Goal: Task Accomplishment & Management: Use online tool/utility

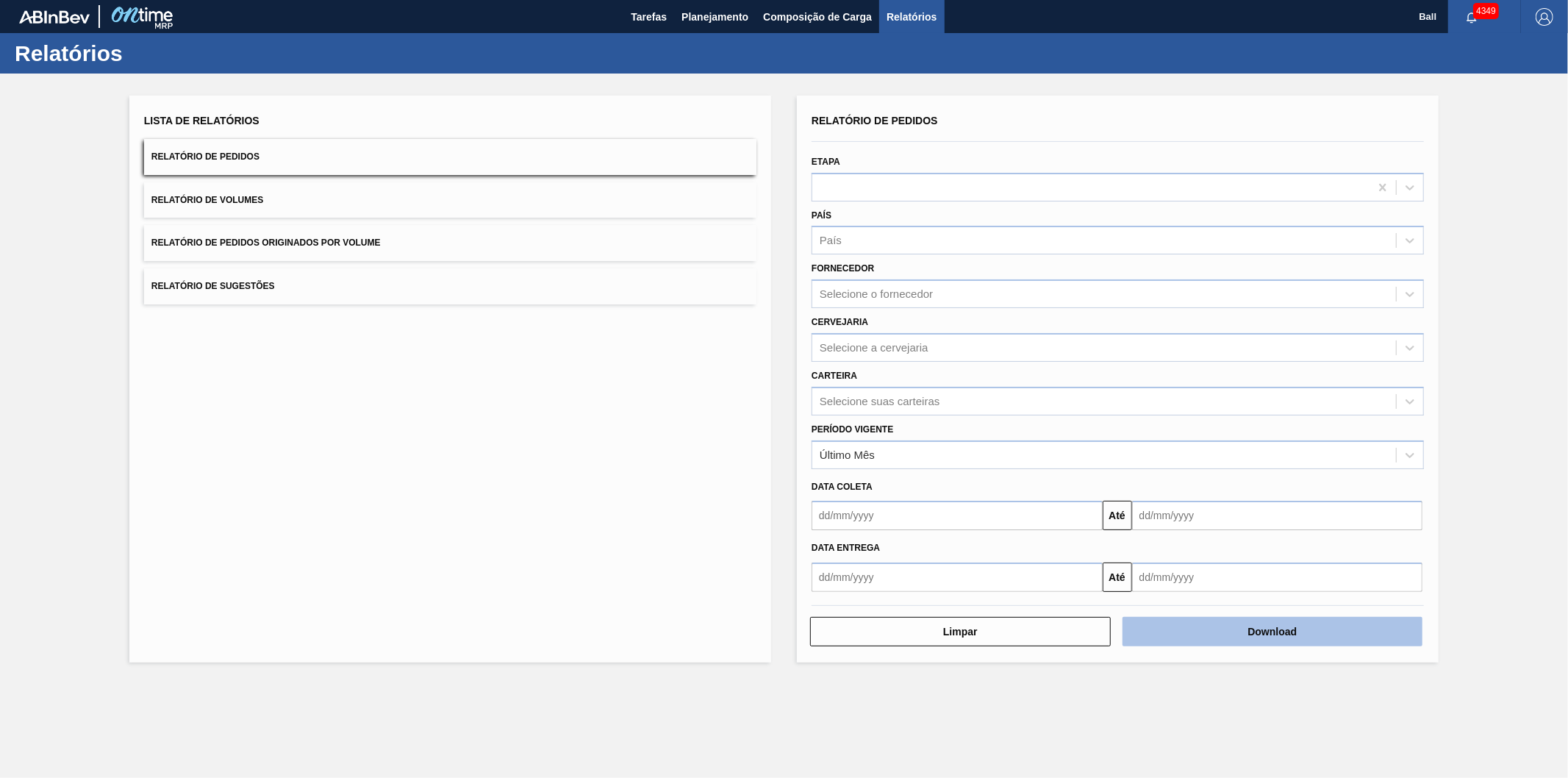
click at [1269, 635] on button "Download" at bounding box center [1273, 631] width 301 height 29
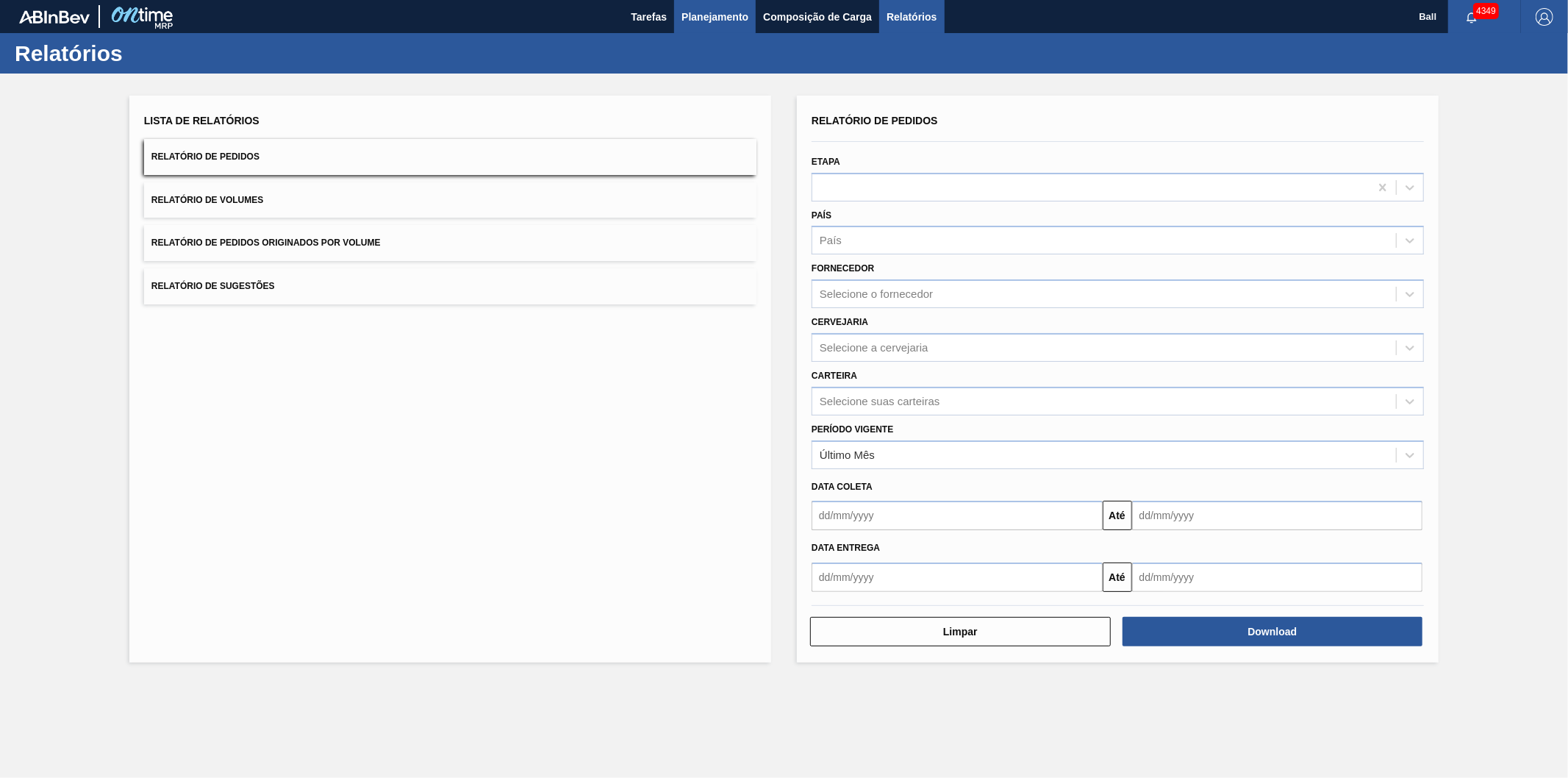
click at [724, 2] on button "Planejamento" at bounding box center [714, 17] width 82 height 33
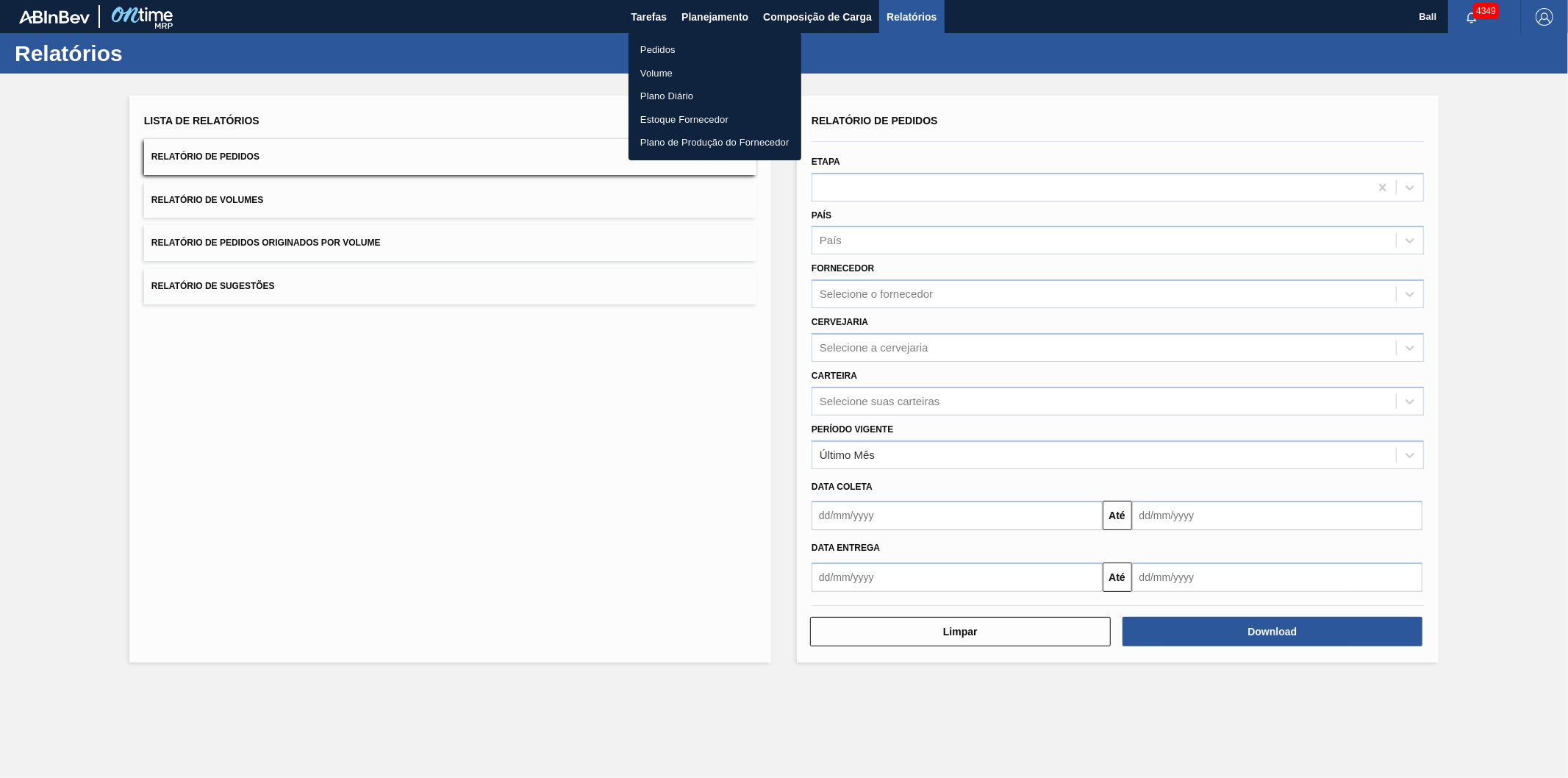
click at [724, 7] on div at bounding box center [784, 389] width 1568 height 778
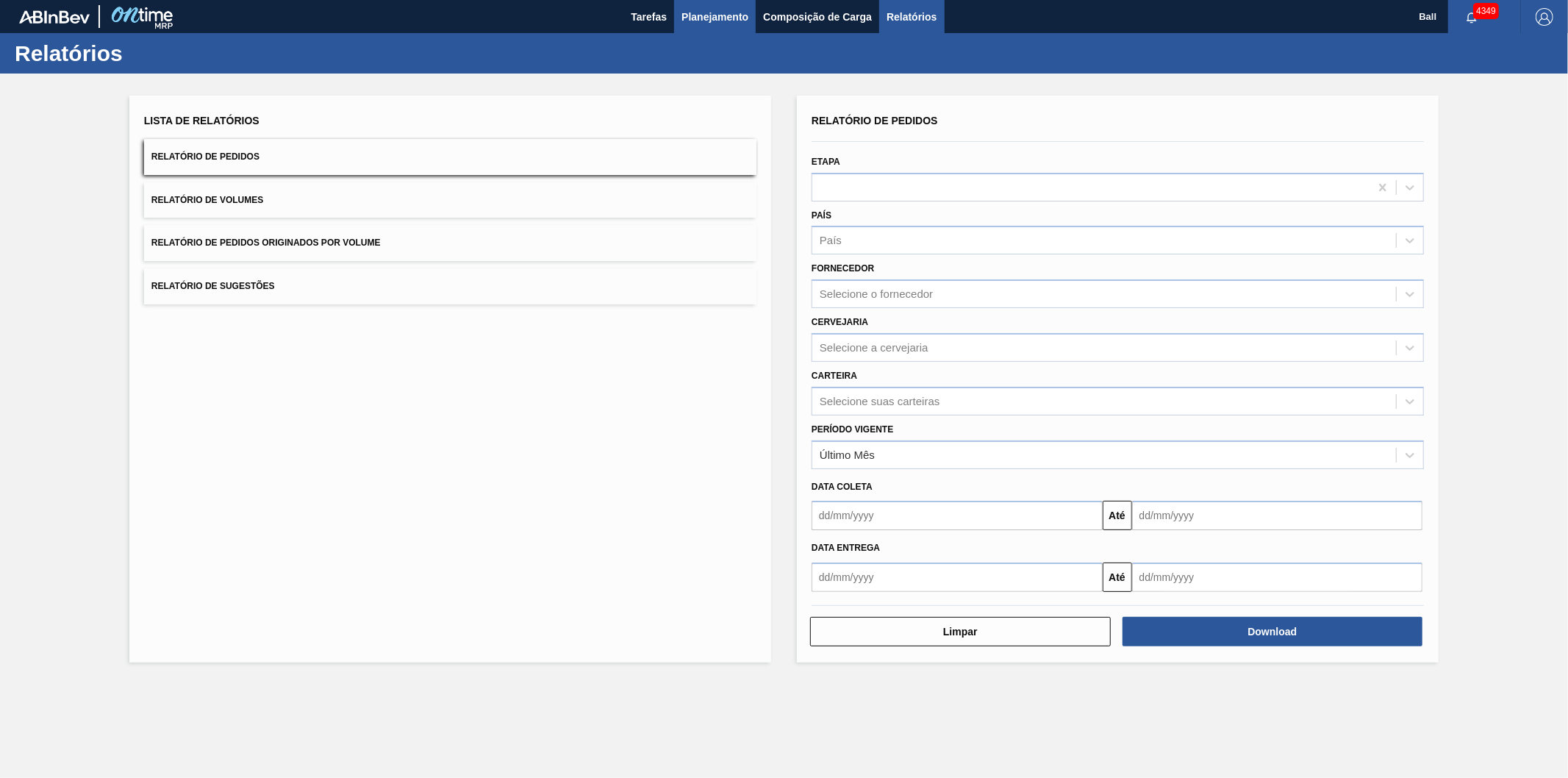
click at [708, 25] on button "Planejamento" at bounding box center [714, 17] width 82 height 33
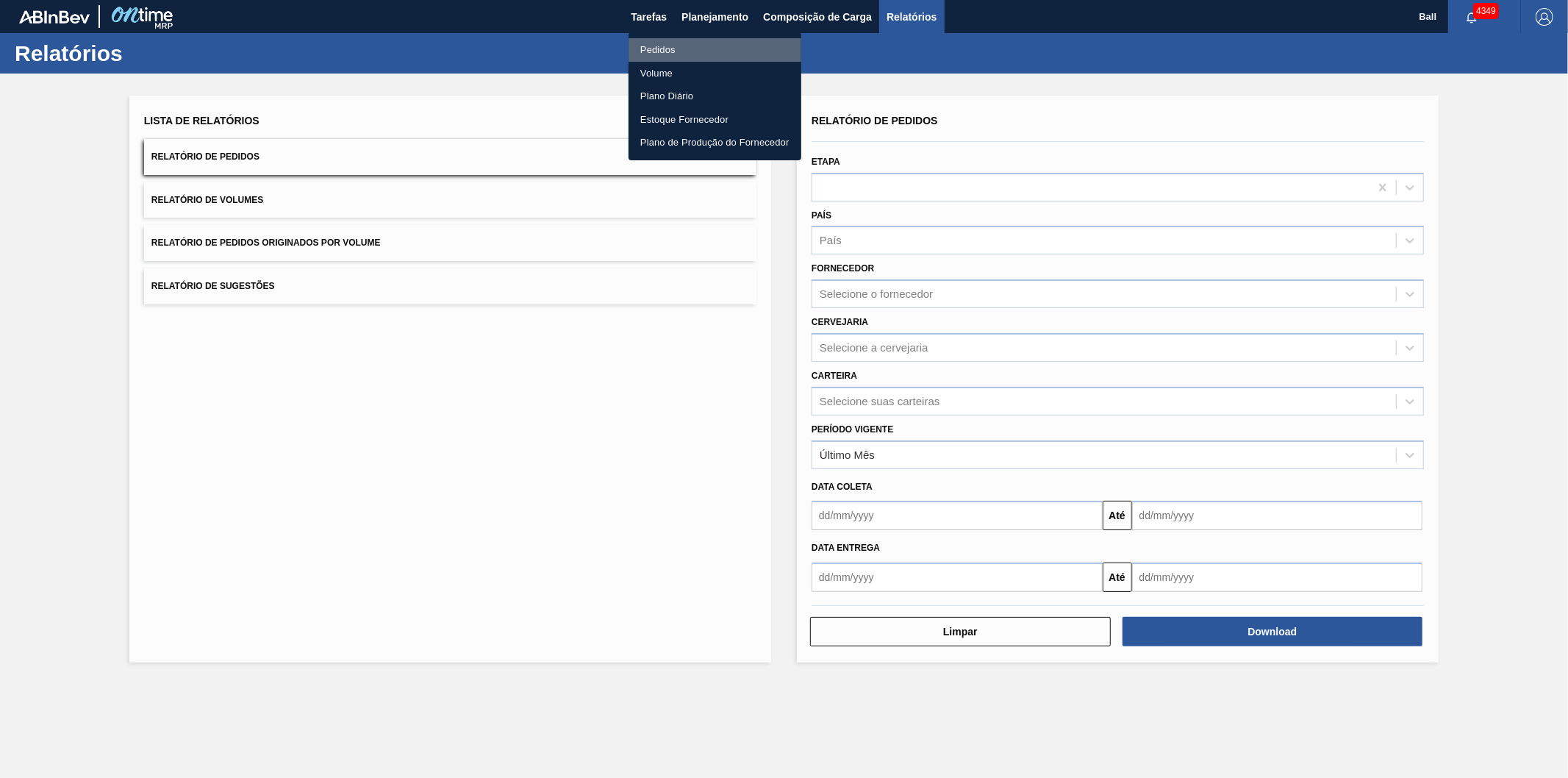
click at [682, 48] on li "Pedidos" at bounding box center [714, 50] width 173 height 24
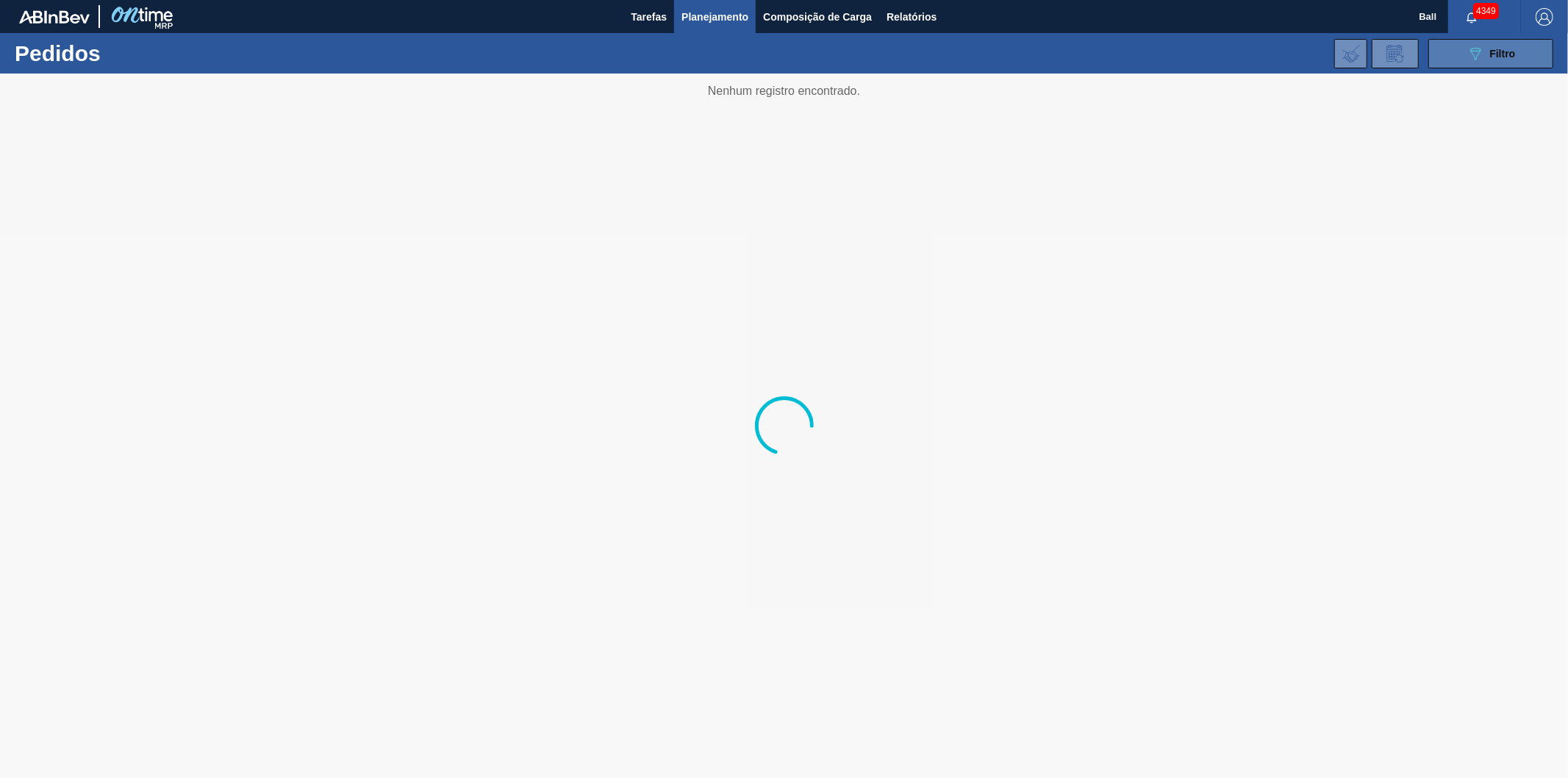
click at [1449, 43] on button "089F7B8B-B2A5-4AFE-B5C0-19BA573D28AC Filtro" at bounding box center [1490, 53] width 125 height 29
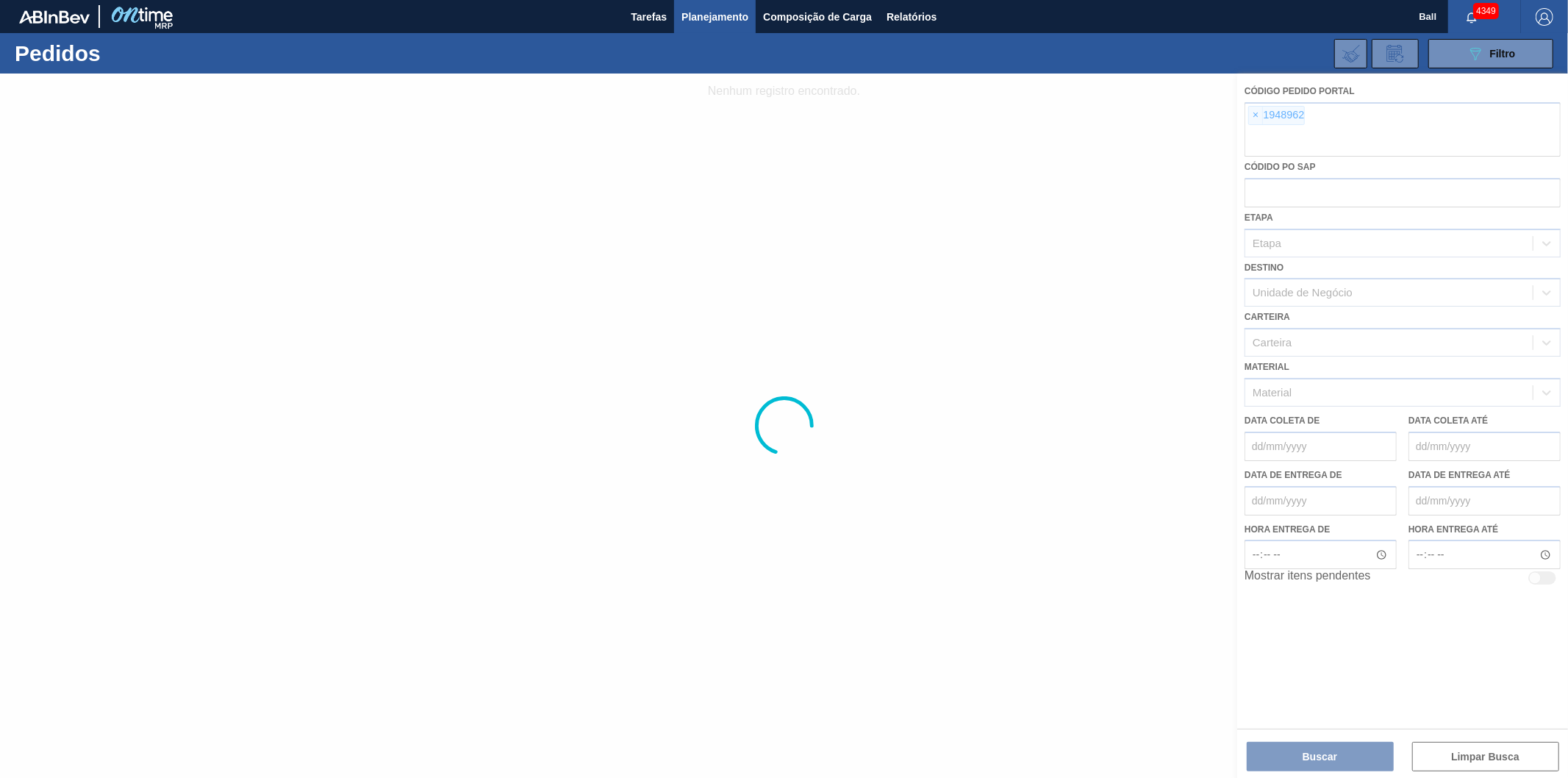
click at [1254, 109] on div at bounding box center [784, 425] width 1568 height 704
click at [1258, 112] on div at bounding box center [784, 425] width 1568 height 704
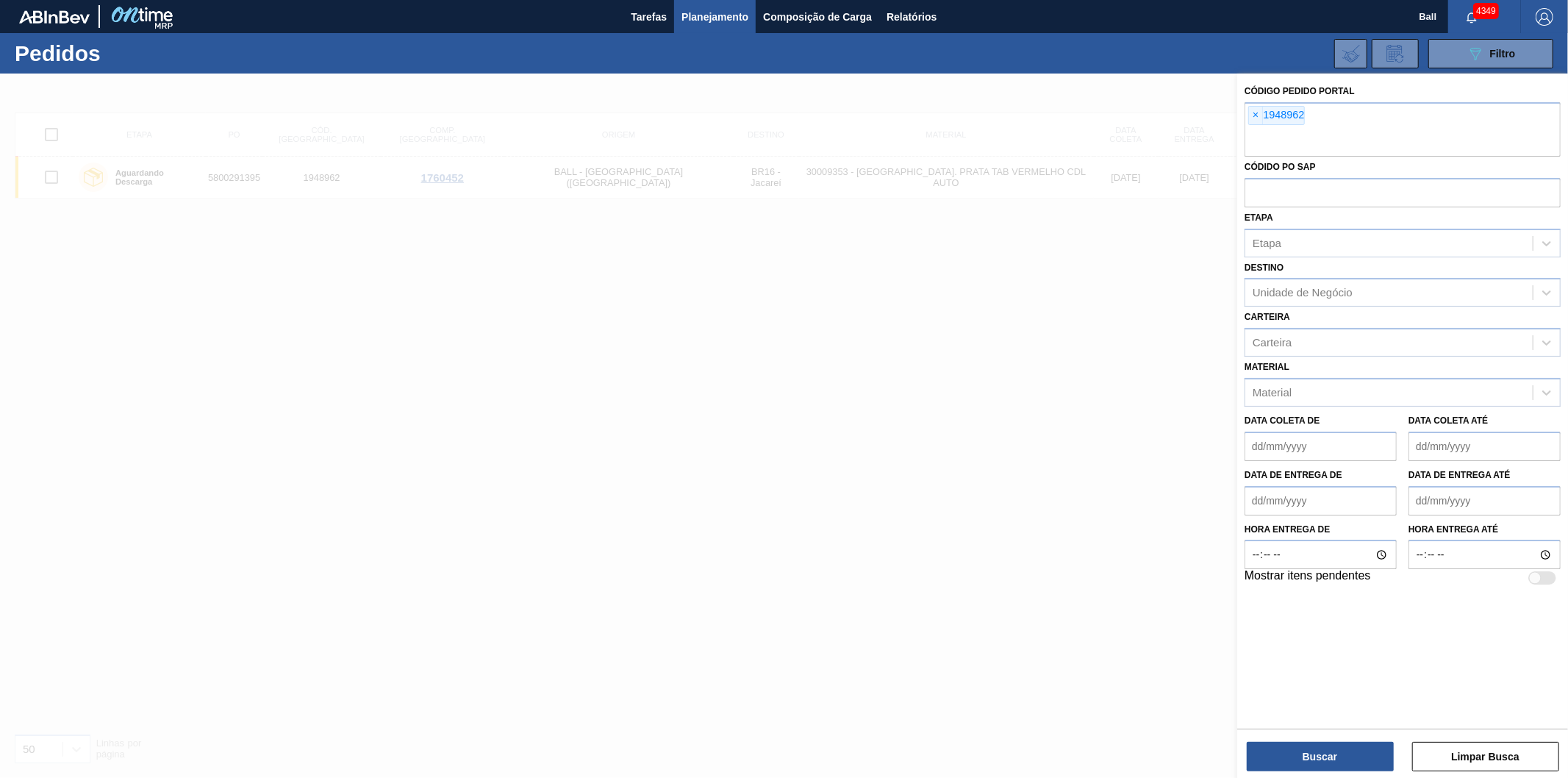
click at [1258, 116] on span "×" at bounding box center [1256, 115] width 14 height 18
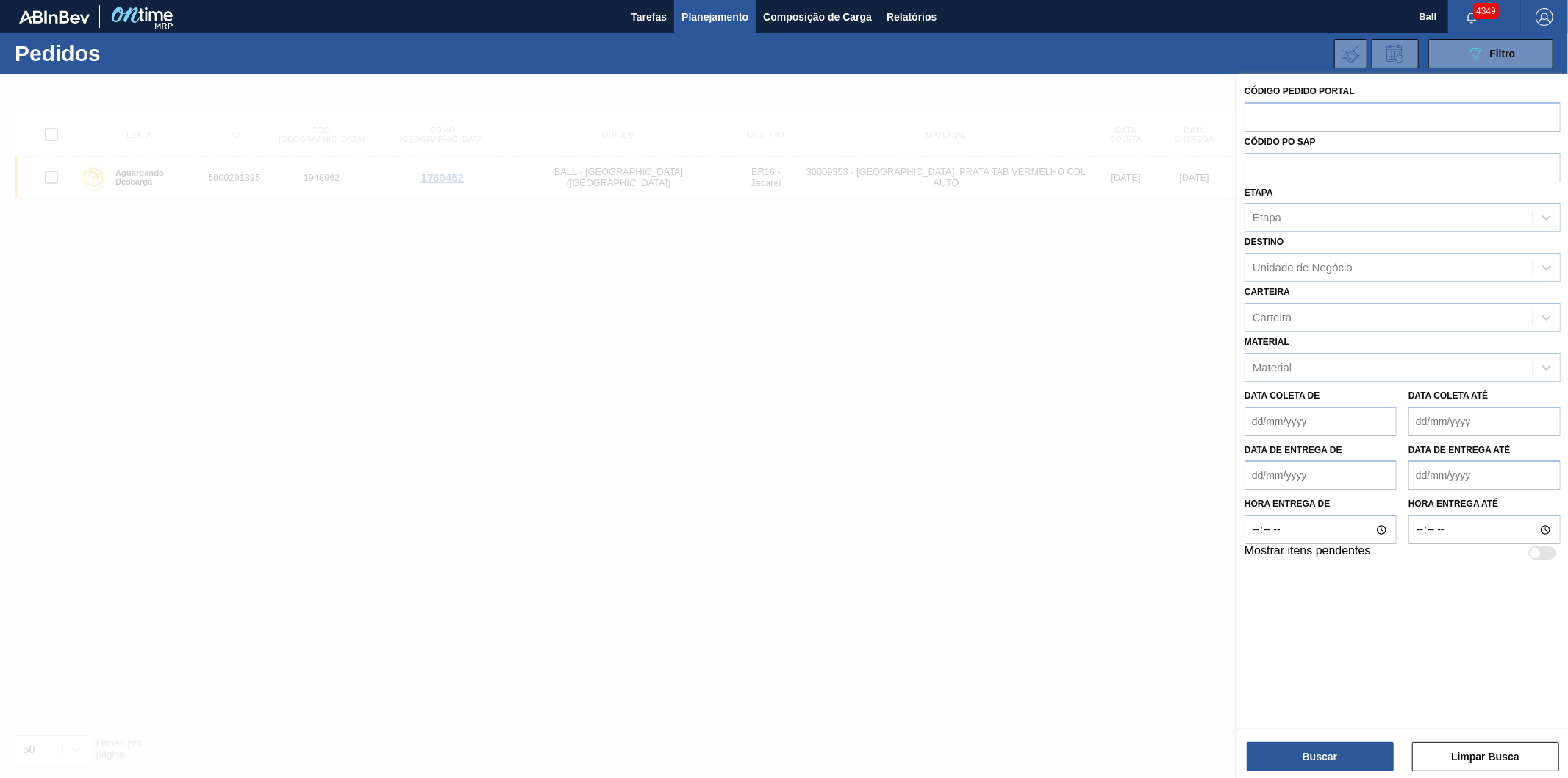
paste input "2000538"
type input "2000538"
click at [1312, 752] on button "Buscar" at bounding box center [1320, 756] width 147 height 29
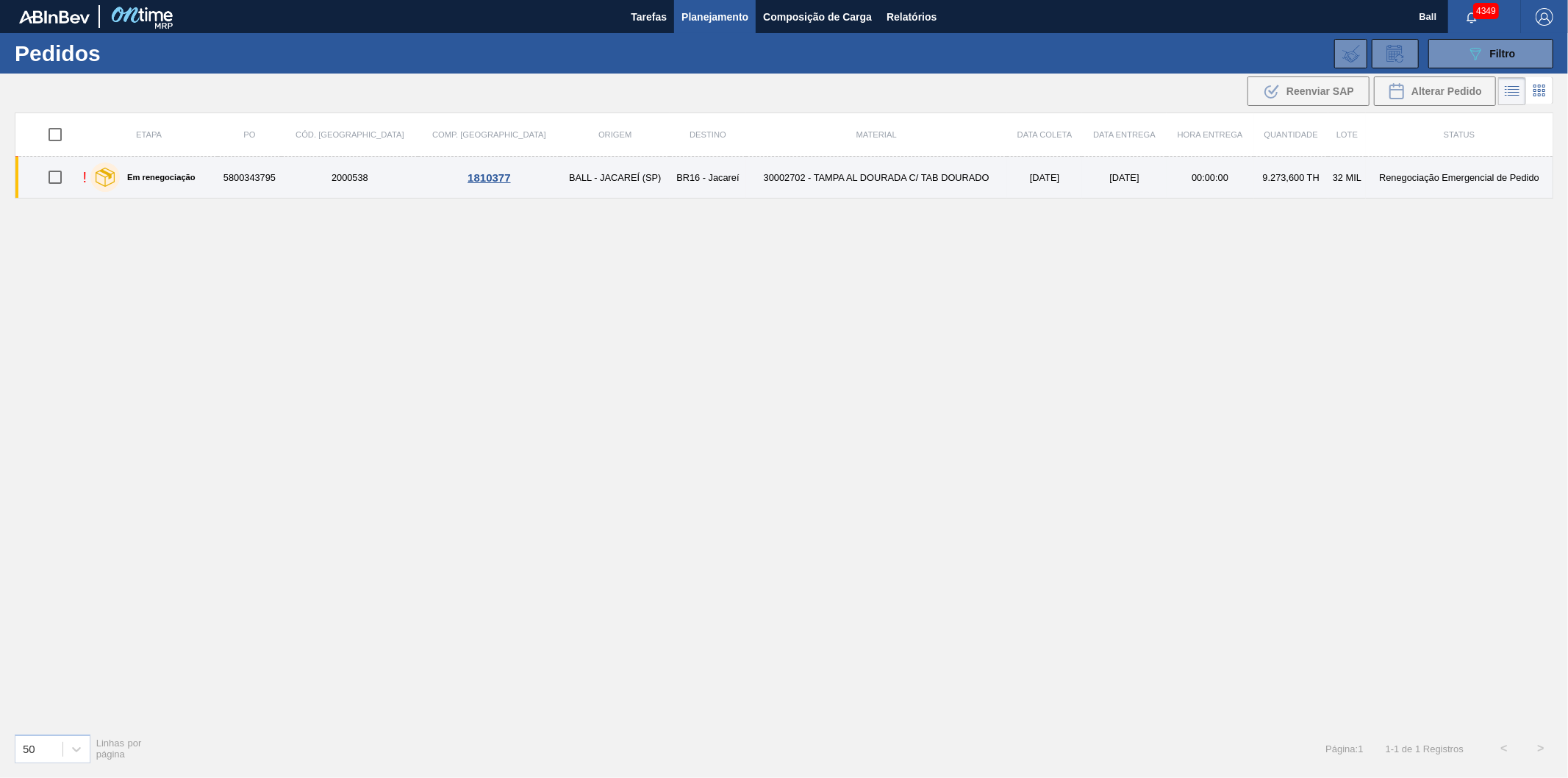
click at [1373, 181] on td "Renegociação Emergencial de Pedido" at bounding box center [1459, 177] width 187 height 42
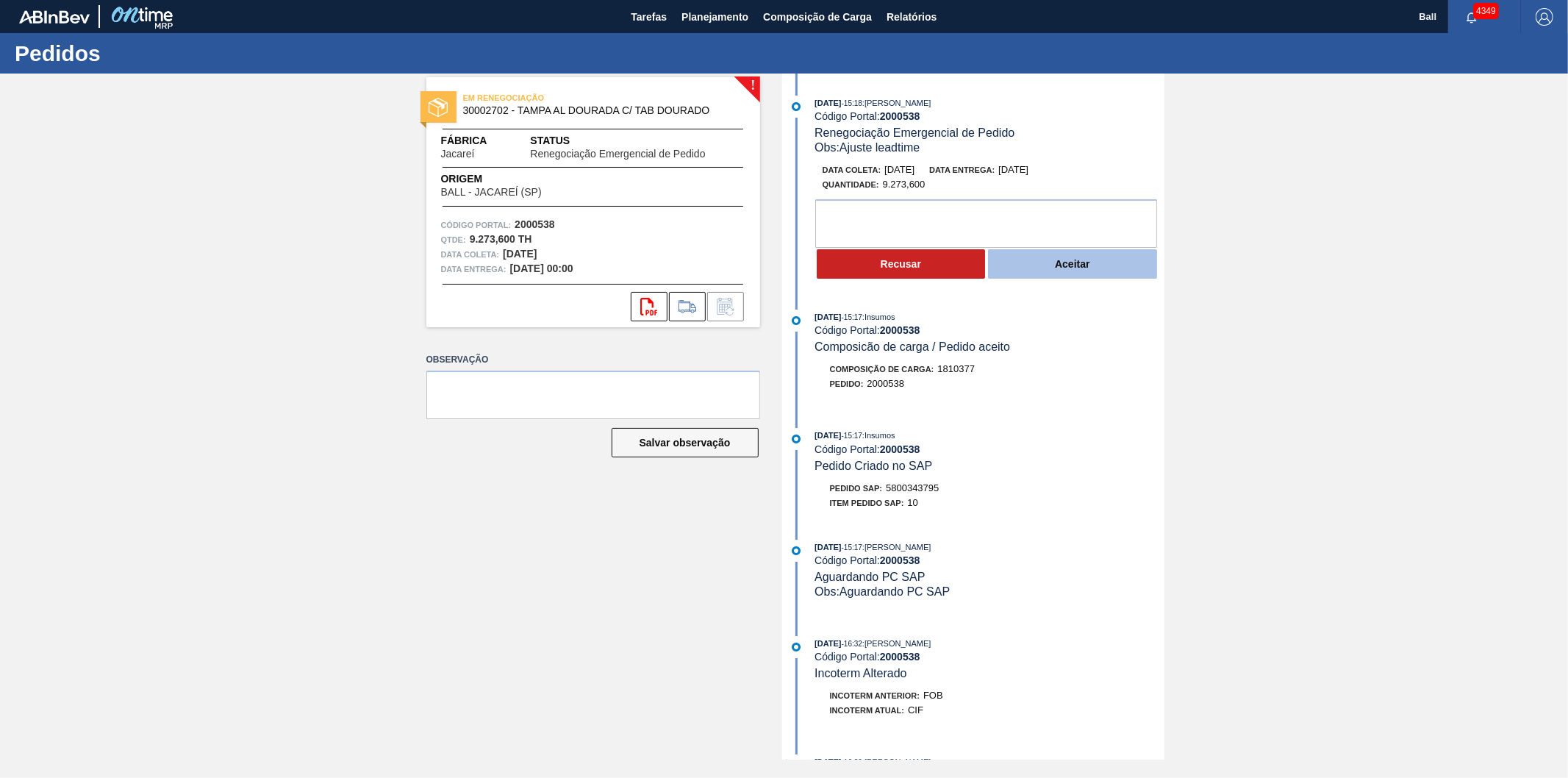
click at [1049, 263] on button "Aceitar" at bounding box center [1072, 263] width 169 height 29
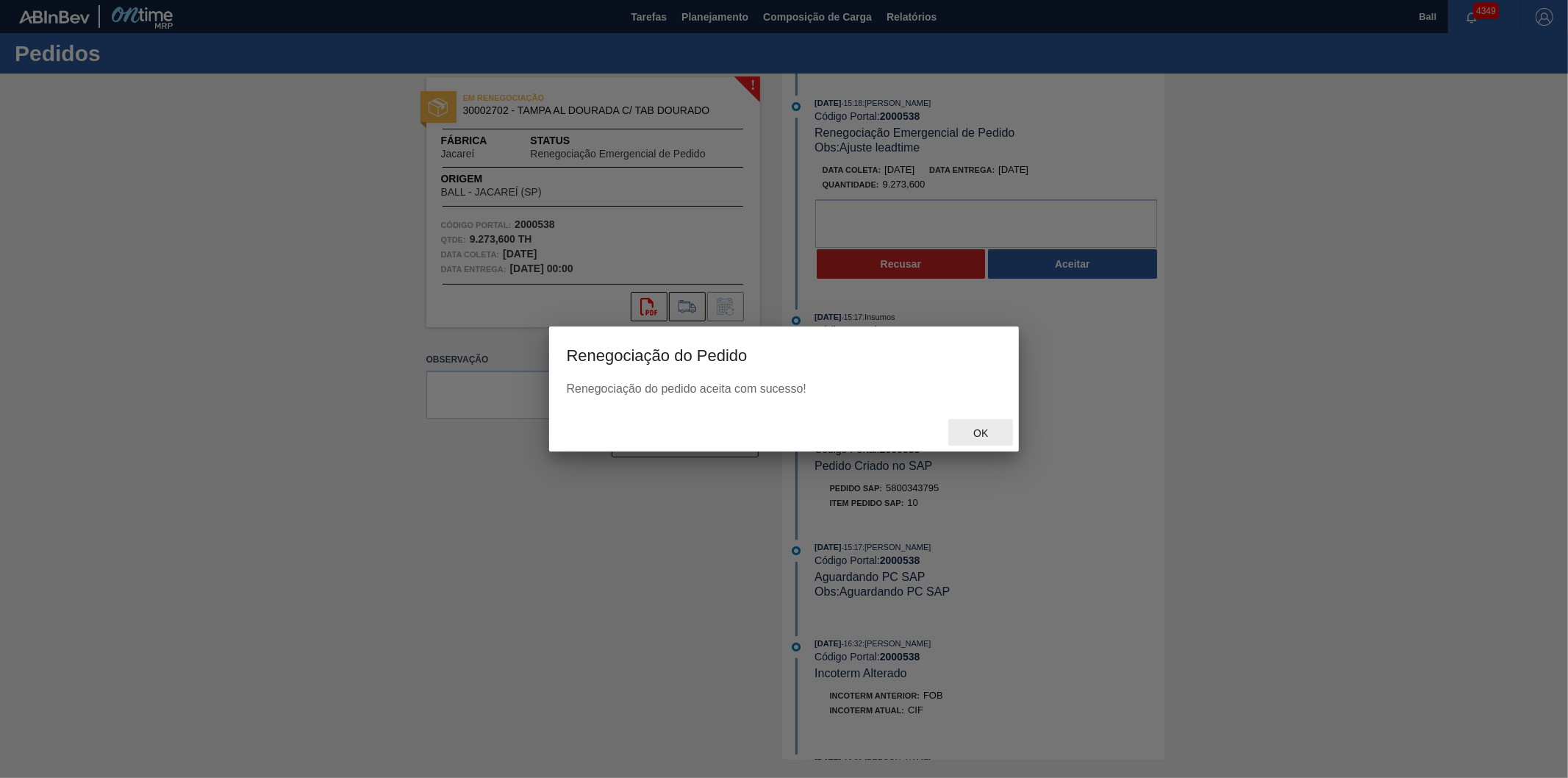
click at [988, 434] on span "Ok" at bounding box center [981, 433] width 38 height 12
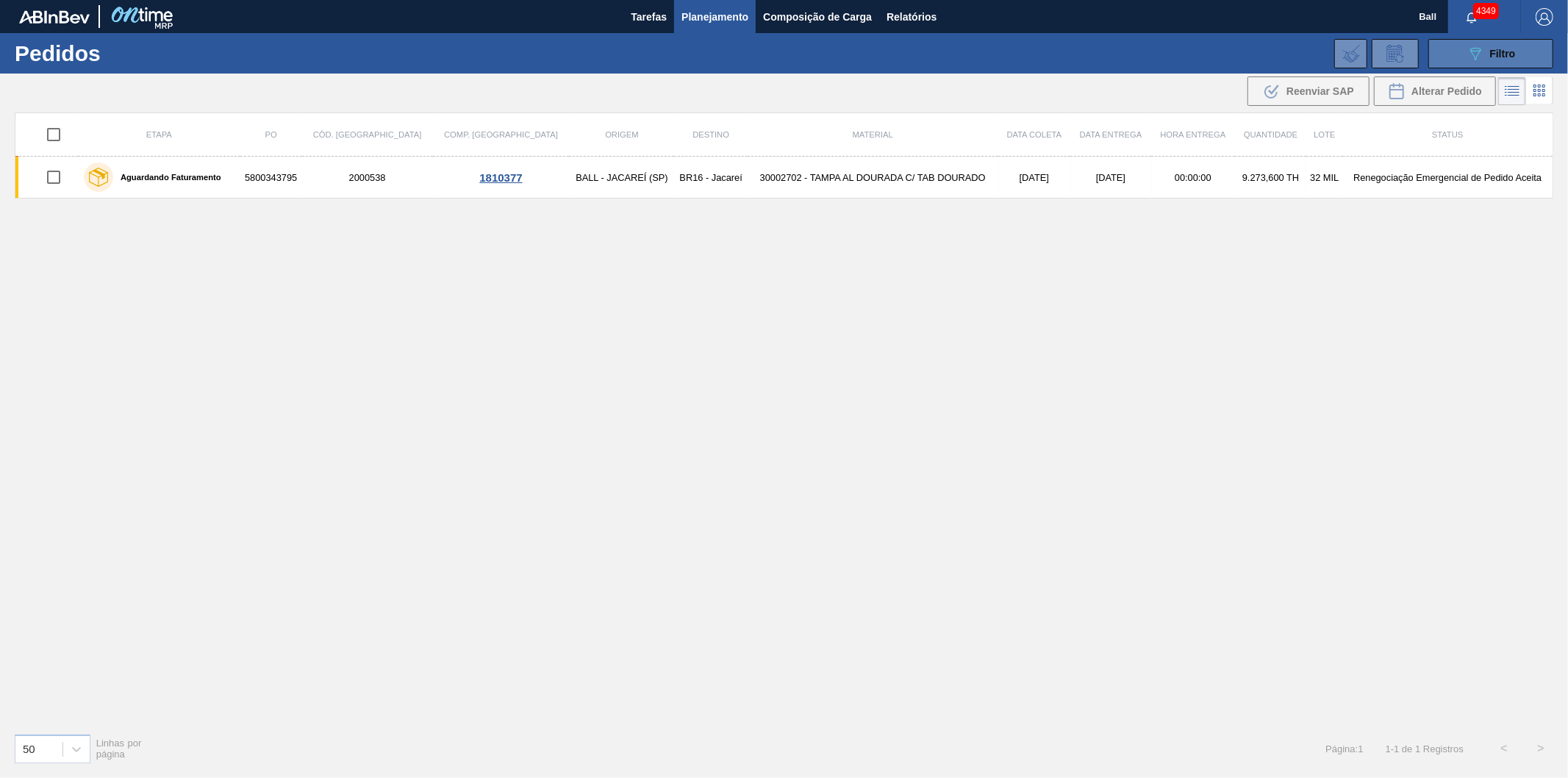
click at [1479, 53] on icon at bounding box center [1476, 54] width 11 height 13
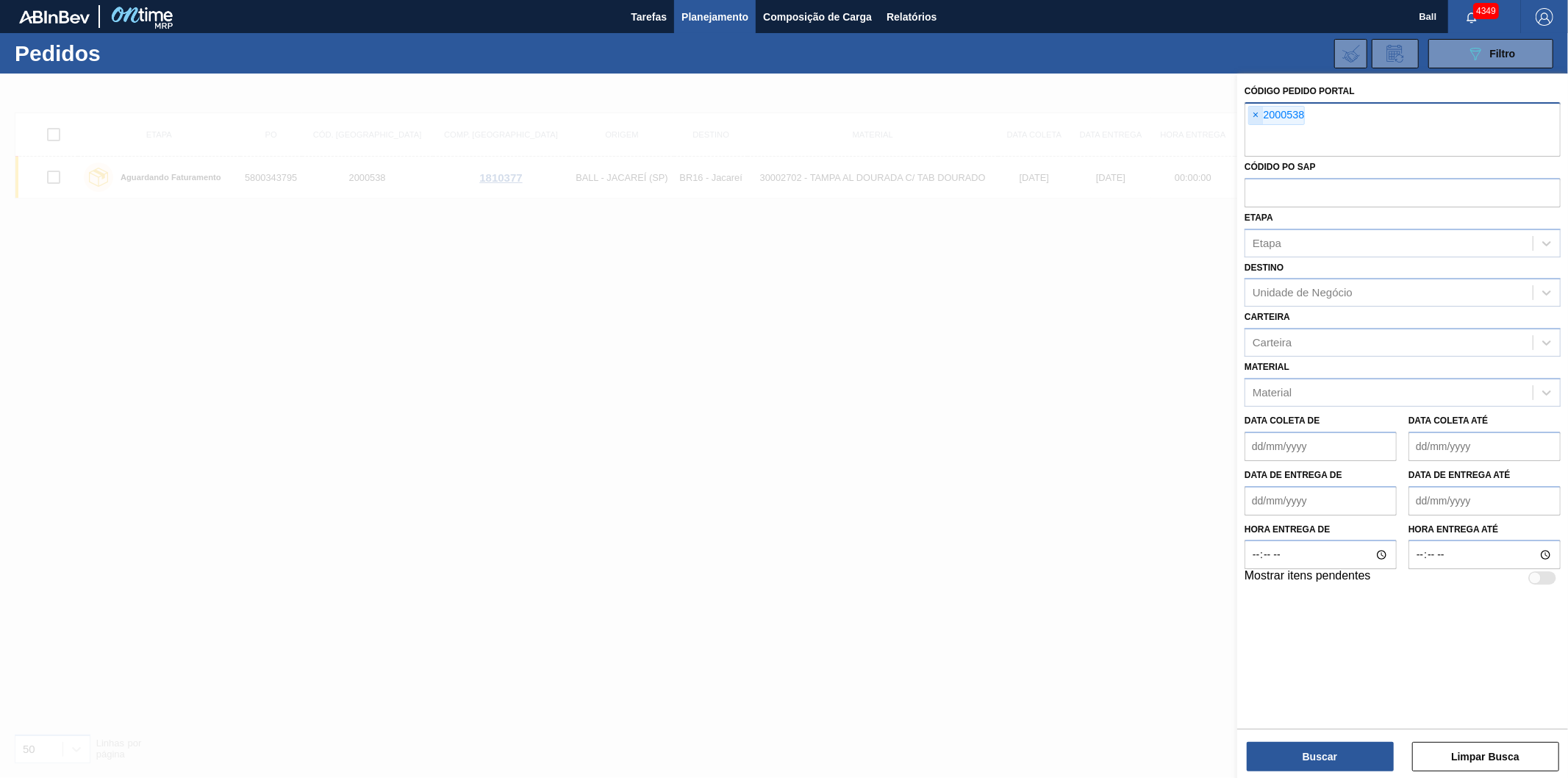
click at [1261, 114] on span "×" at bounding box center [1256, 115] width 14 height 18
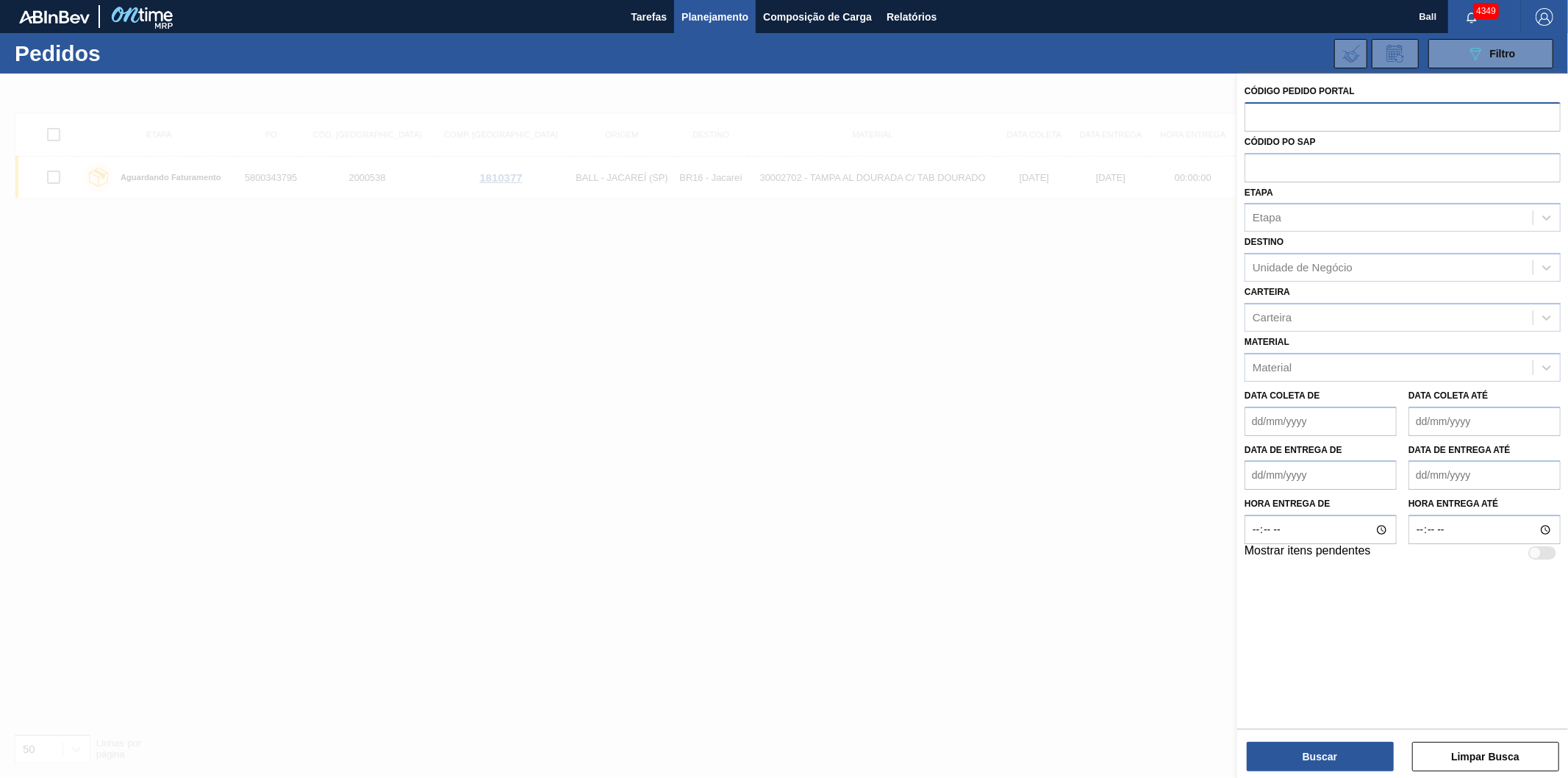
paste input "text"
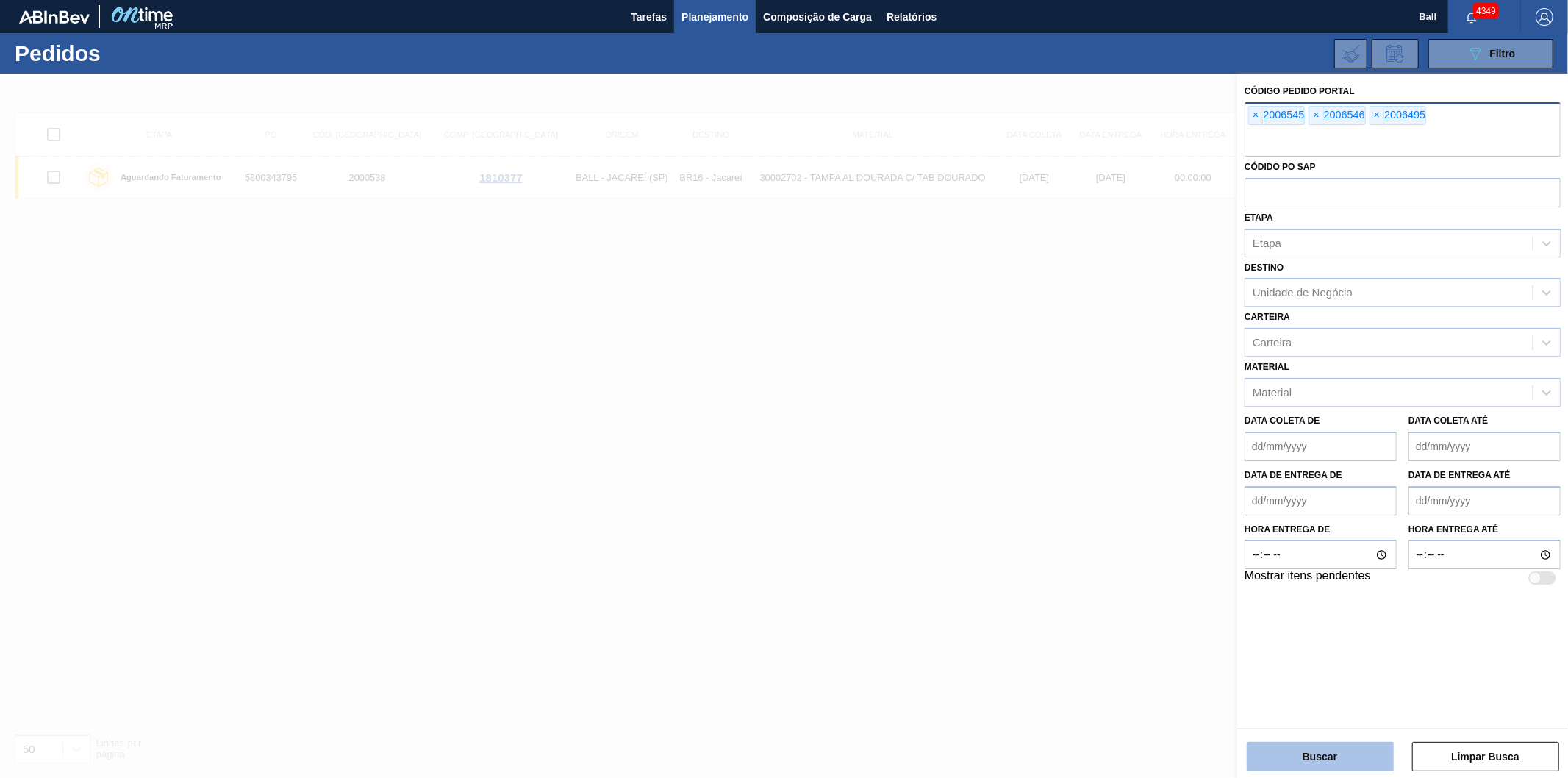
click at [1309, 753] on button "Buscar" at bounding box center [1320, 756] width 147 height 29
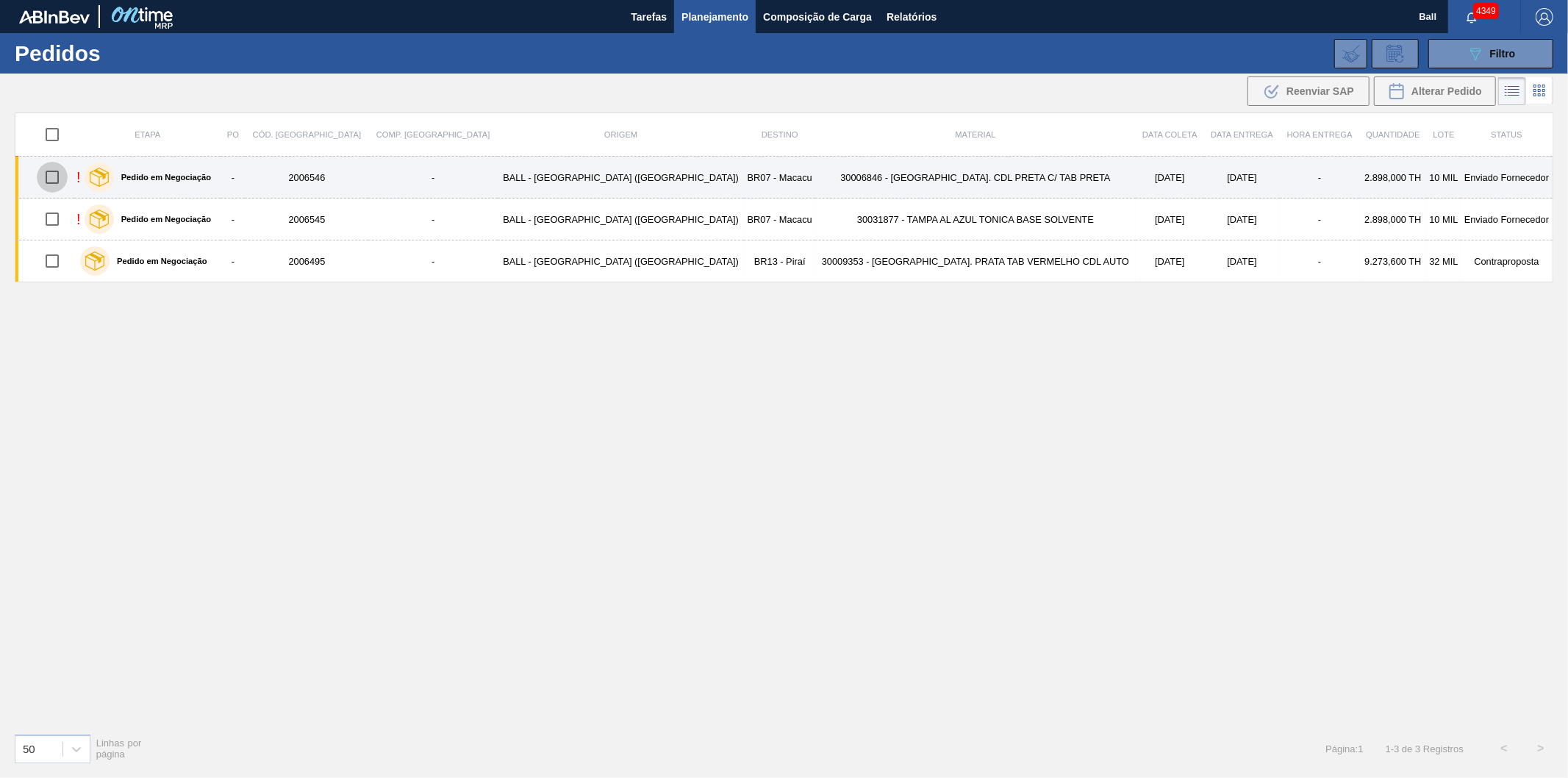
click at [60, 179] on input "checkbox" at bounding box center [52, 177] width 31 height 31
checkbox input "true"
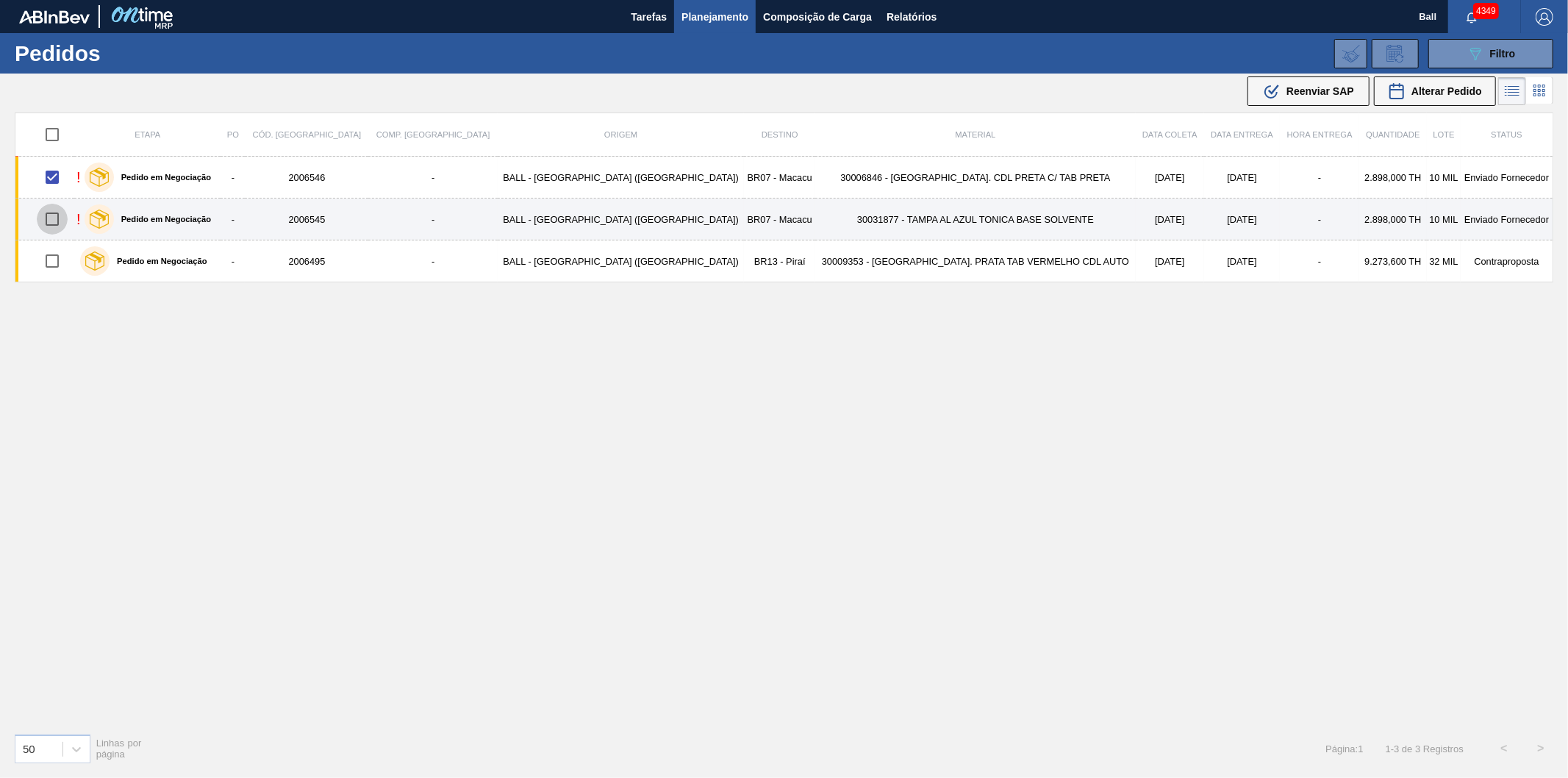
click at [60, 224] on input "checkbox" at bounding box center [52, 219] width 31 height 31
checkbox input "true"
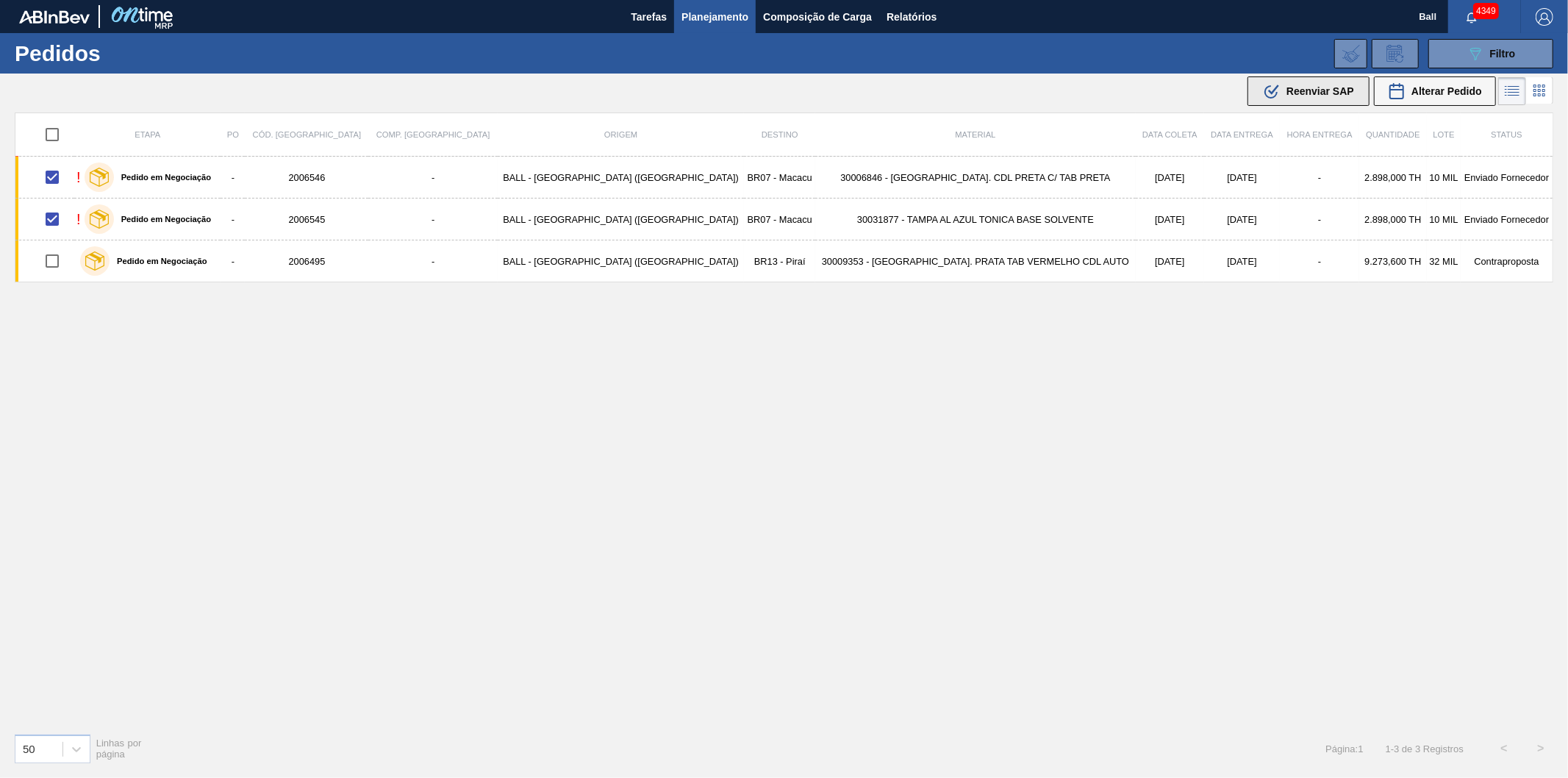
click at [1286, 91] on span "Reenviar SAP" at bounding box center [1320, 91] width 68 height 12
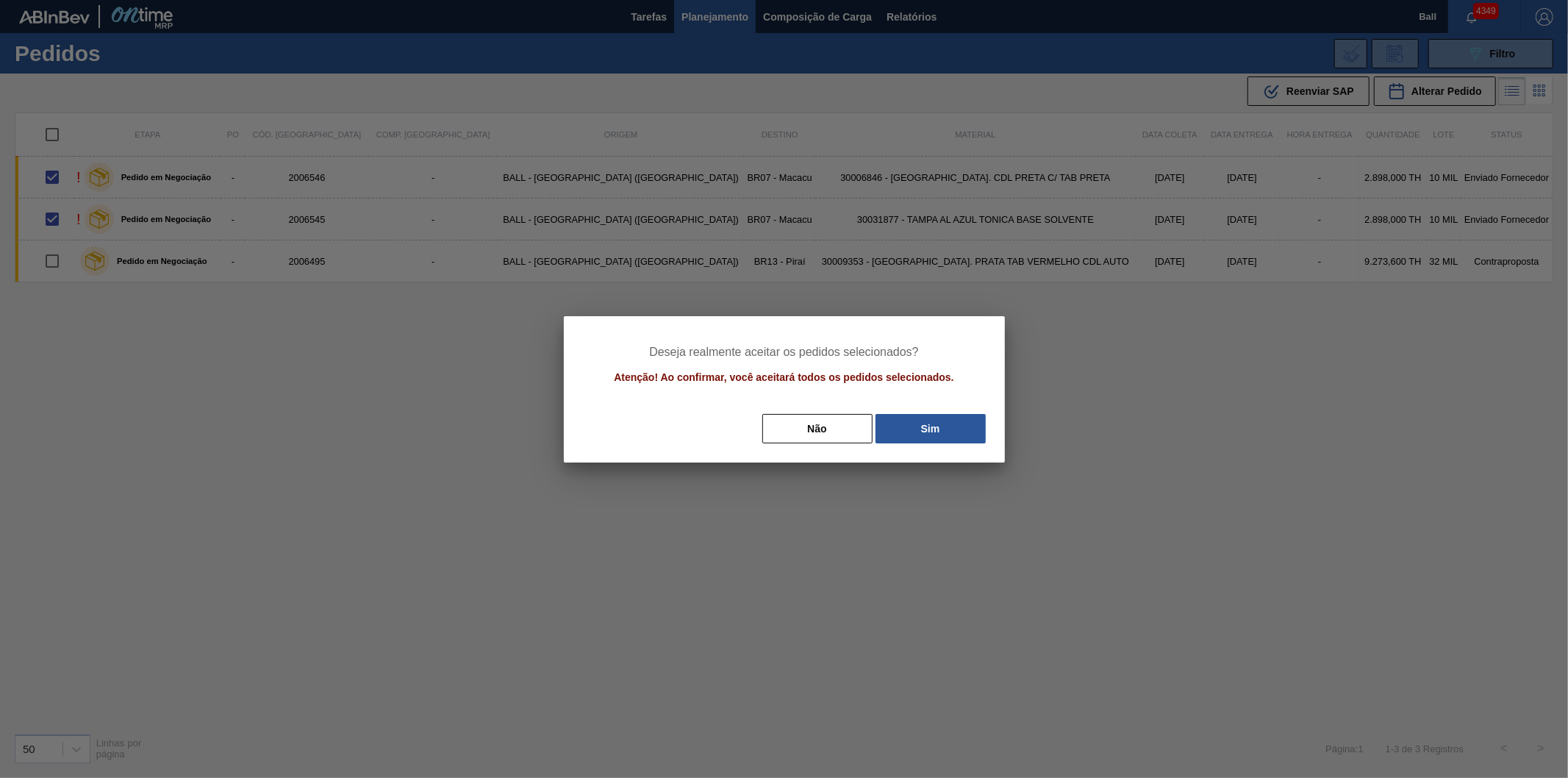
click at [916, 404] on div "Deseja realmente aceitar os pedidos selecionados? Atenção! Ao confirmar, você a…" at bounding box center [784, 389] width 441 height 146
click at [916, 410] on div "Deseja realmente aceitar os pedidos selecionados? Atenção! Ao confirmar, você a…" at bounding box center [784, 389] width 441 height 146
click at [916, 421] on button "Sim" at bounding box center [931, 428] width 111 height 29
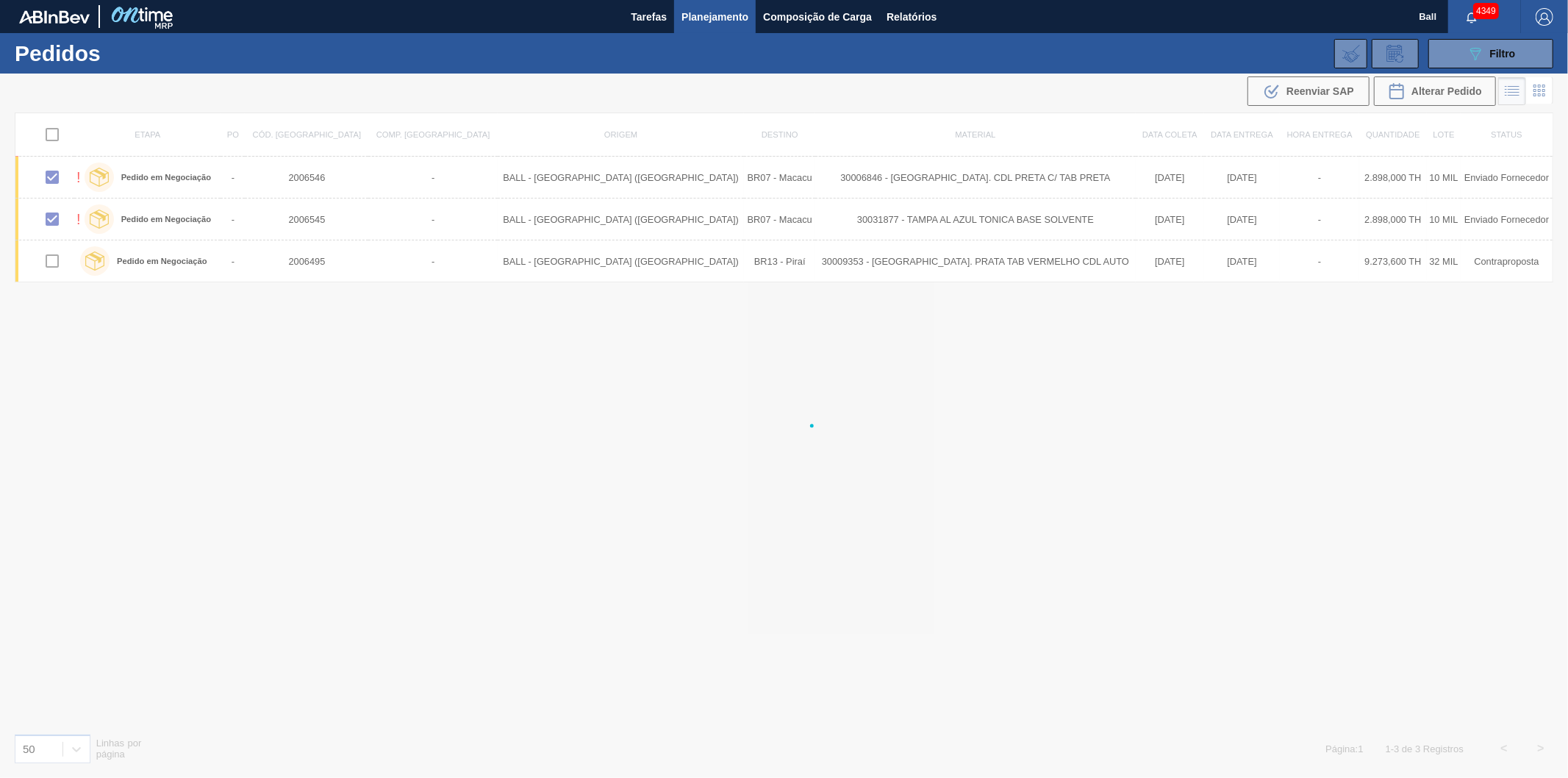
checkbox input "false"
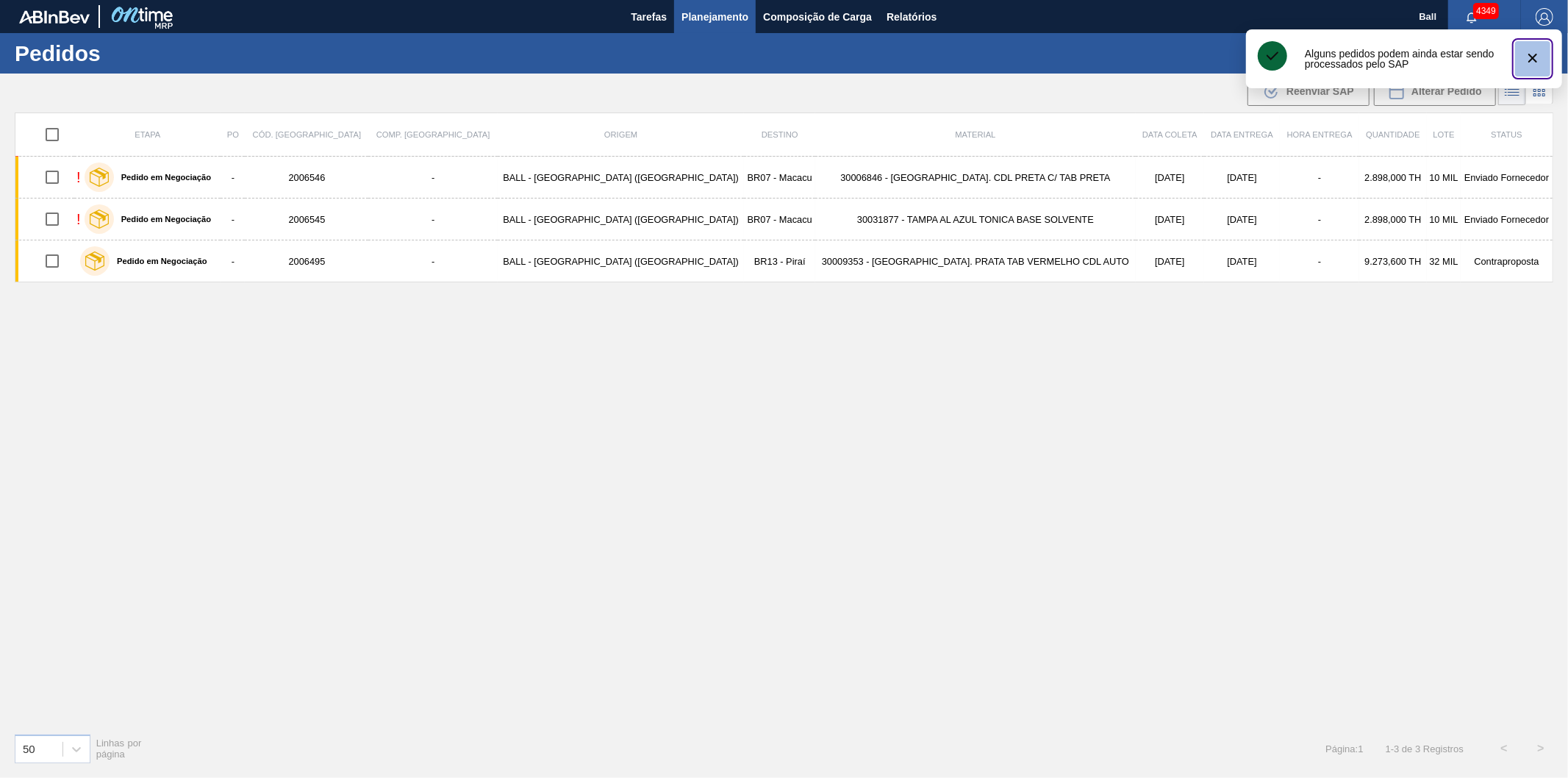
click at [1539, 53] on icon "botão de ícone" at bounding box center [1533, 58] width 18 height 18
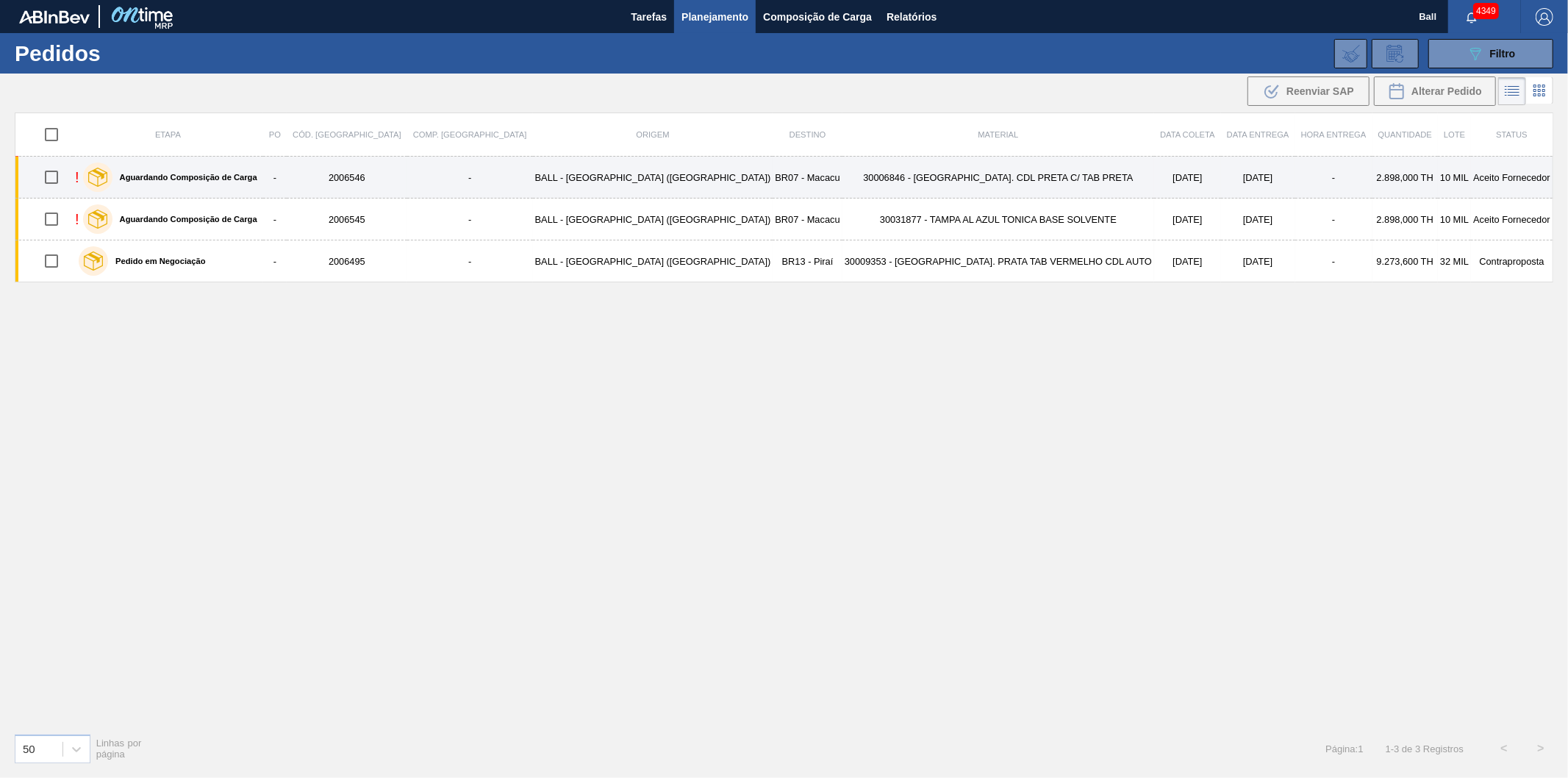
click at [944, 181] on td "30006846 - [GEOGRAPHIC_DATA]. CDL PRETA C/ TAB PRETA" at bounding box center [998, 177] width 312 height 42
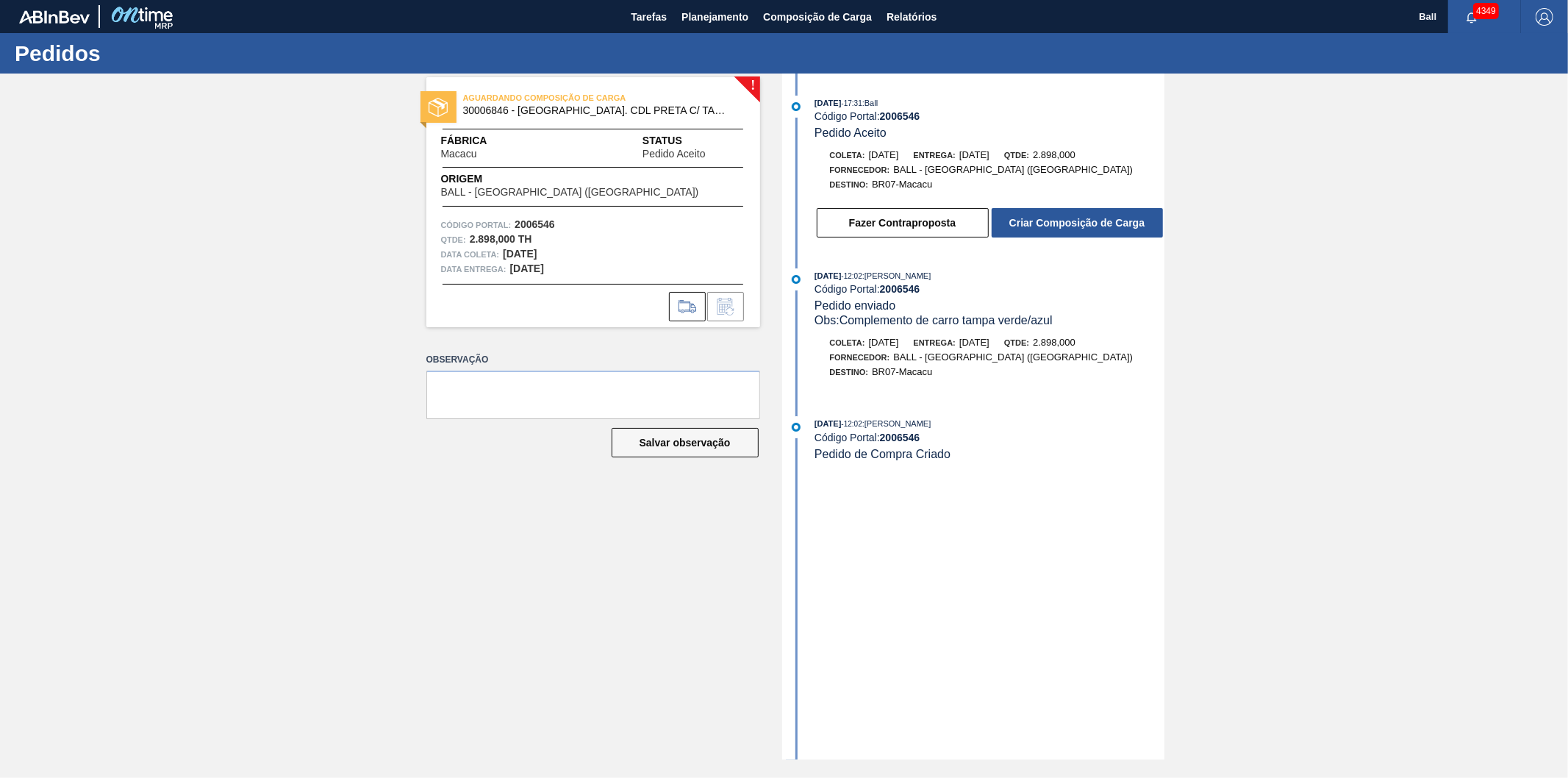
click at [1030, 225] on button "Criar Composição de Carga" at bounding box center [1077, 223] width 171 height 29
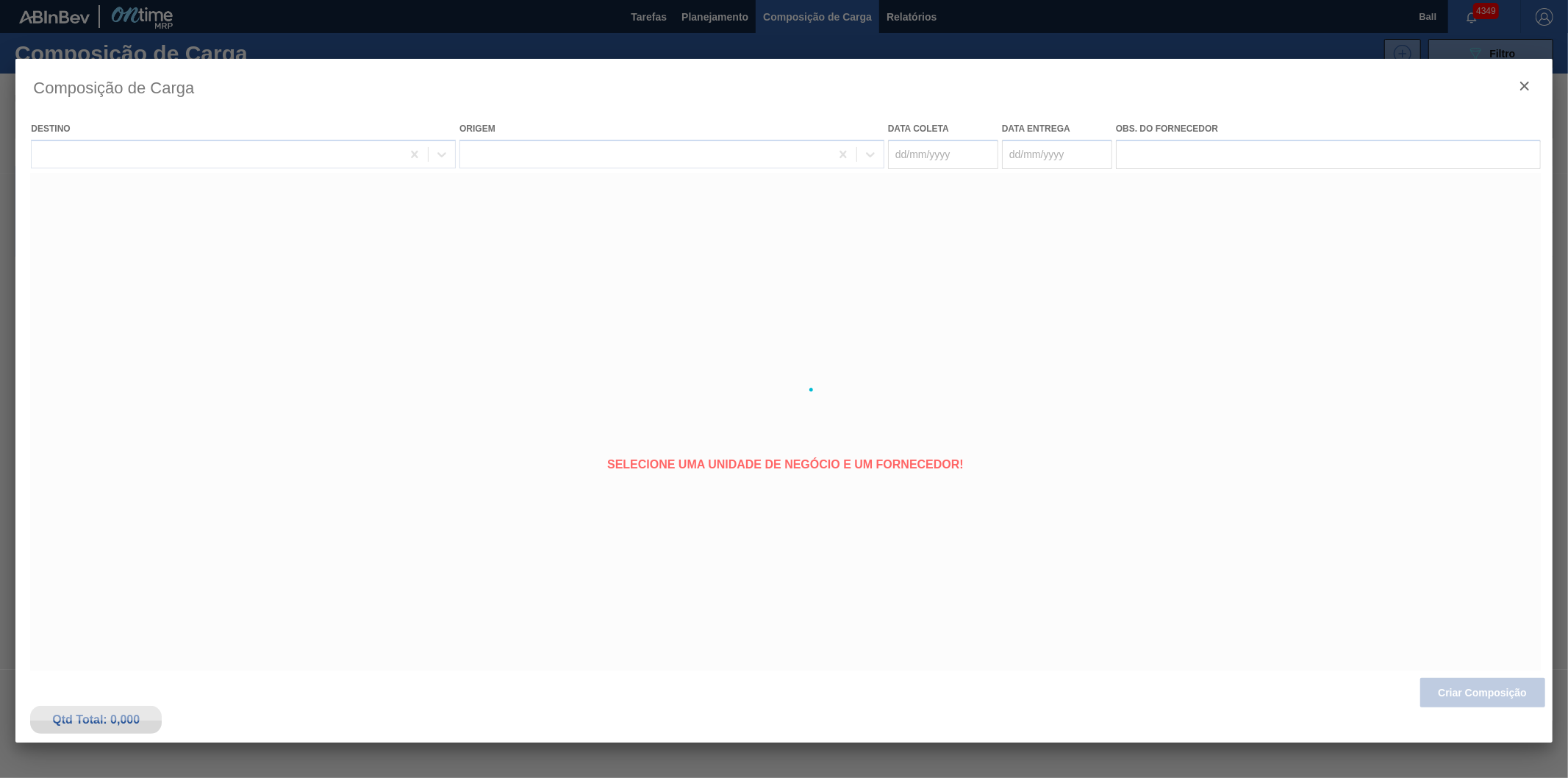
type coleta "[DATE]"
type entrega "[DATE]"
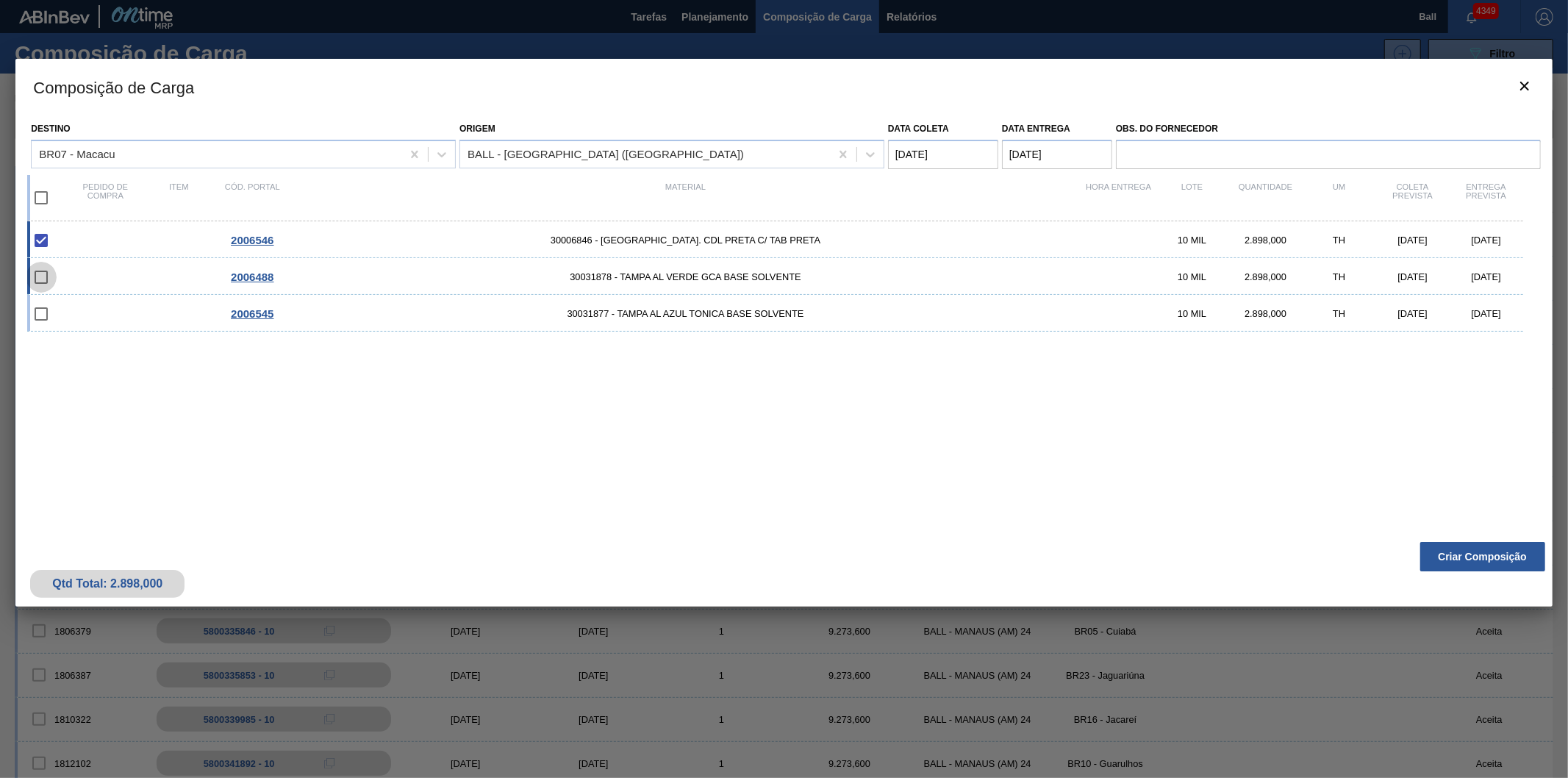
click at [47, 276] on input "checkbox" at bounding box center [41, 277] width 31 height 31
checkbox input "false"
click at [38, 314] on input "checkbox" at bounding box center [41, 313] width 31 height 31
checkbox input "false"
click at [44, 276] on input "checkbox" at bounding box center [41, 277] width 31 height 31
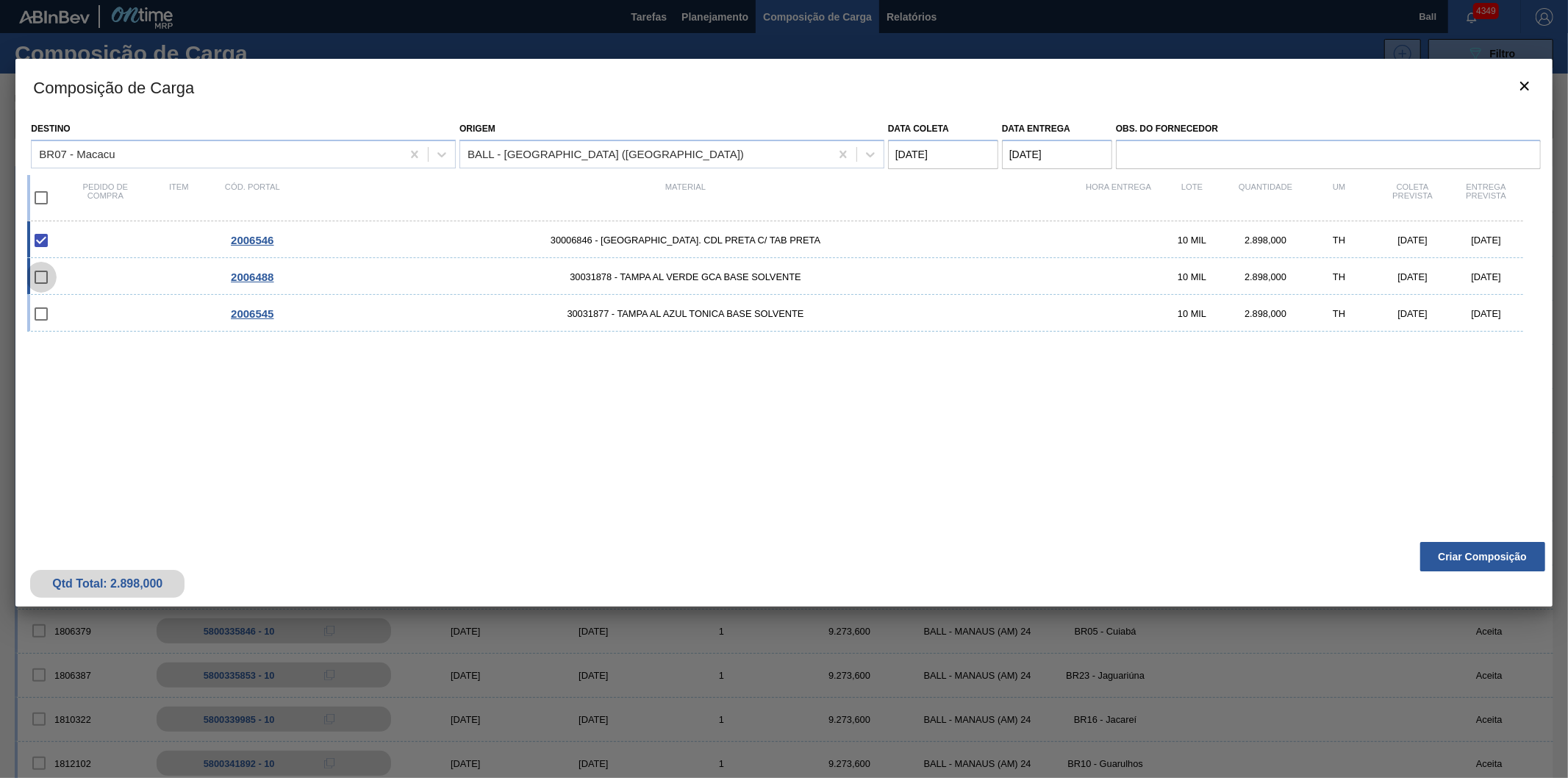
checkbox input "false"
click at [40, 314] on input "checkbox" at bounding box center [41, 313] width 31 height 31
checkbox input "false"
click at [40, 274] on input "checkbox" at bounding box center [41, 277] width 31 height 31
checkbox input "false"
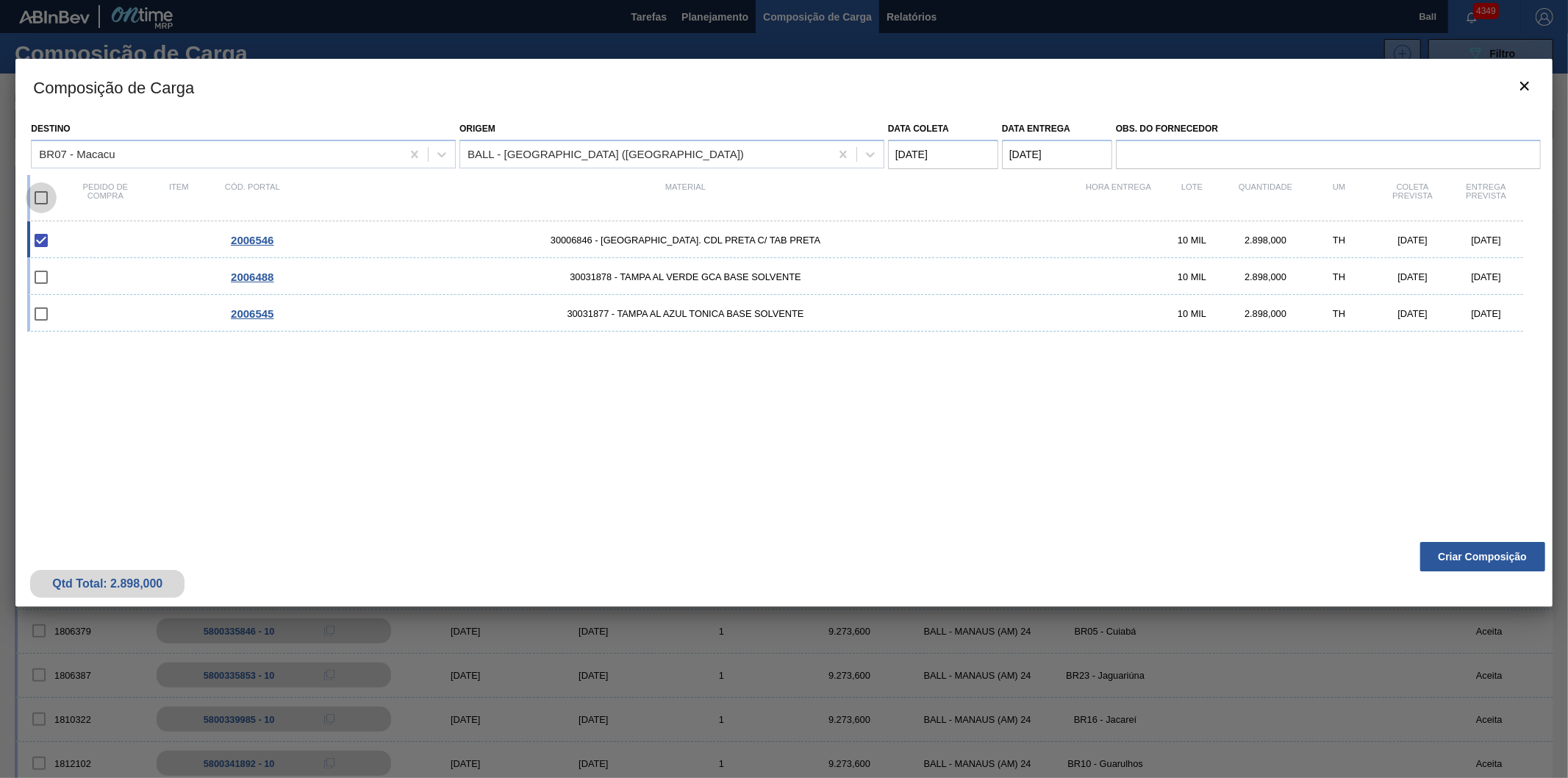
click at [38, 196] on input "checkbox" at bounding box center [41, 197] width 31 height 31
checkbox input "true"
click at [1501, 549] on button "Criar Composição" at bounding box center [1482, 556] width 125 height 29
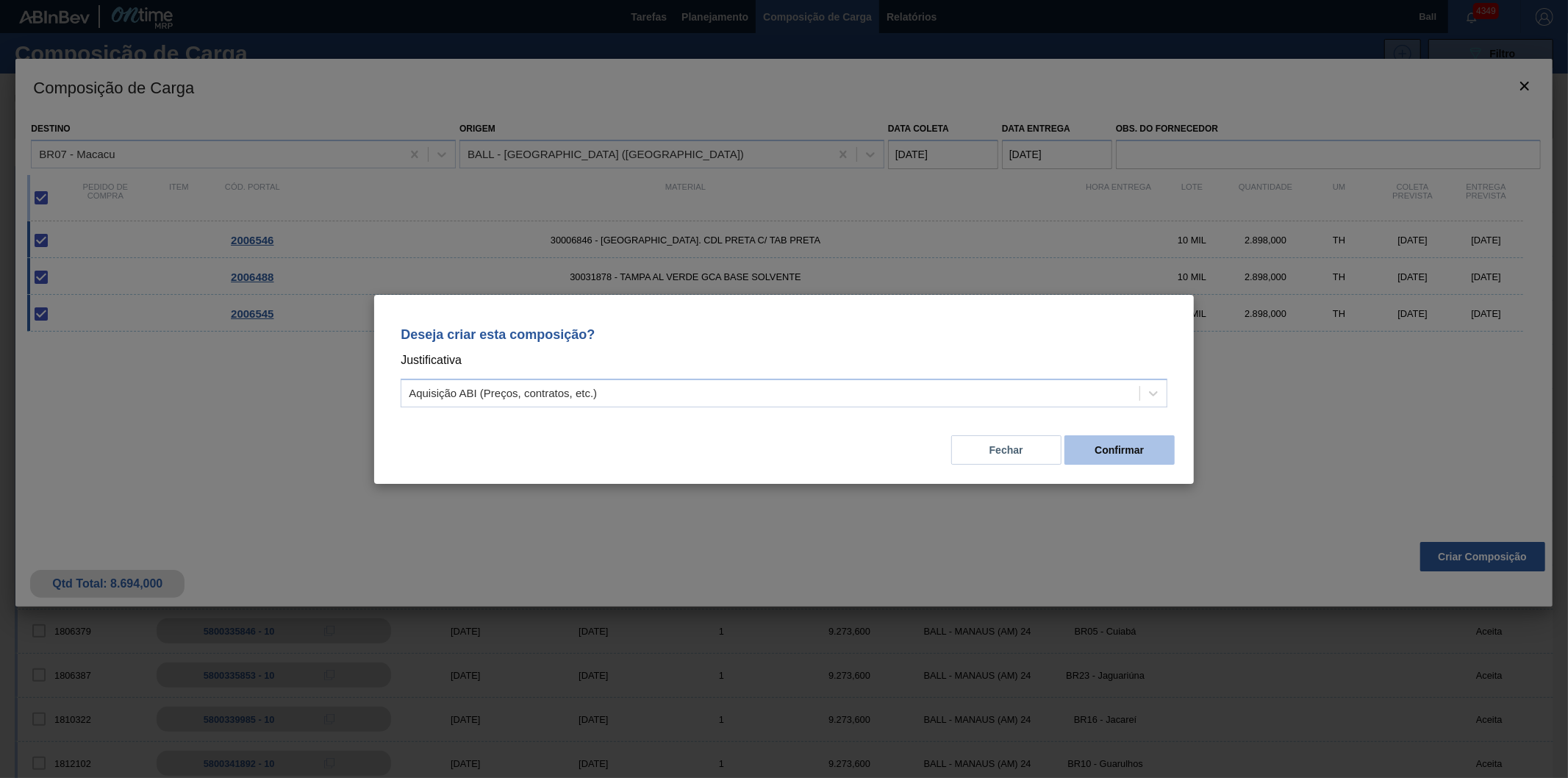
click at [1142, 450] on button "Confirmar" at bounding box center [1119, 449] width 111 height 29
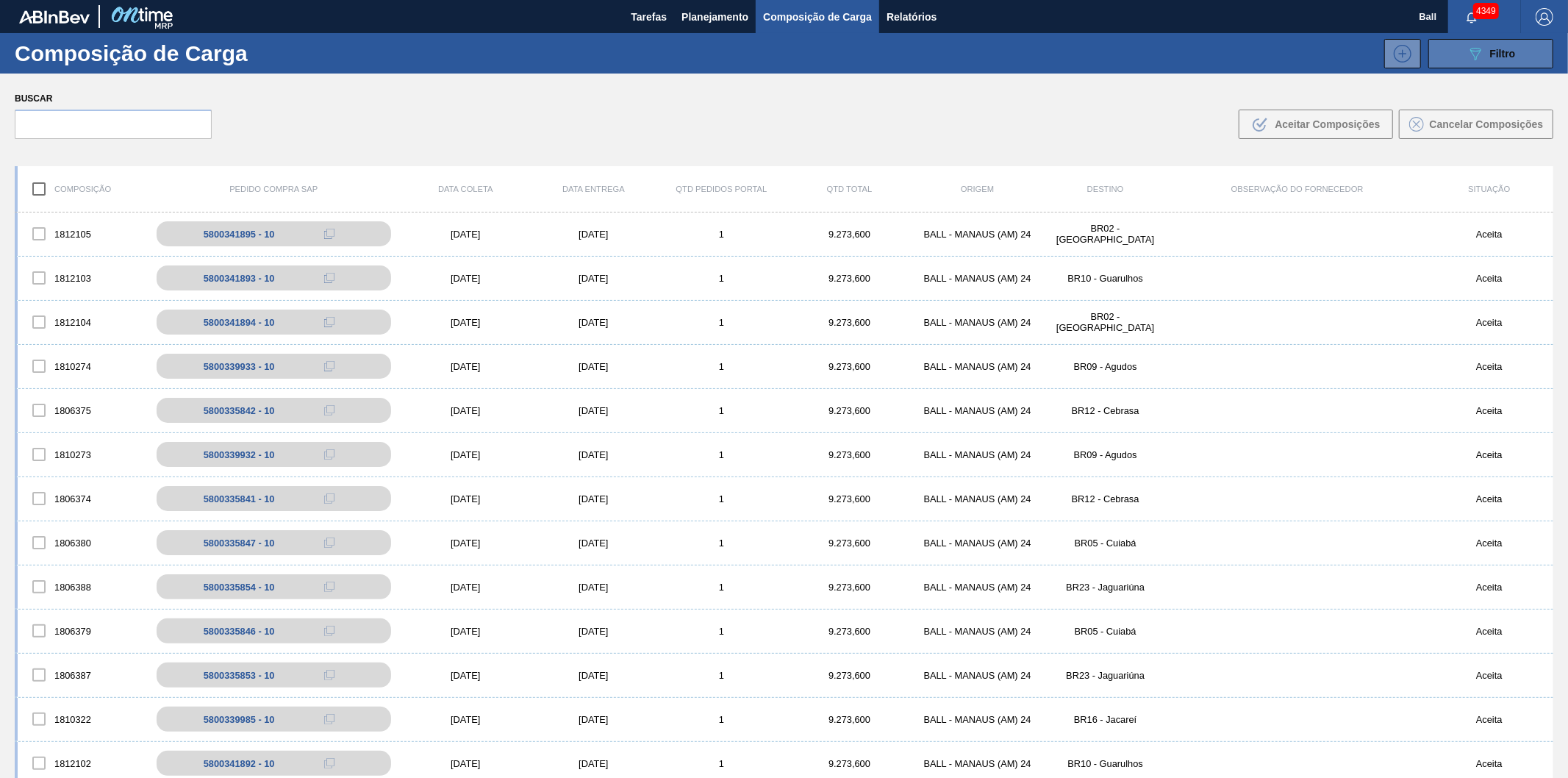
click at [1491, 39] on button "089F7B8B-B2A5-4AFE-B5C0-19BA573D28AC Filtro" at bounding box center [1490, 53] width 125 height 29
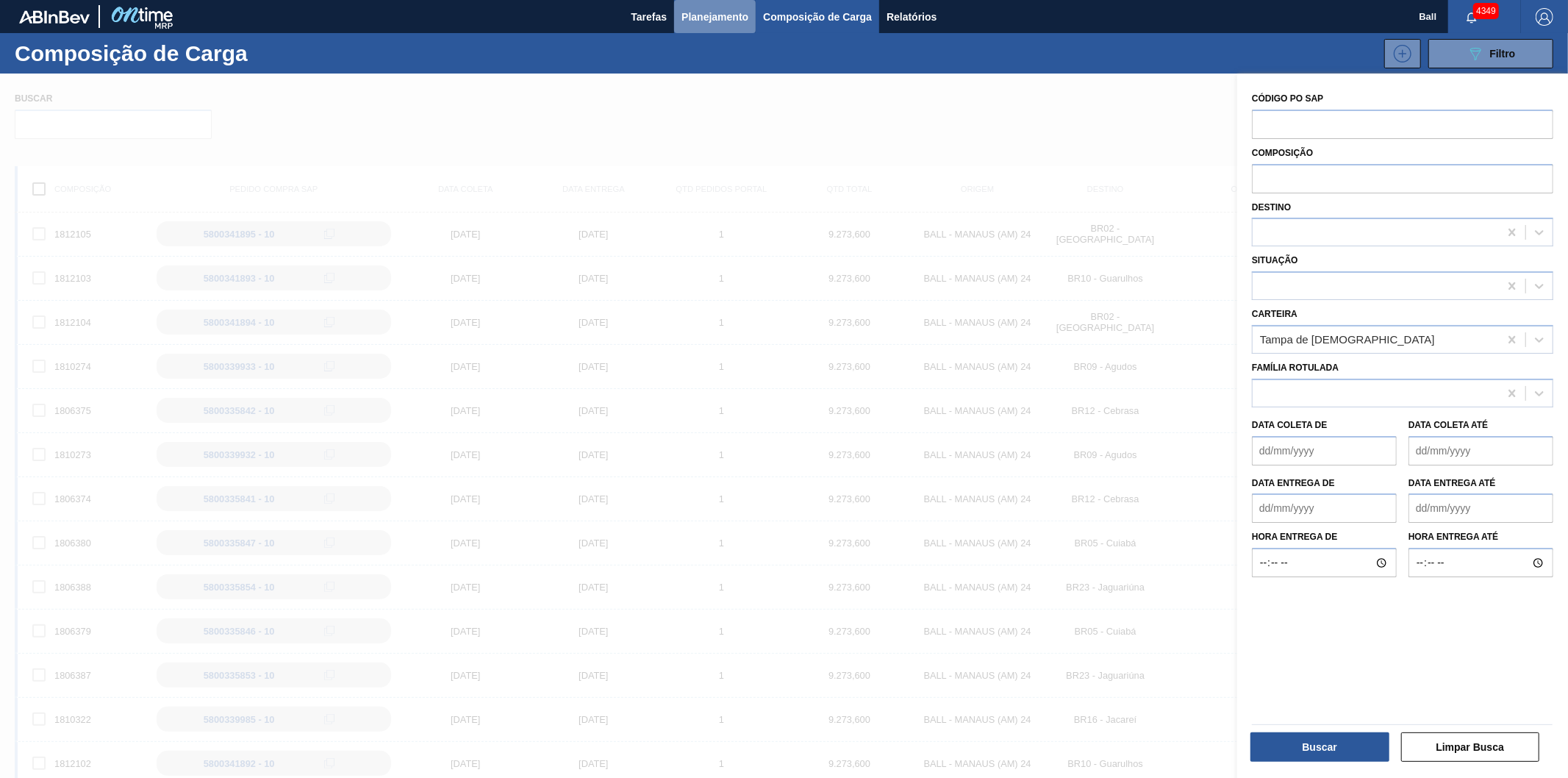
click at [700, 10] on span "Planejamento" at bounding box center [715, 17] width 67 height 18
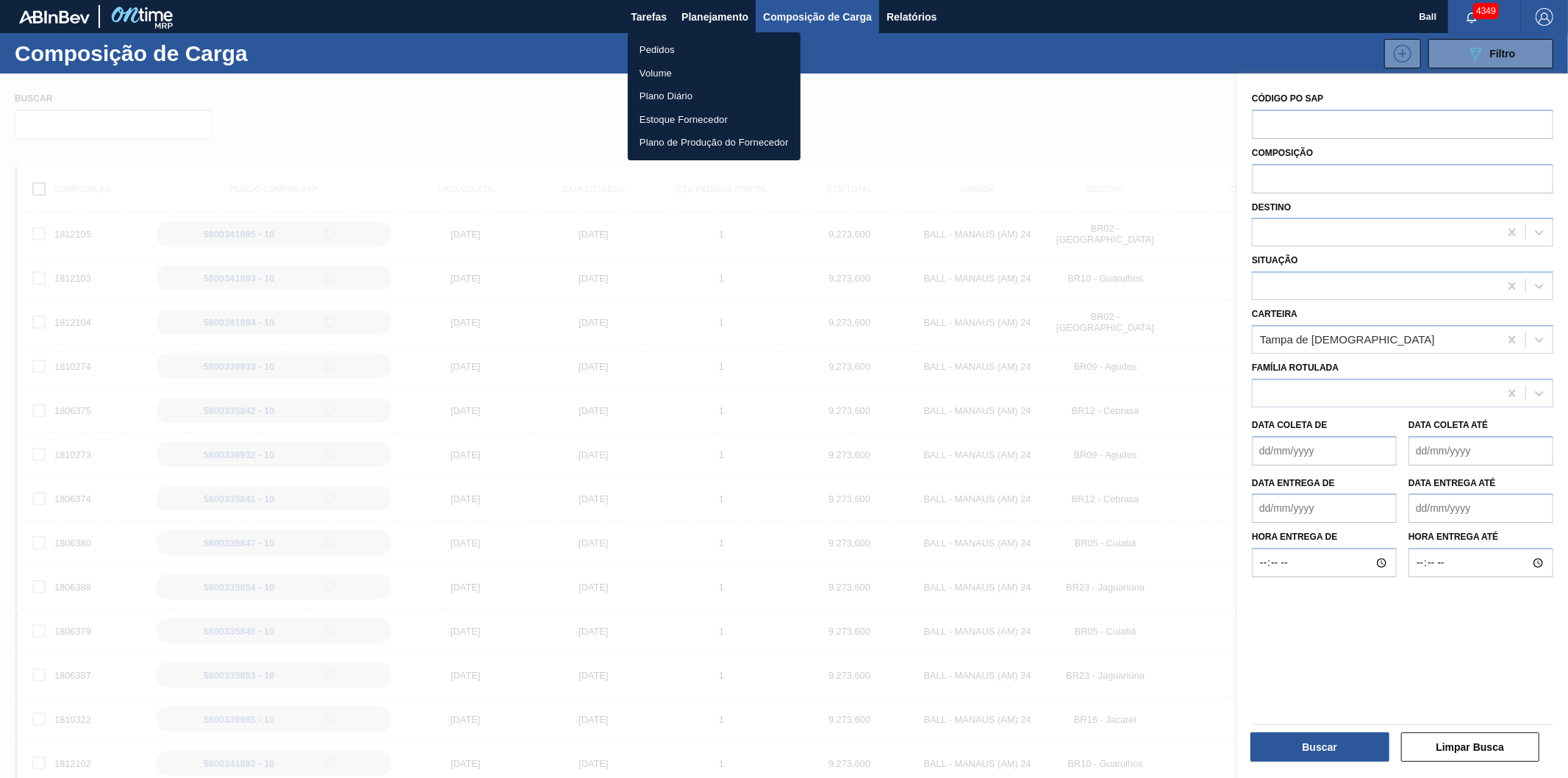
click at [687, 52] on li "Pedidos" at bounding box center [714, 50] width 173 height 24
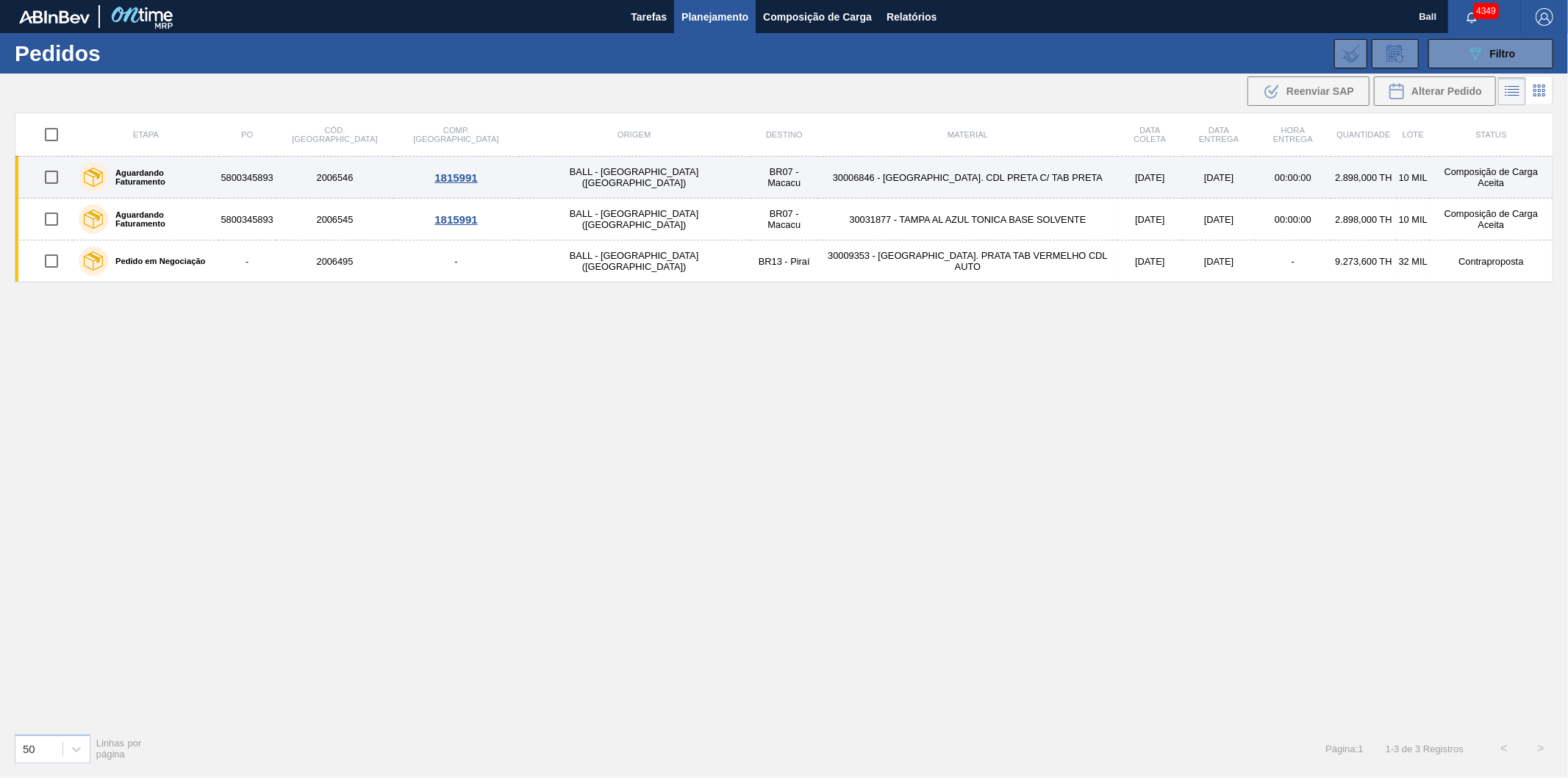
click at [944, 171] on td "30006846 - [GEOGRAPHIC_DATA]. CDL PRETA C/ TAB PRETA" at bounding box center [967, 177] width 299 height 42
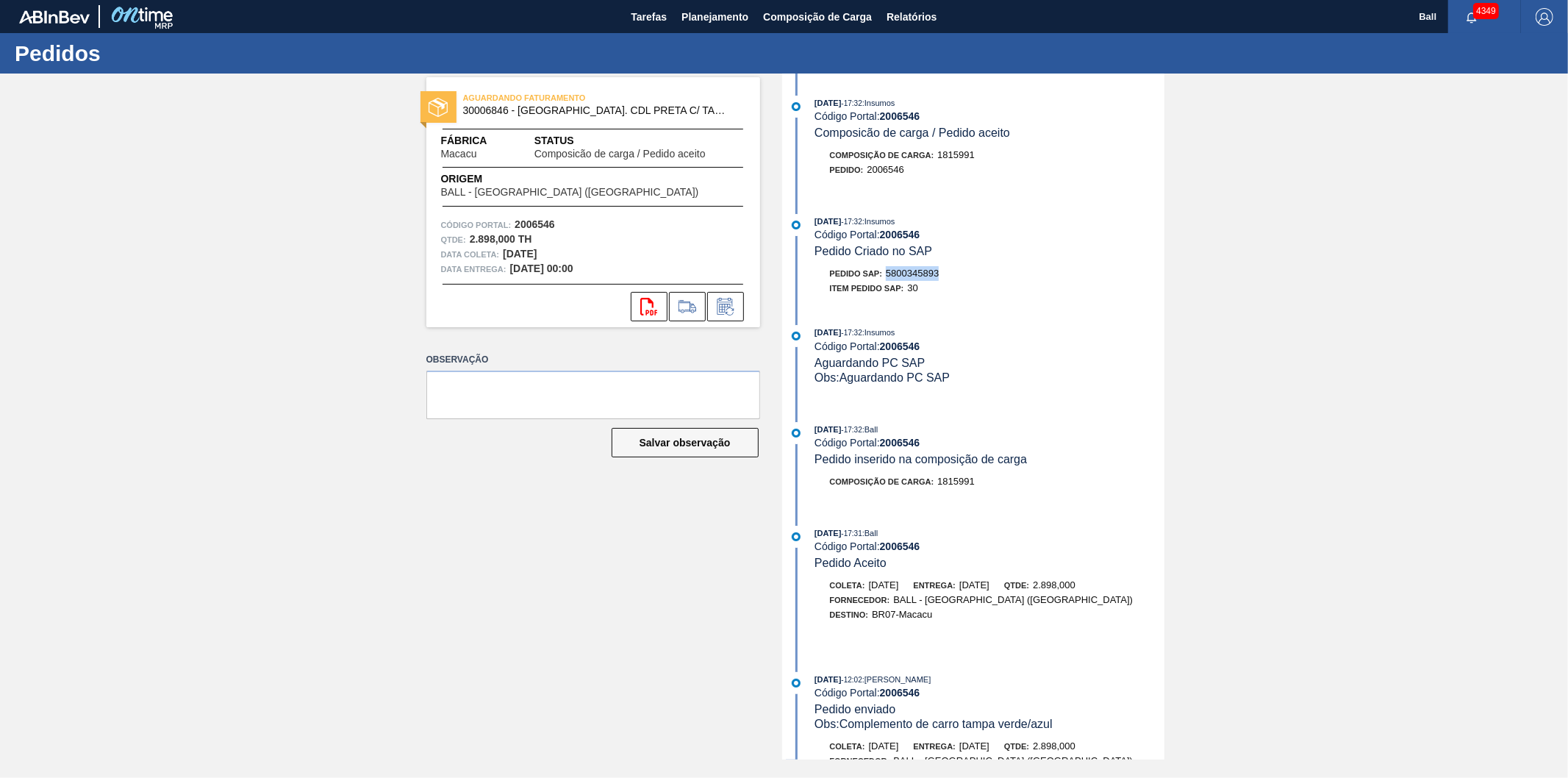
drag, startPoint x: 940, startPoint y: 276, endPoint x: 887, endPoint y: 282, distance: 53.3
click at [887, 281] on div "Pedido SAP: 5800345893" at bounding box center [885, 274] width 110 height 14
copy span "5800345893"
click at [719, 10] on span "Planejamento" at bounding box center [715, 17] width 67 height 18
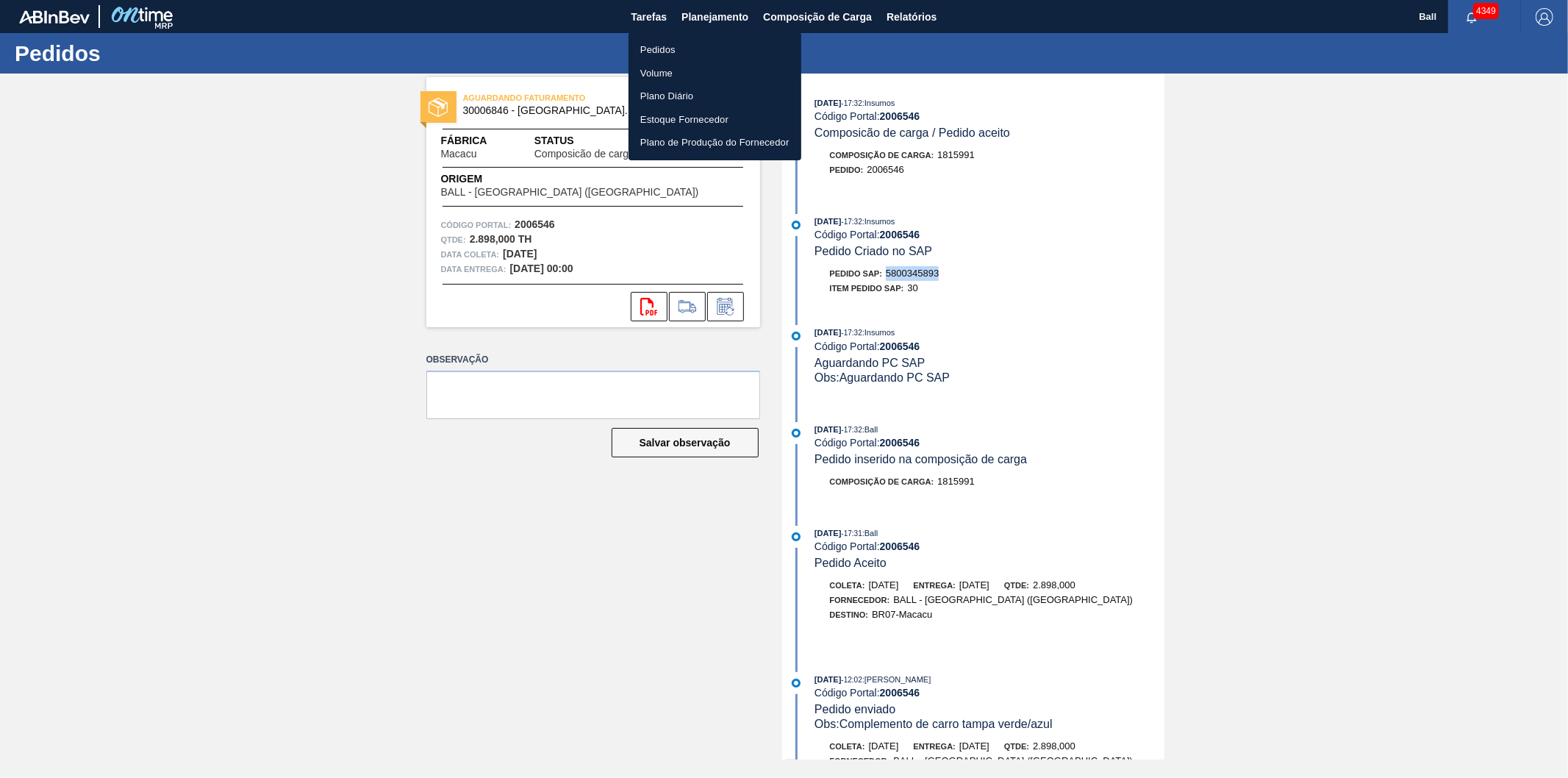
click at [692, 41] on li "Pedidos" at bounding box center [714, 50] width 173 height 24
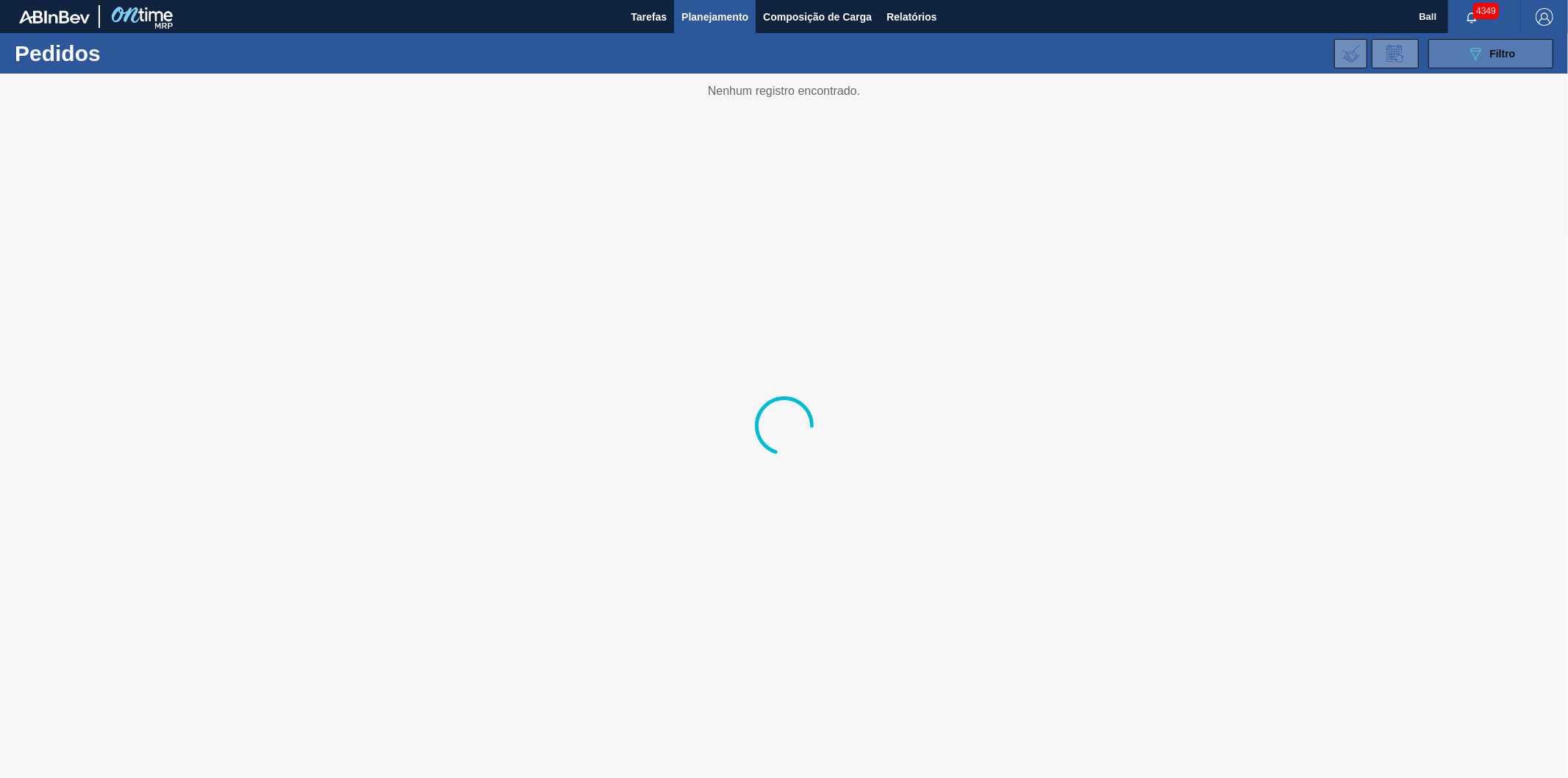
click at [1501, 54] on span "Filtro" at bounding box center [1503, 53] width 25 height 12
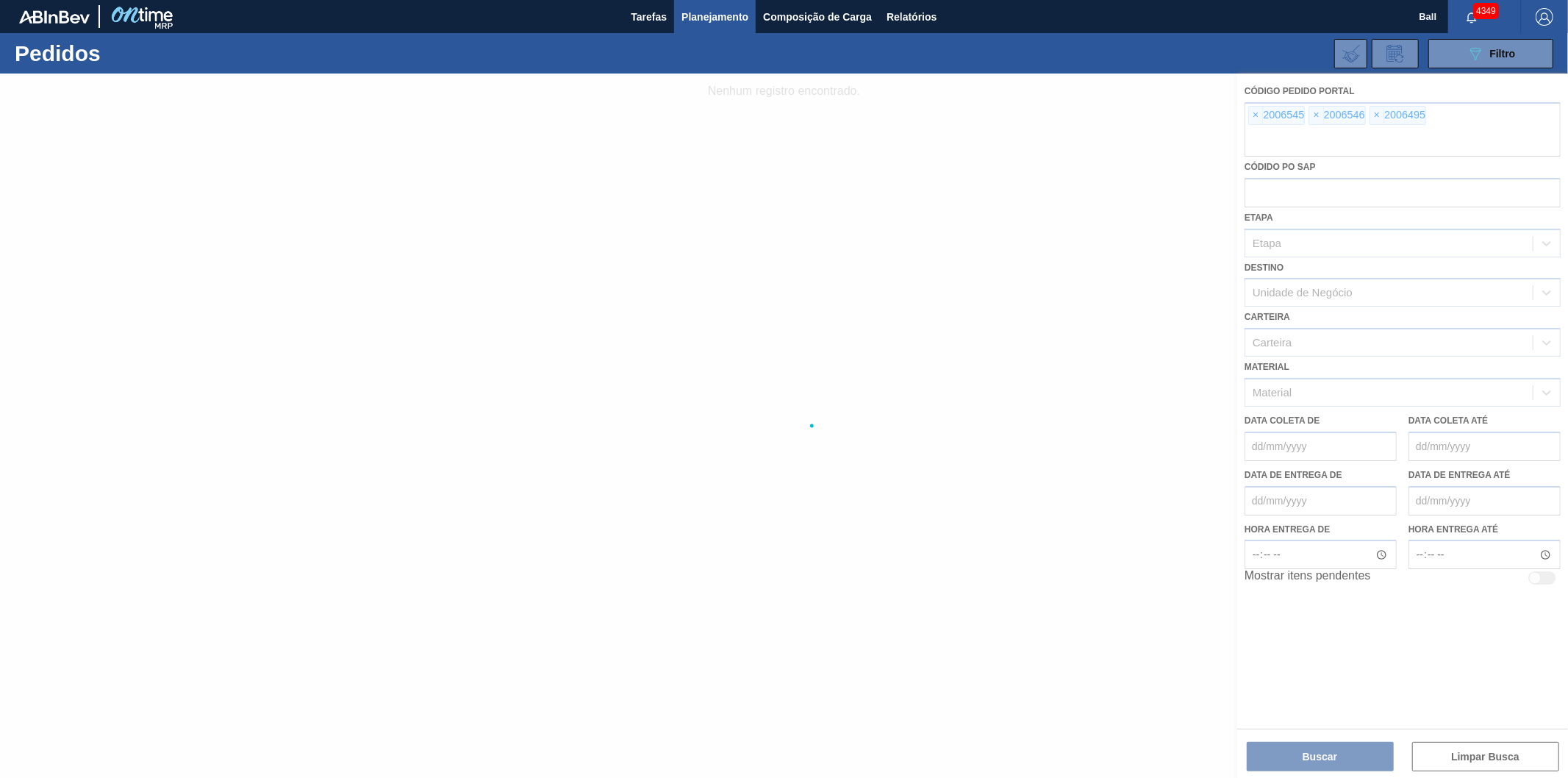
click at [1259, 113] on div at bounding box center [784, 425] width 1568 height 704
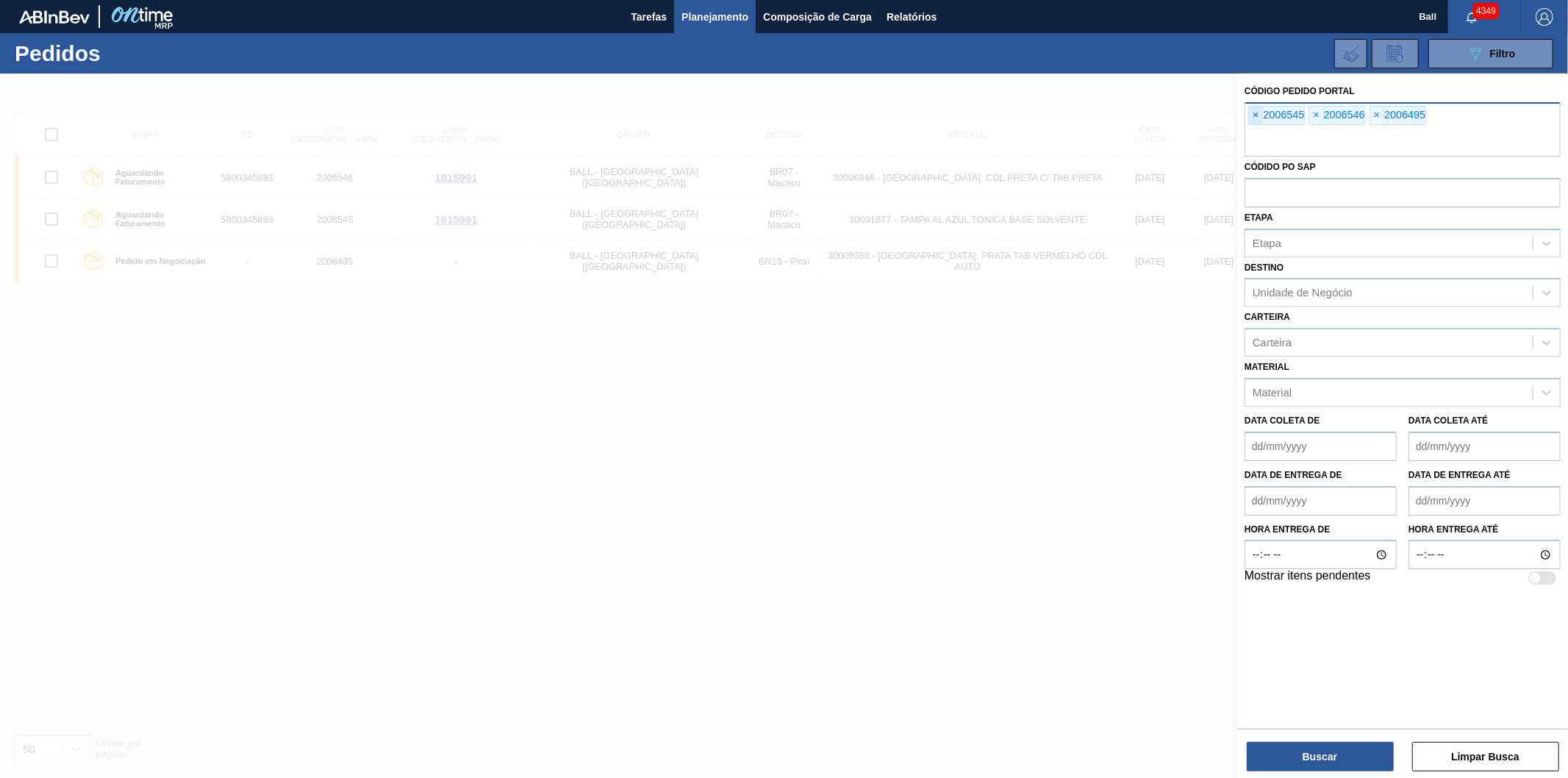
click at [1252, 113] on span "×" at bounding box center [1256, 115] width 14 height 18
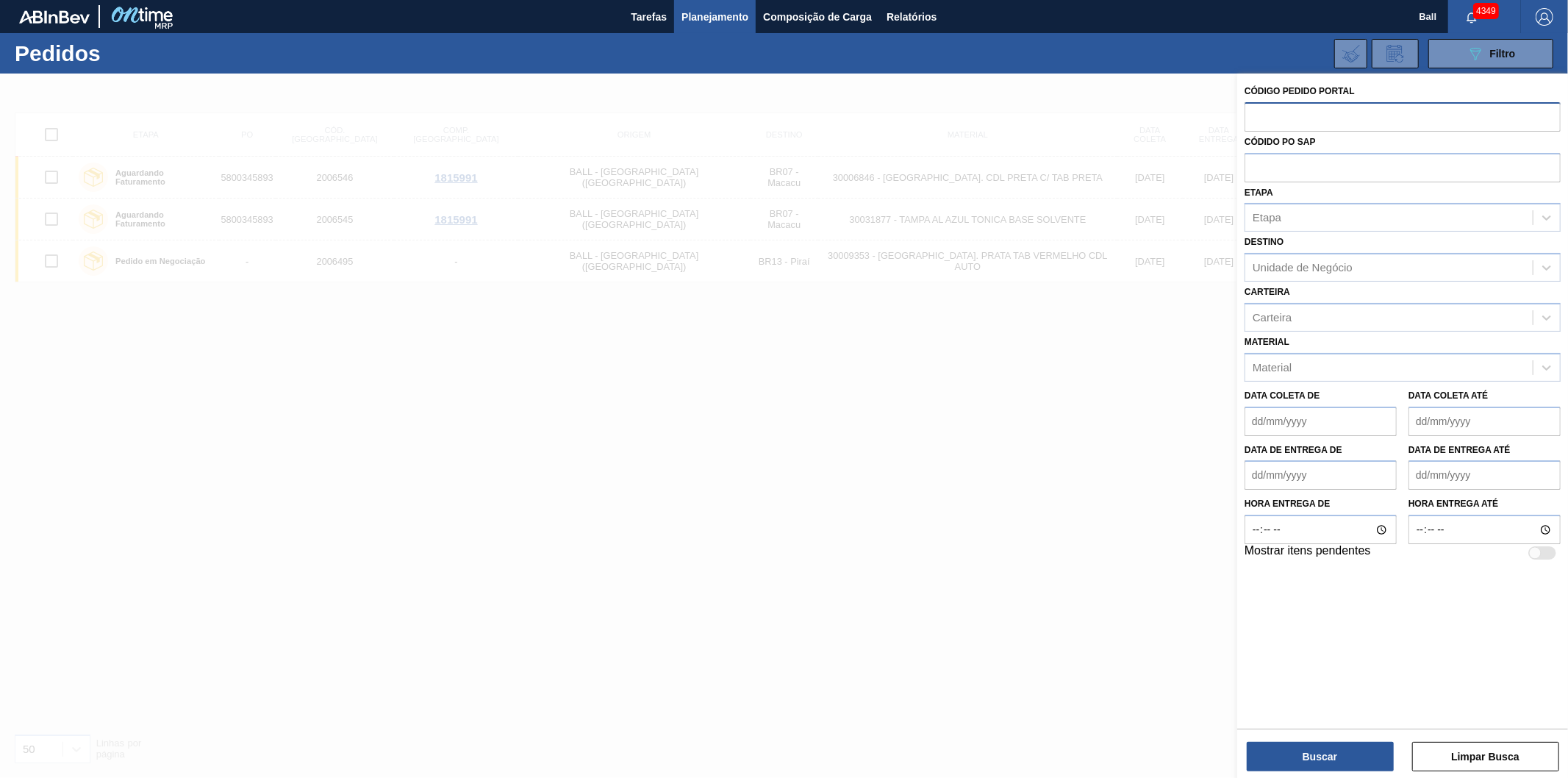
click at [1252, 113] on input "text" at bounding box center [1402, 115] width 316 height 28
paste input "5800345893"
type input "5800345893"
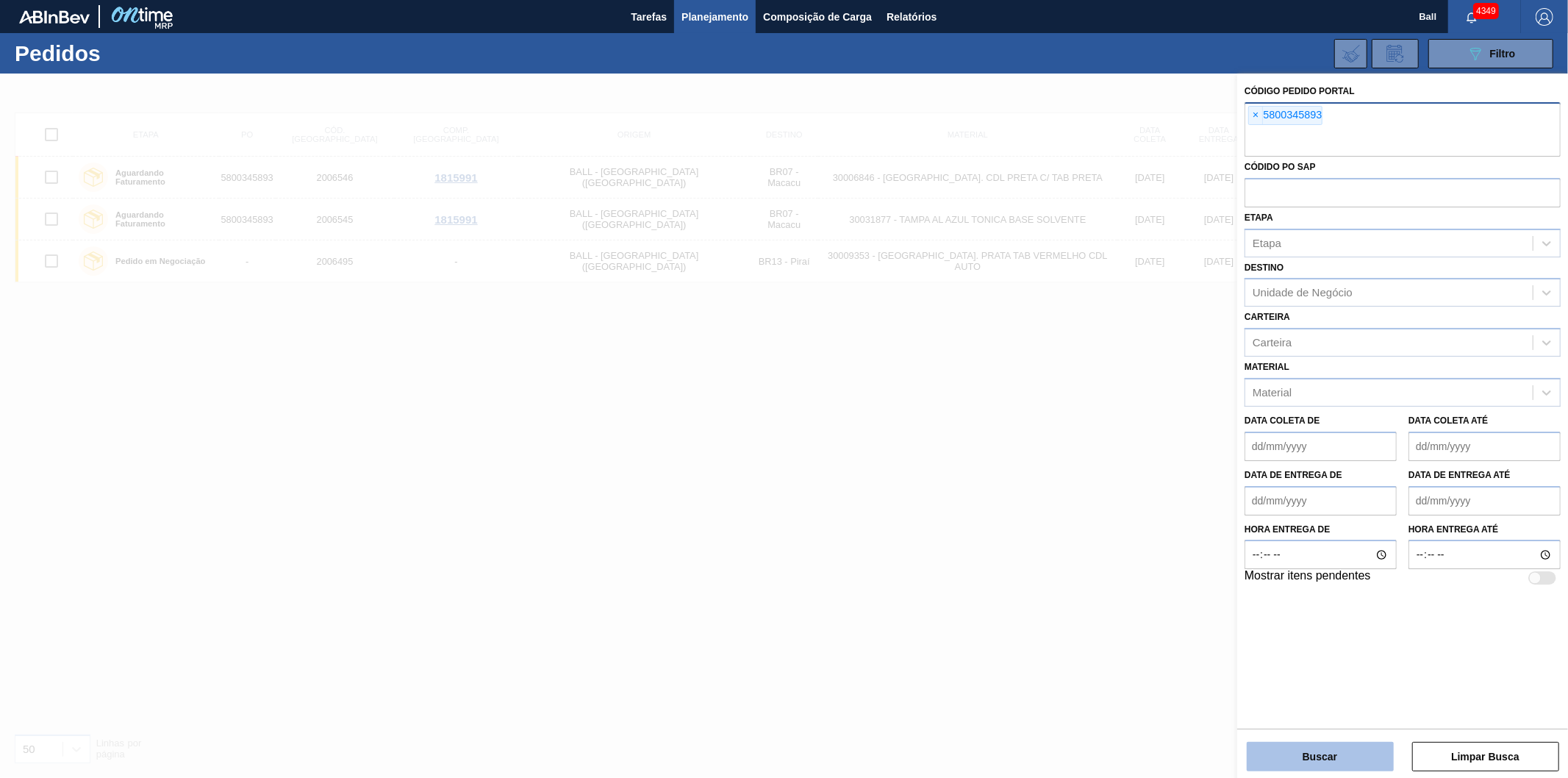
click at [1310, 745] on button "Buscar" at bounding box center [1320, 756] width 147 height 29
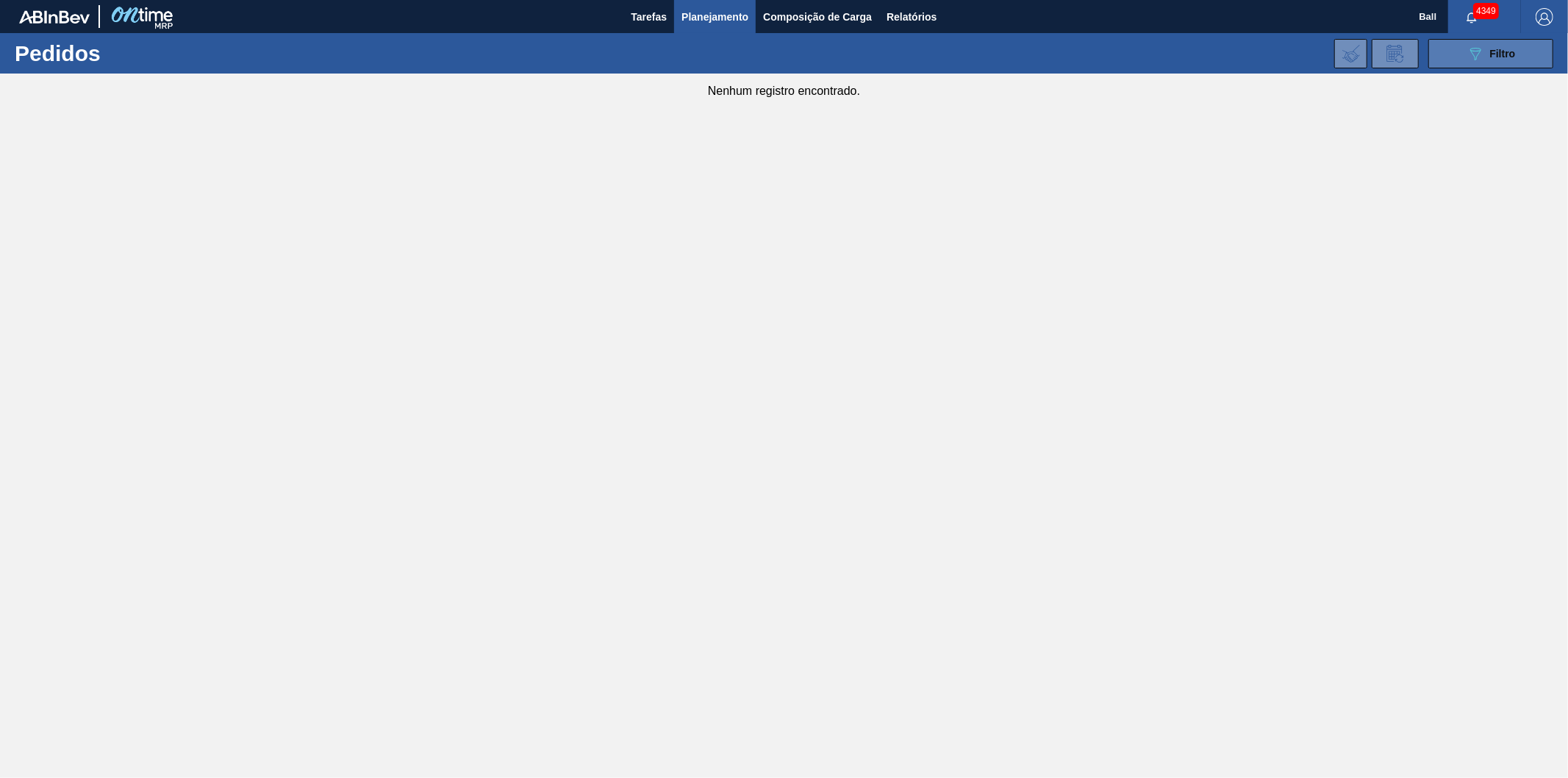
click at [1510, 52] on span "Filtro" at bounding box center [1503, 53] width 25 height 12
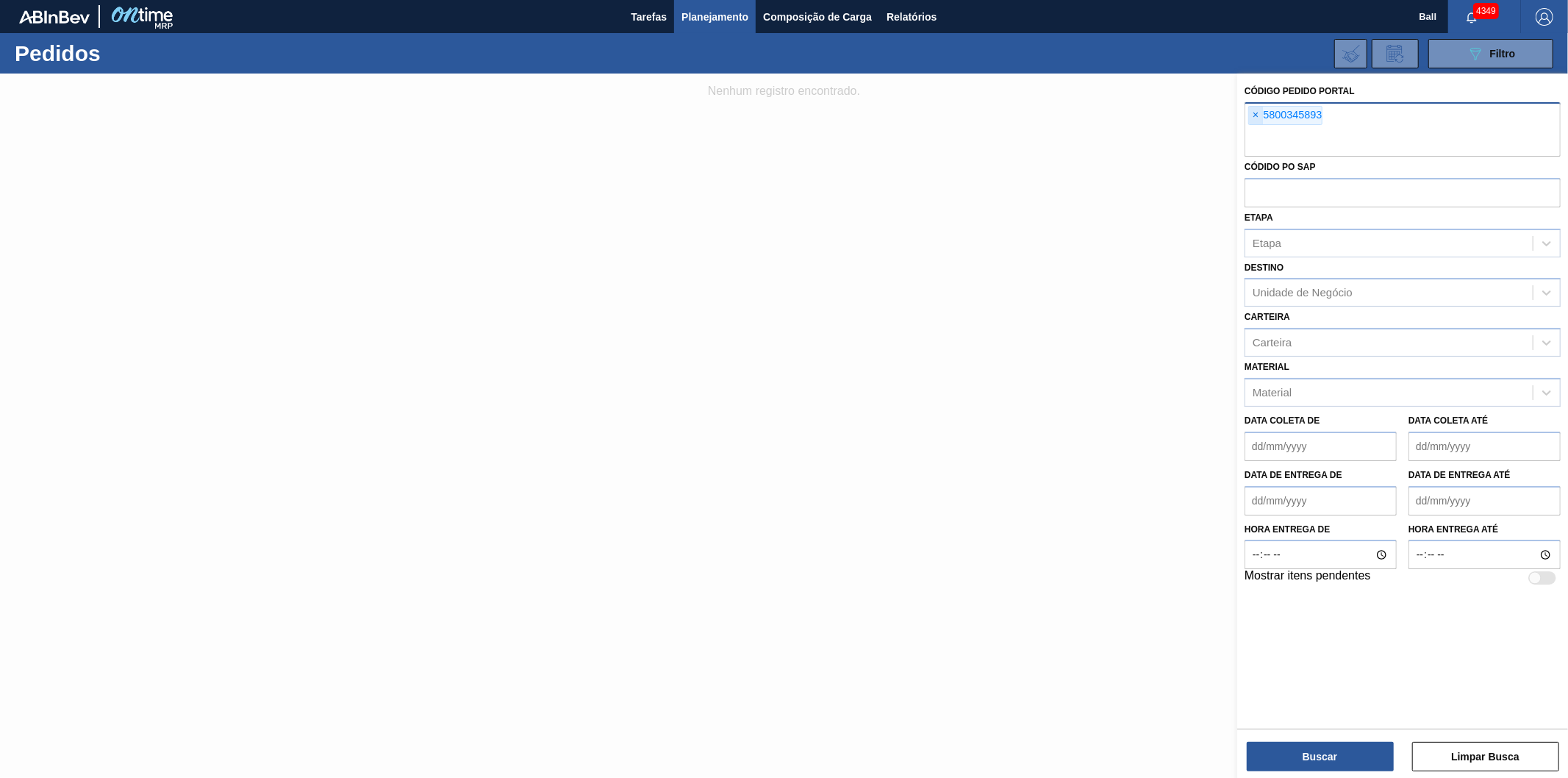
click at [1259, 113] on span "×" at bounding box center [1256, 115] width 14 height 18
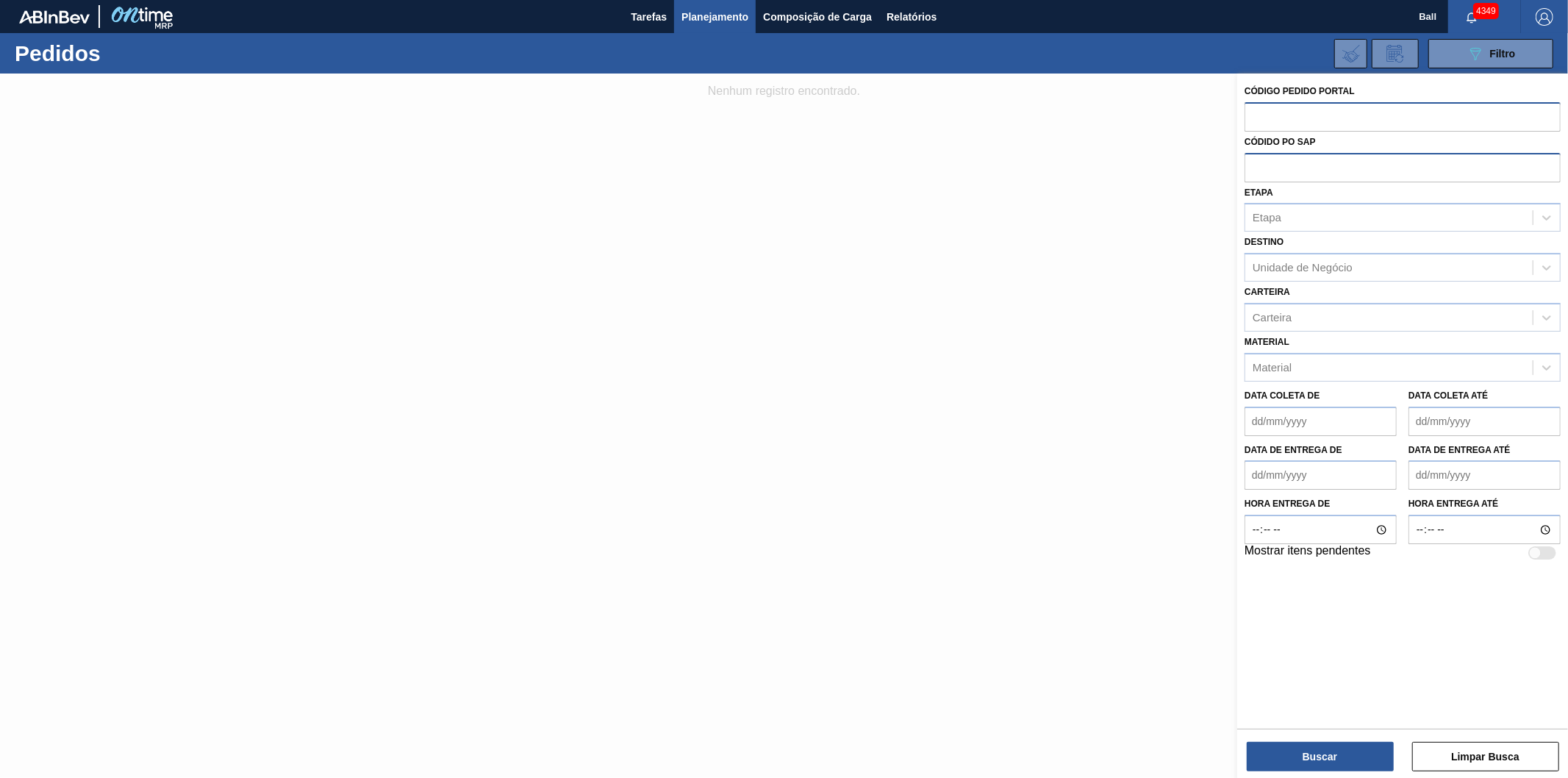
click at [1275, 165] on input "text" at bounding box center [1402, 166] width 316 height 28
paste input "5800345893"
type input "5800345893"
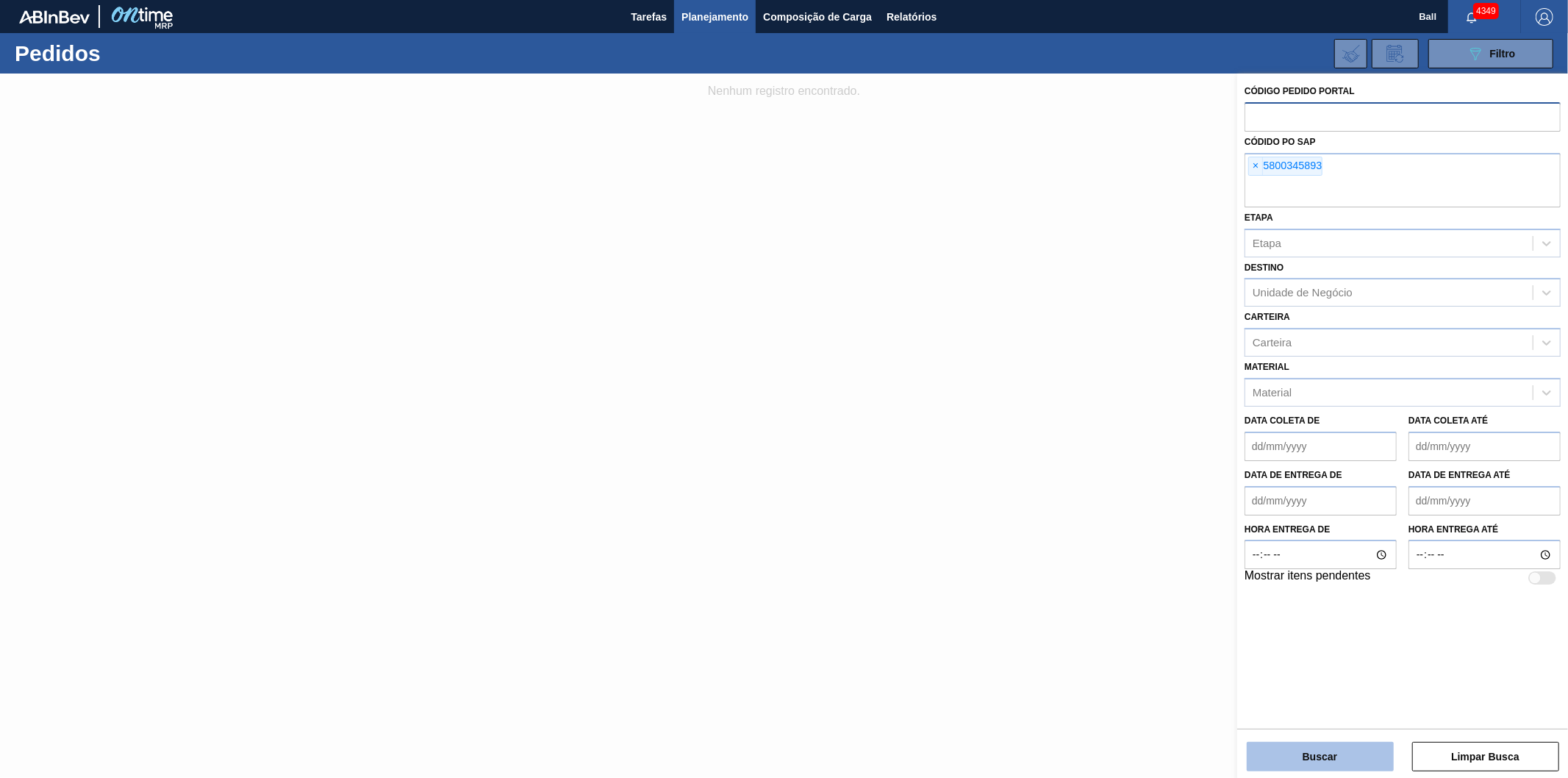
click at [1295, 764] on button "Buscar" at bounding box center [1320, 756] width 147 height 29
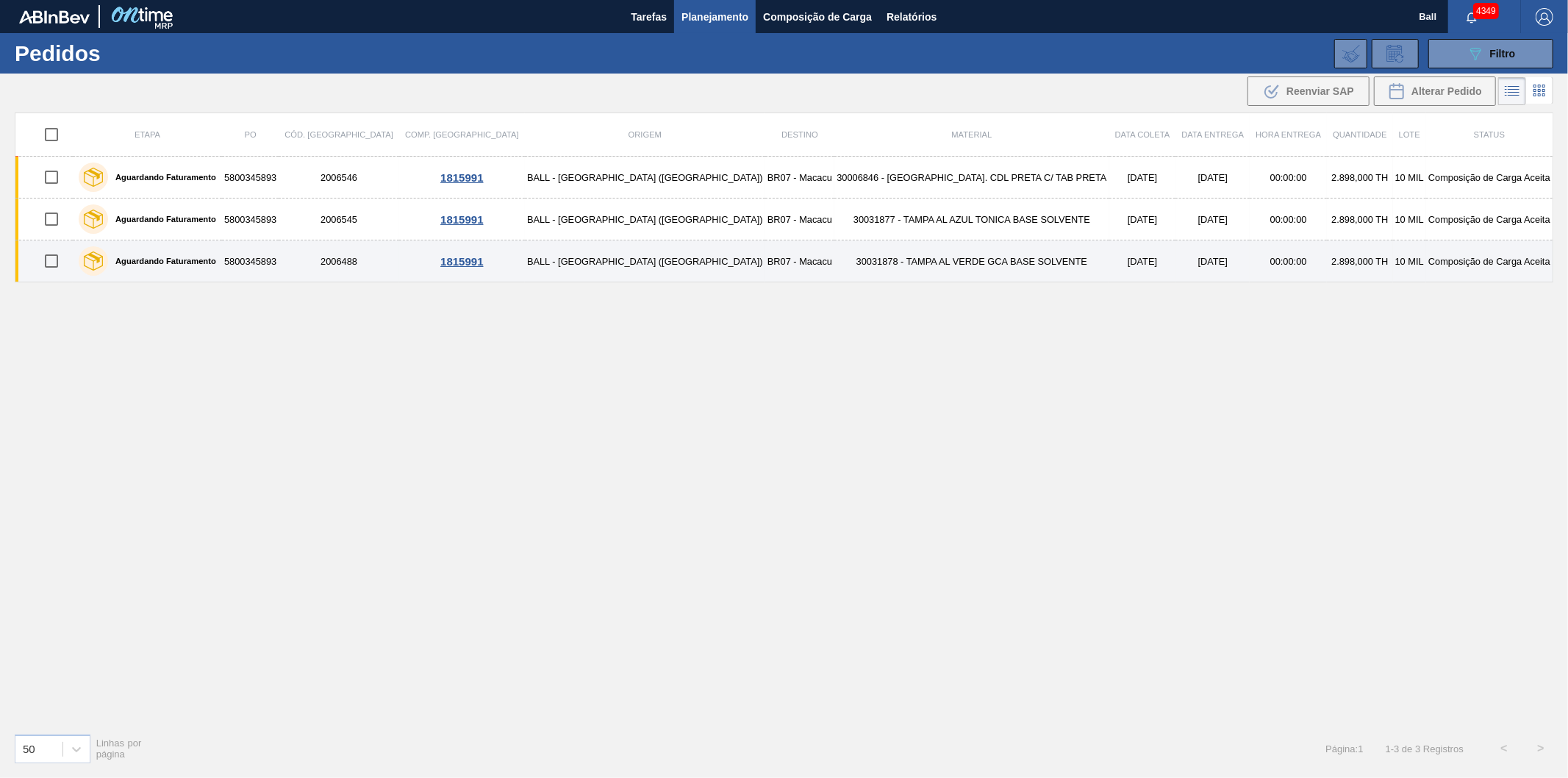
click at [380, 260] on td "2006488" at bounding box center [339, 261] width 121 height 42
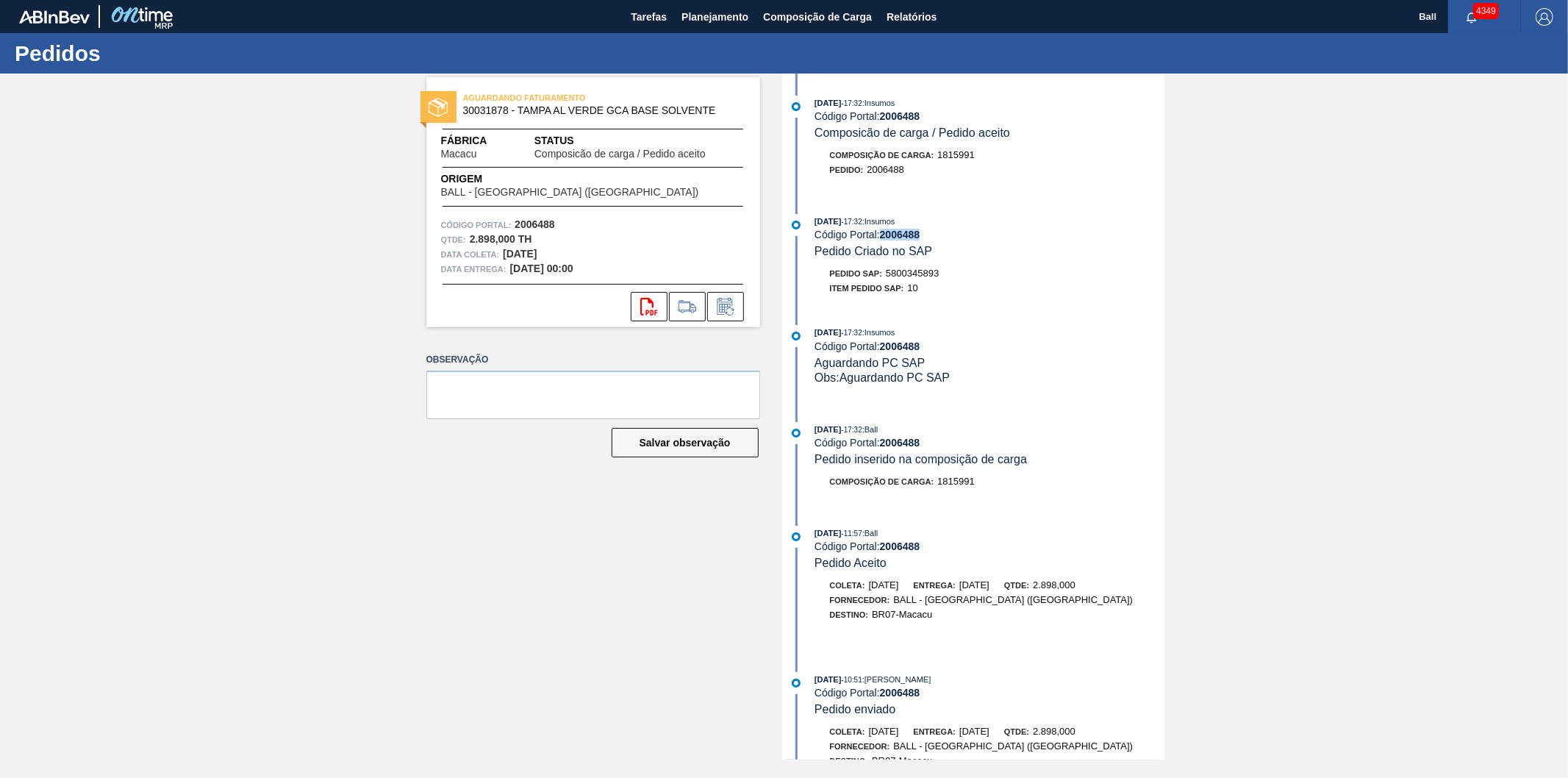
drag, startPoint x: 930, startPoint y: 237, endPoint x: 882, endPoint y: 239, distance: 48.0
click at [882, 239] on div "Código Portal: 2006488" at bounding box center [989, 234] width 349 height 12
copy strong "2006488"
click at [671, 5] on button "Tarefas" at bounding box center [649, 17] width 51 height 33
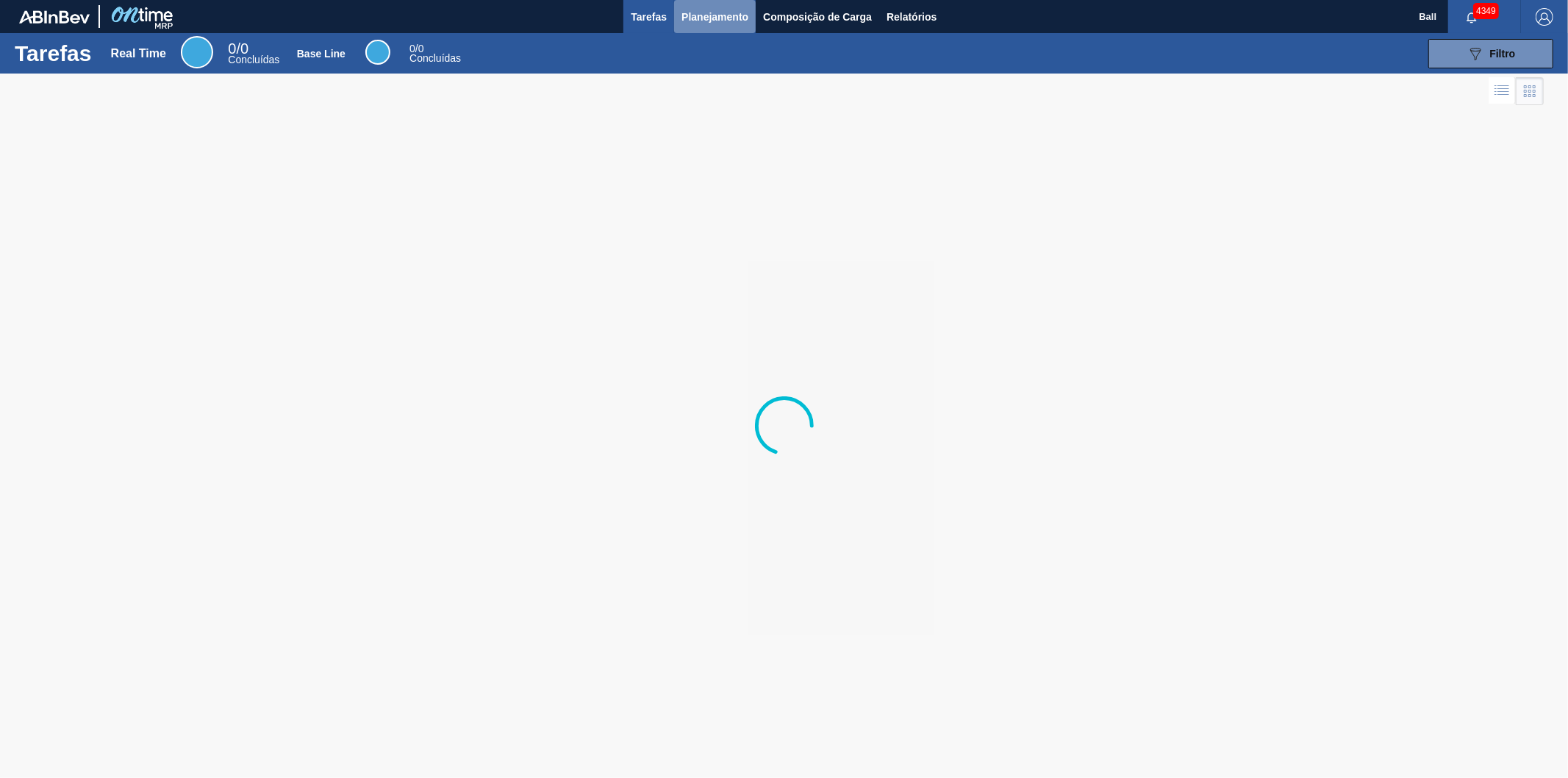
click at [707, 14] on span "Planejamento" at bounding box center [715, 17] width 67 height 18
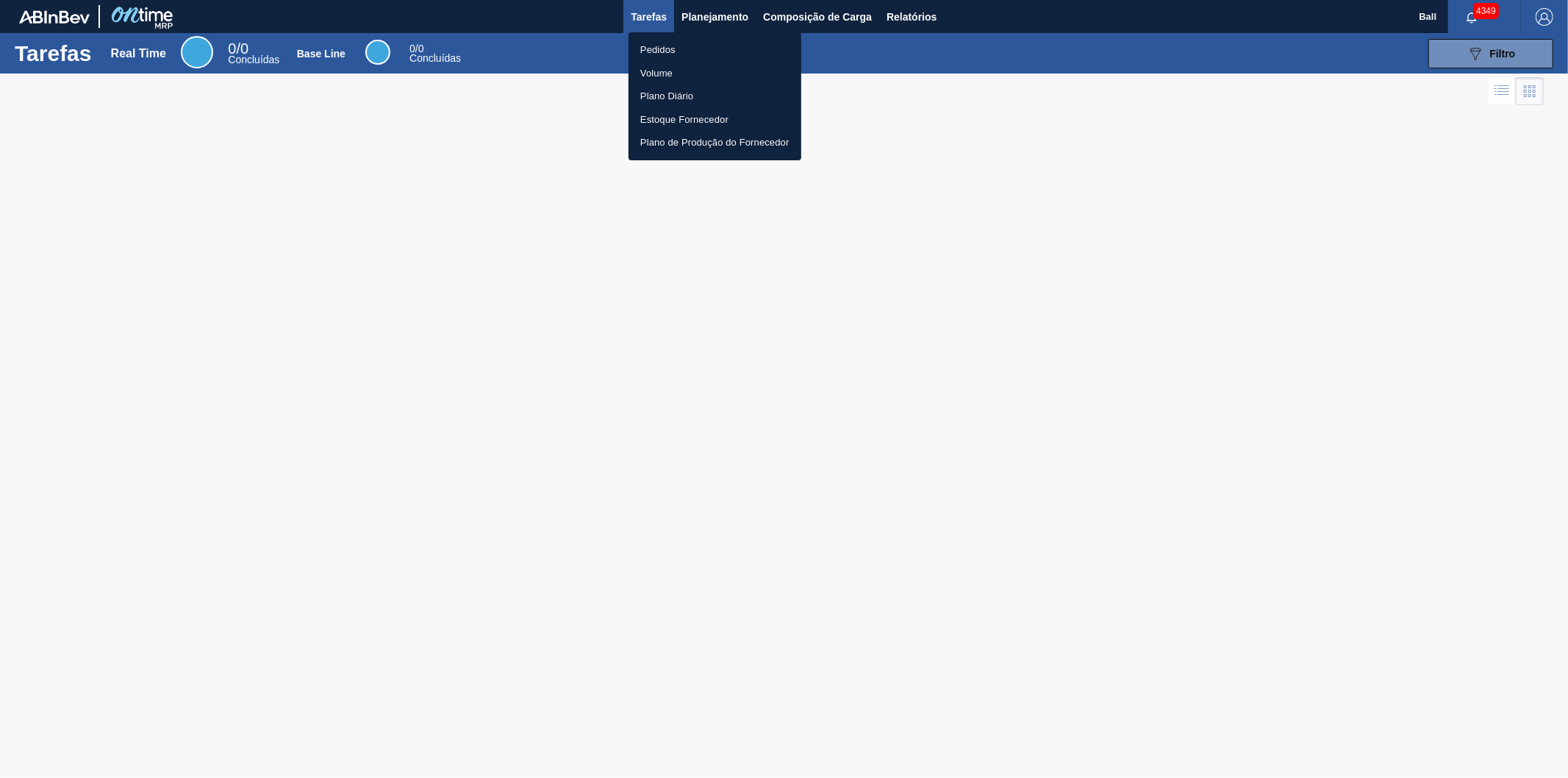
click at [1483, 59] on div at bounding box center [784, 389] width 1568 height 778
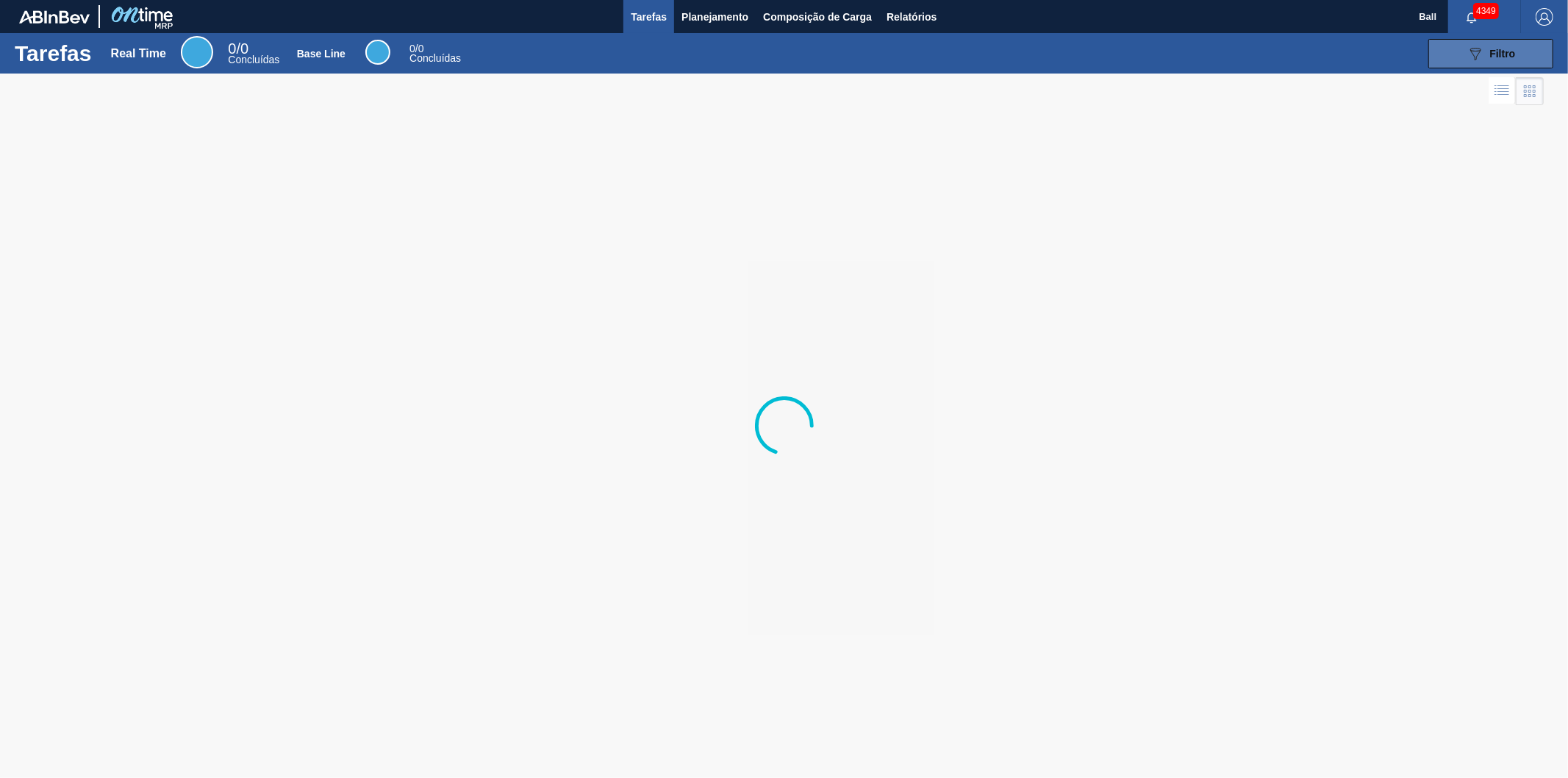
click at [1449, 53] on button "089F7B8B-B2A5-4AFE-B5C0-19BA573D28AC Filtro" at bounding box center [1490, 53] width 125 height 29
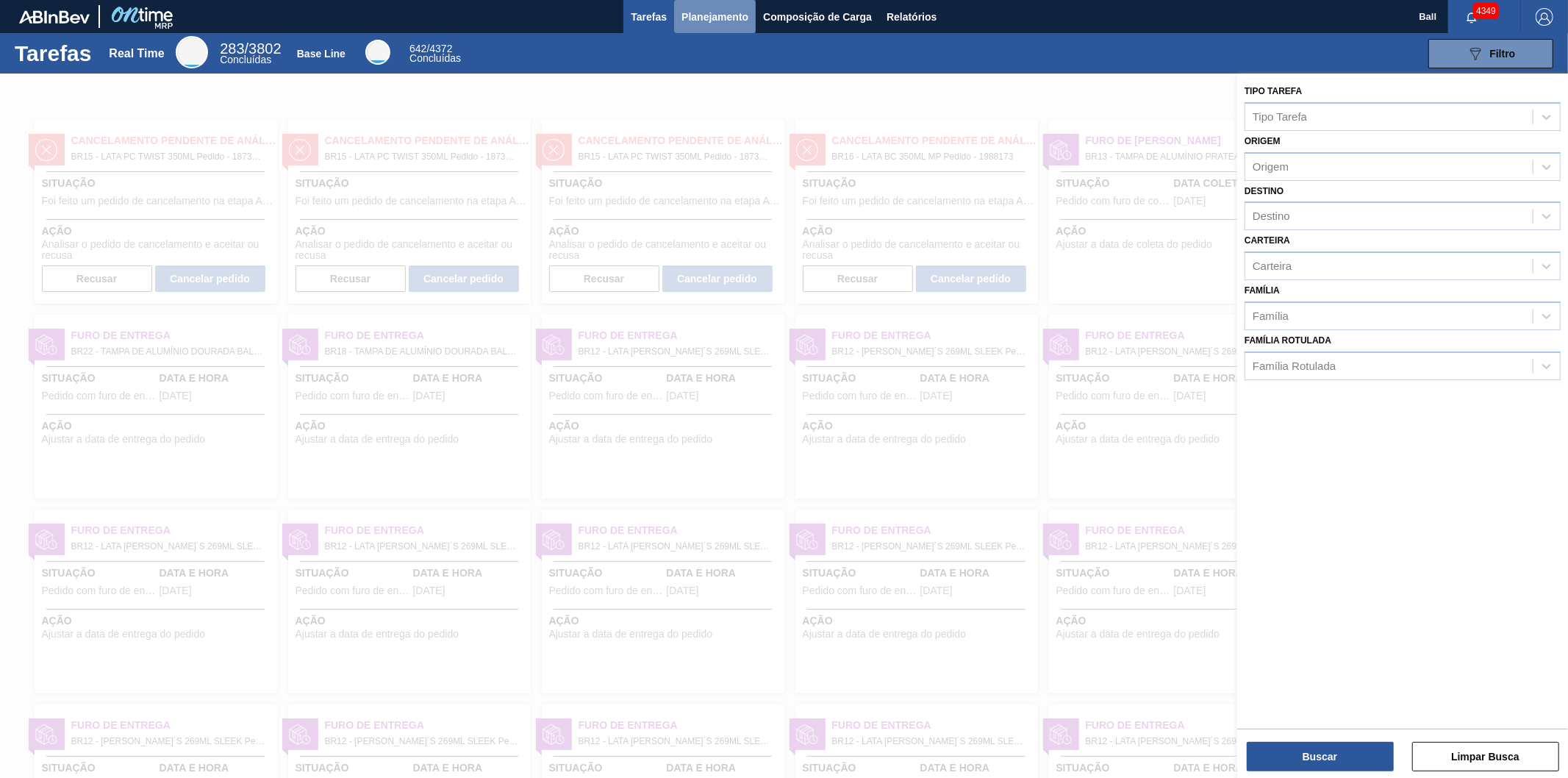
click at [715, 18] on span "Planejamento" at bounding box center [715, 17] width 67 height 18
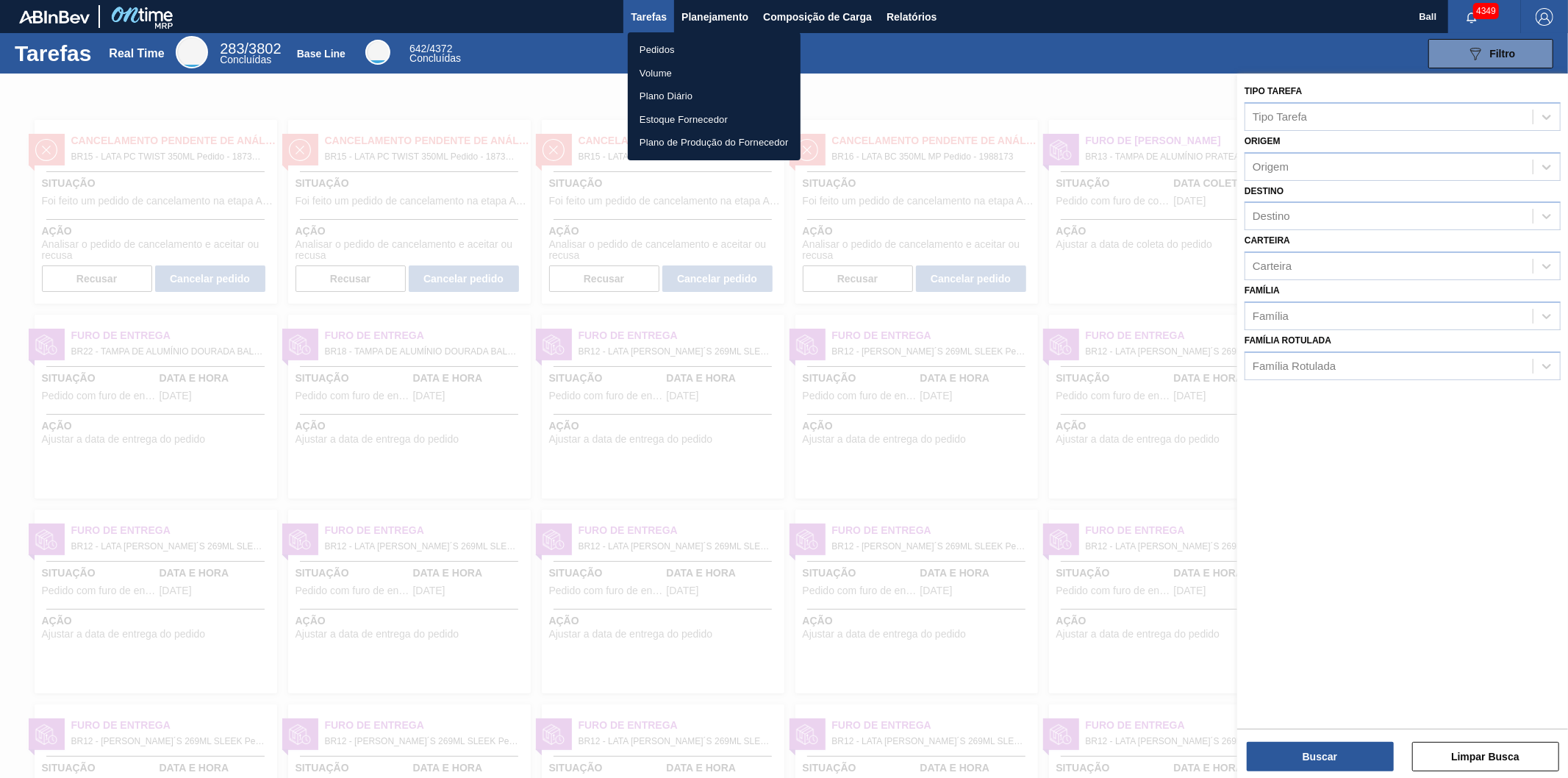
click at [926, 14] on div at bounding box center [784, 389] width 1568 height 778
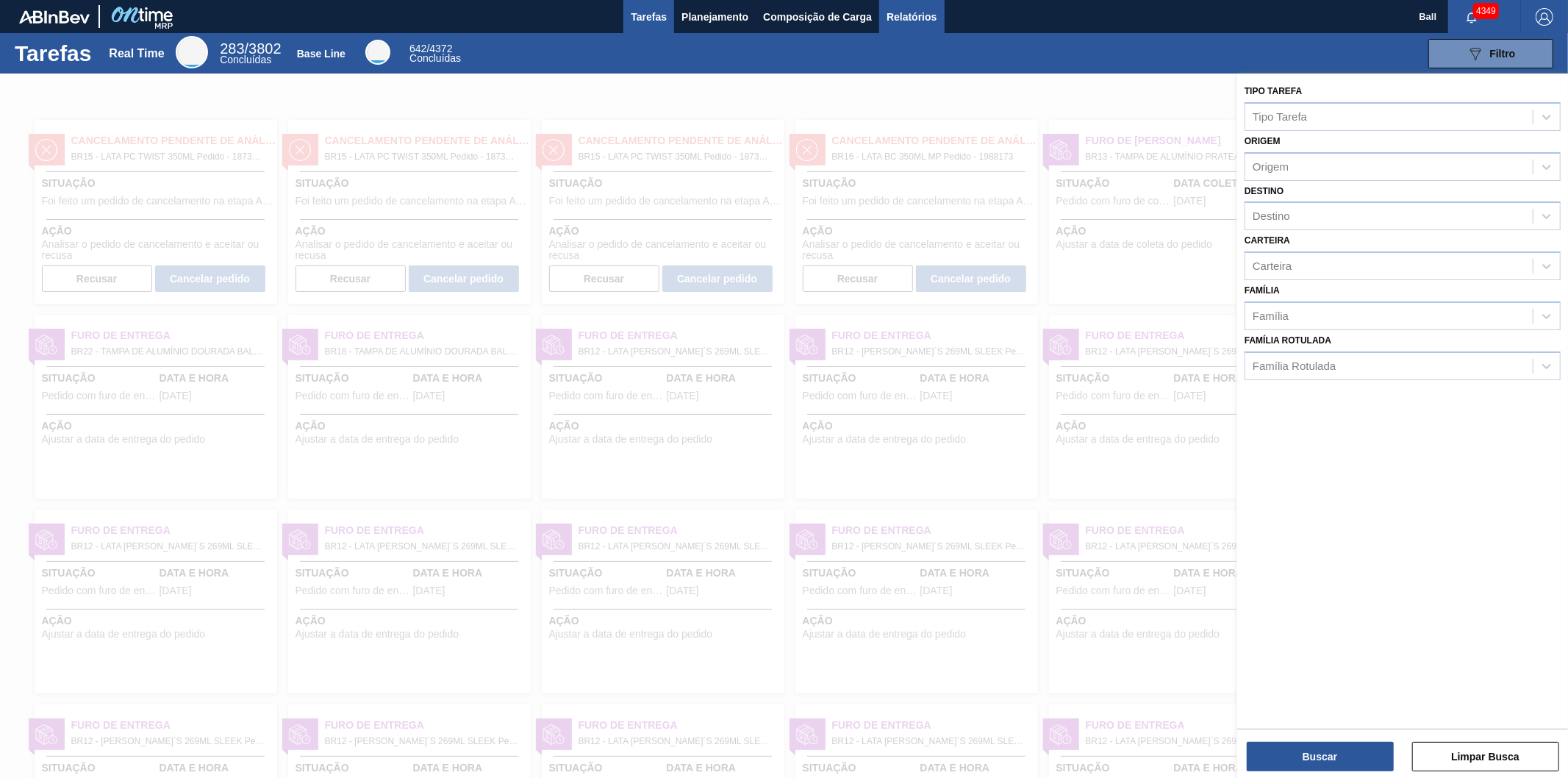
click at [909, 10] on span "Relatórios" at bounding box center [911, 17] width 50 height 18
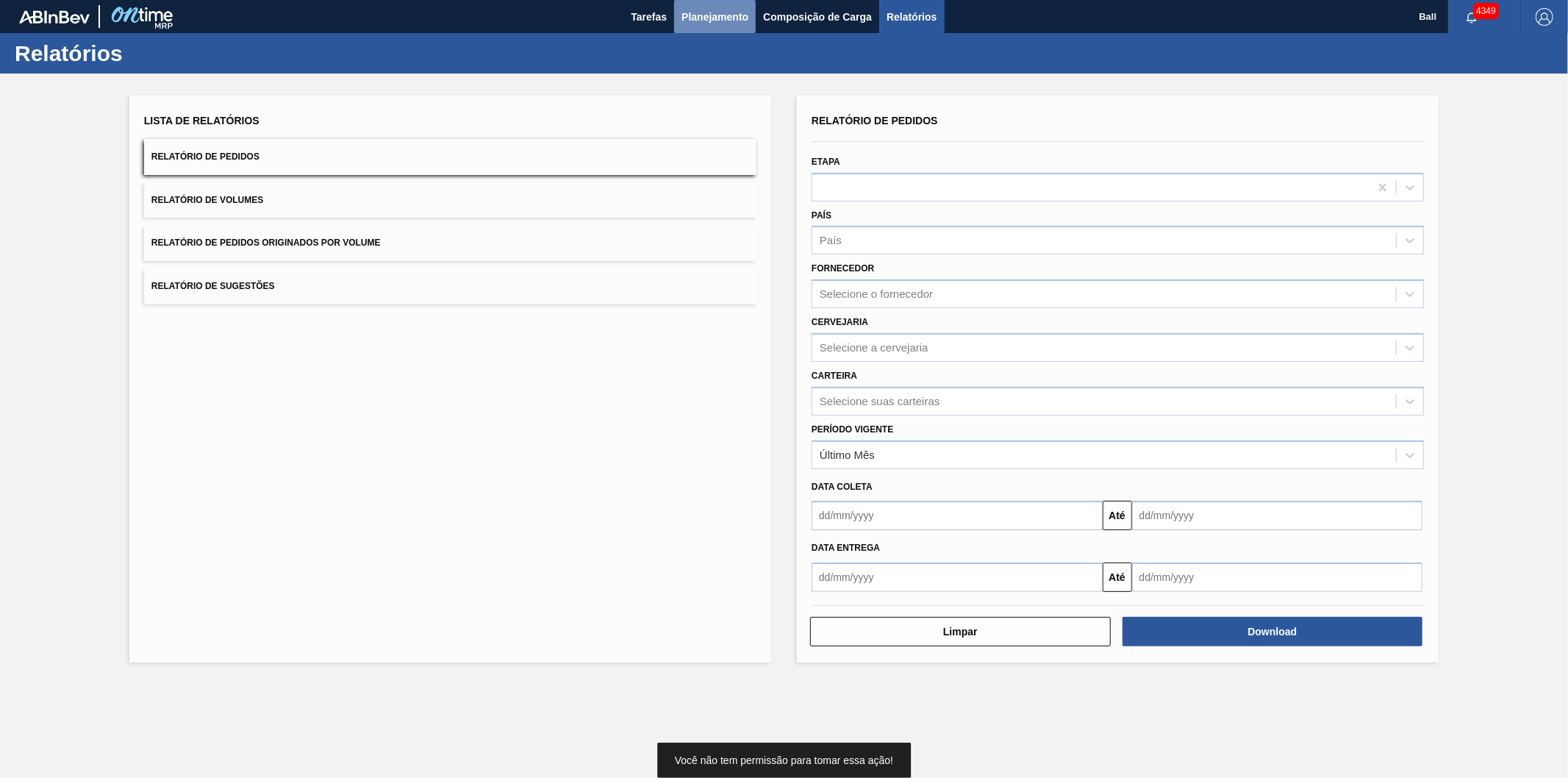
click at [722, 6] on button "Planejamento" at bounding box center [714, 17] width 82 height 33
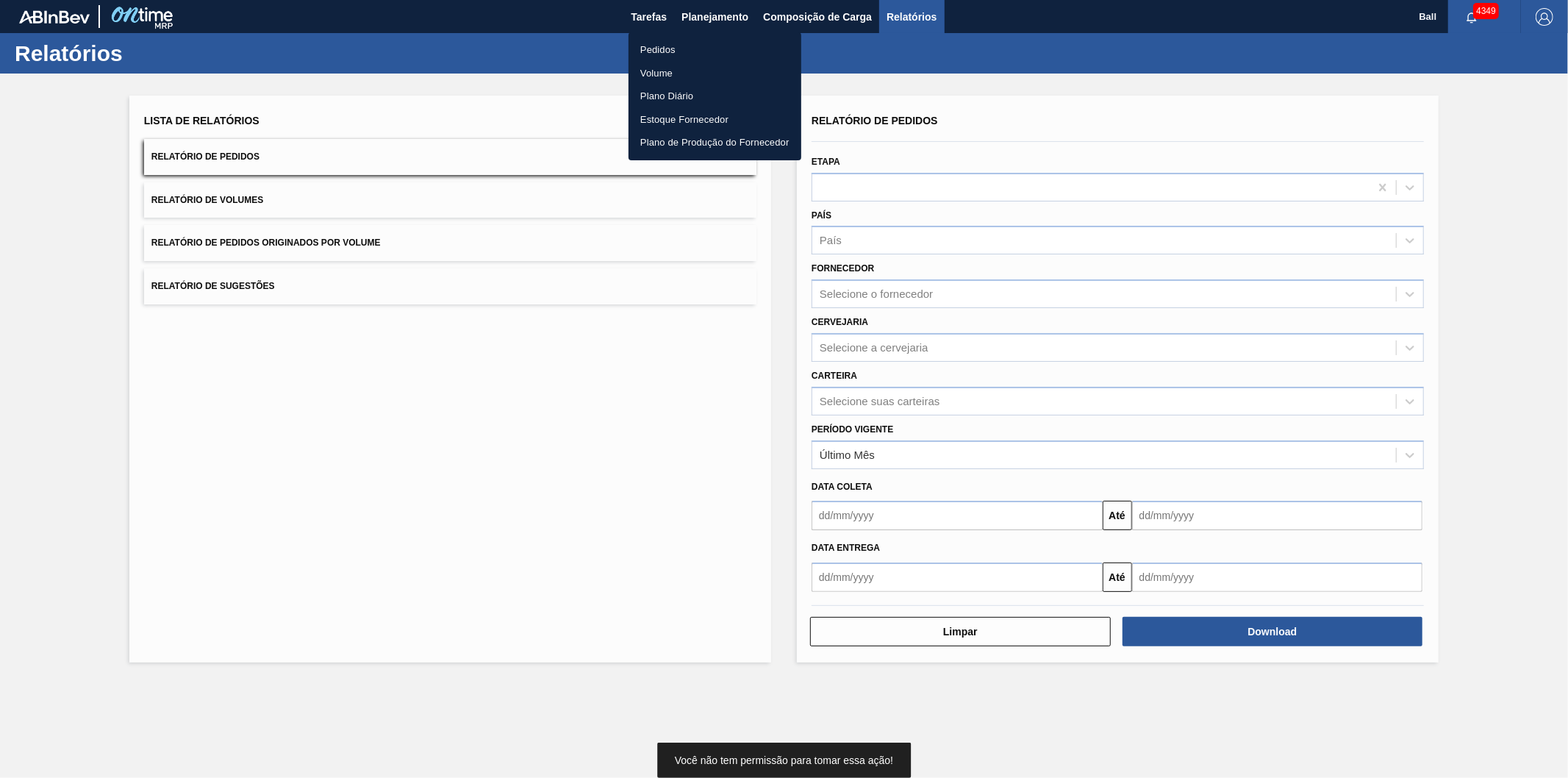
drag, startPoint x: 672, startPoint y: 41, endPoint x: 777, endPoint y: 45, distance: 105.1
click at [673, 41] on li "Pedidos" at bounding box center [714, 50] width 173 height 24
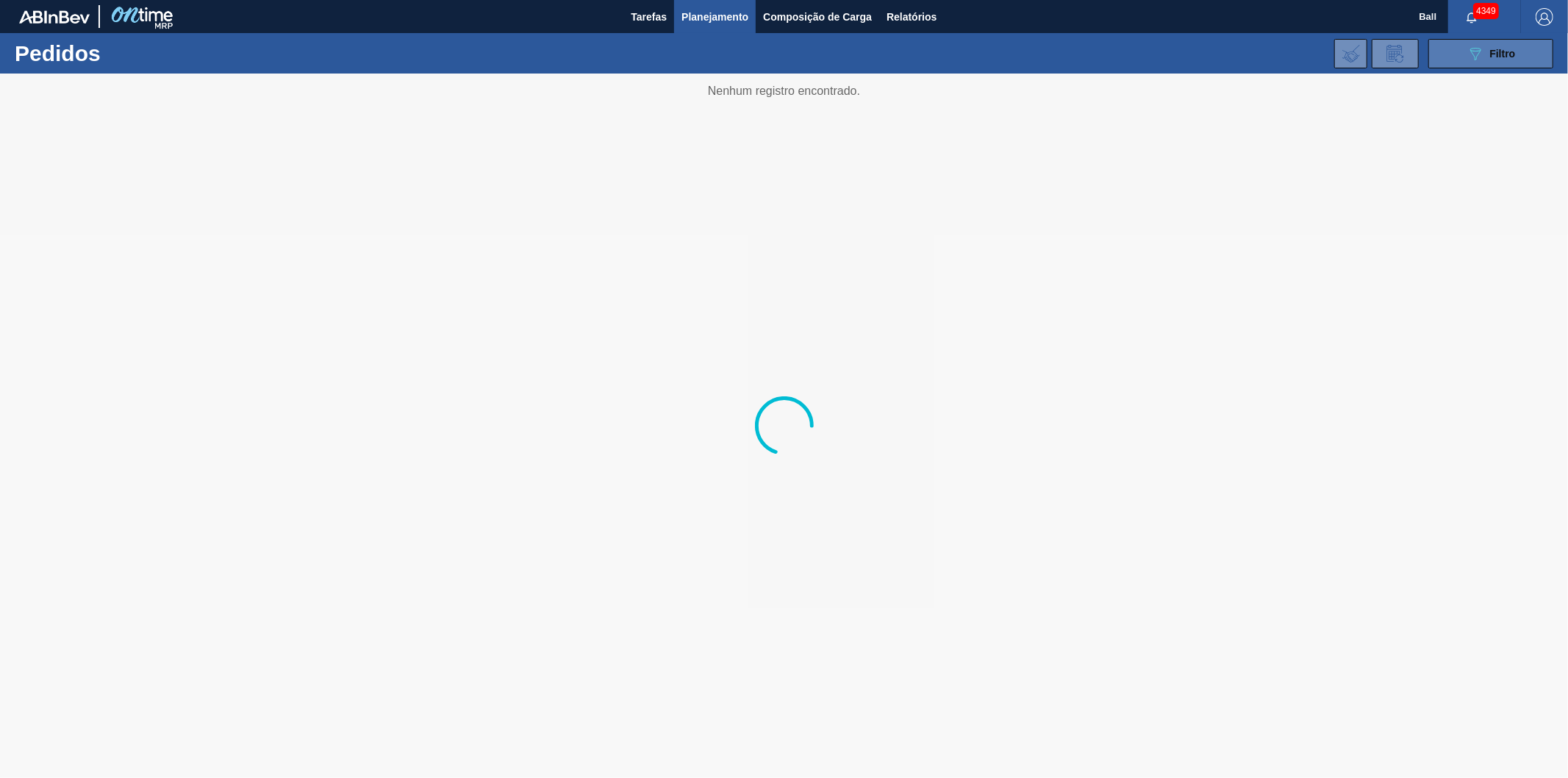
click at [1496, 54] on span "Filtro" at bounding box center [1503, 53] width 25 height 12
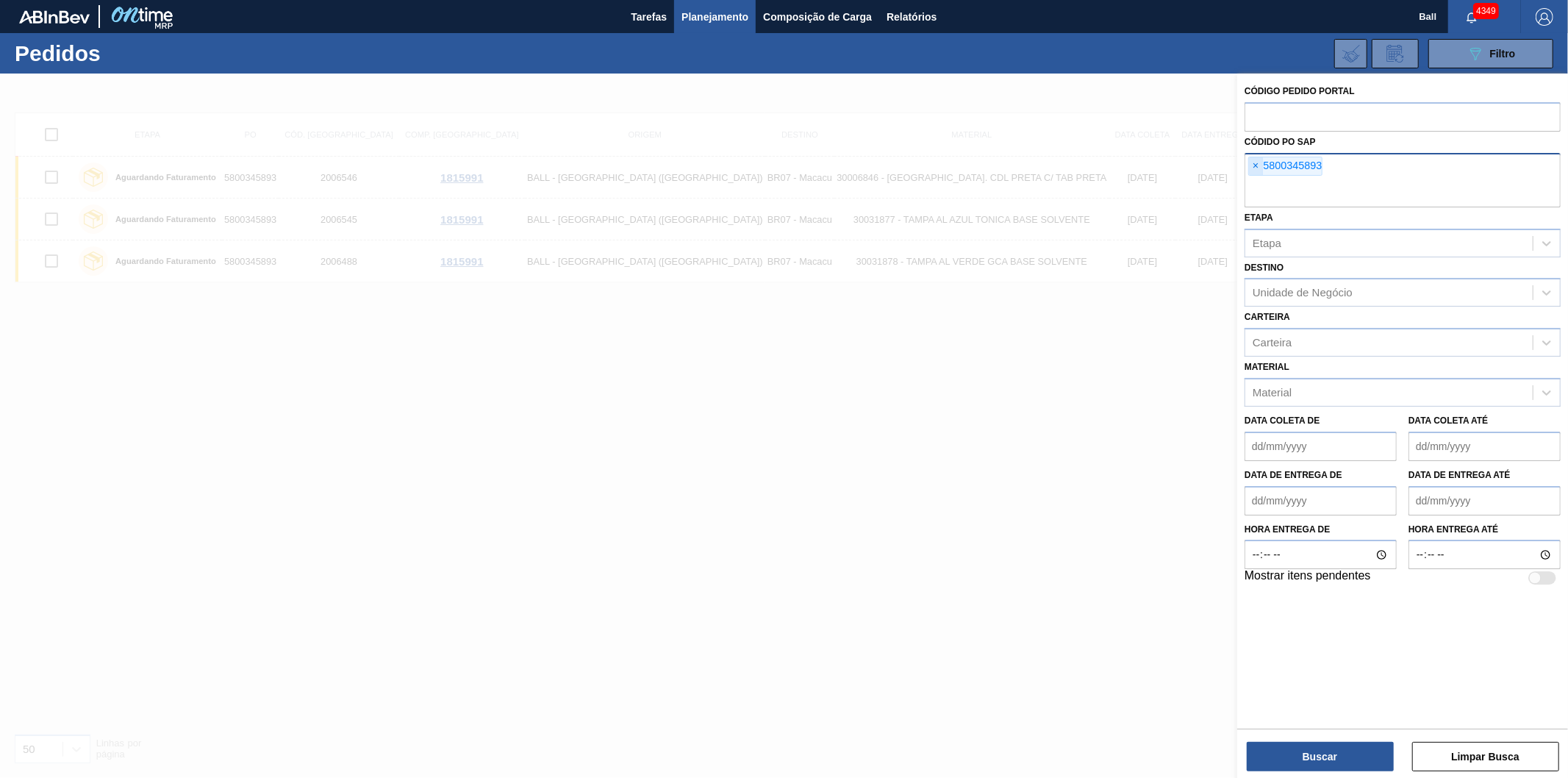
click at [1254, 166] on span "×" at bounding box center [1256, 166] width 14 height 18
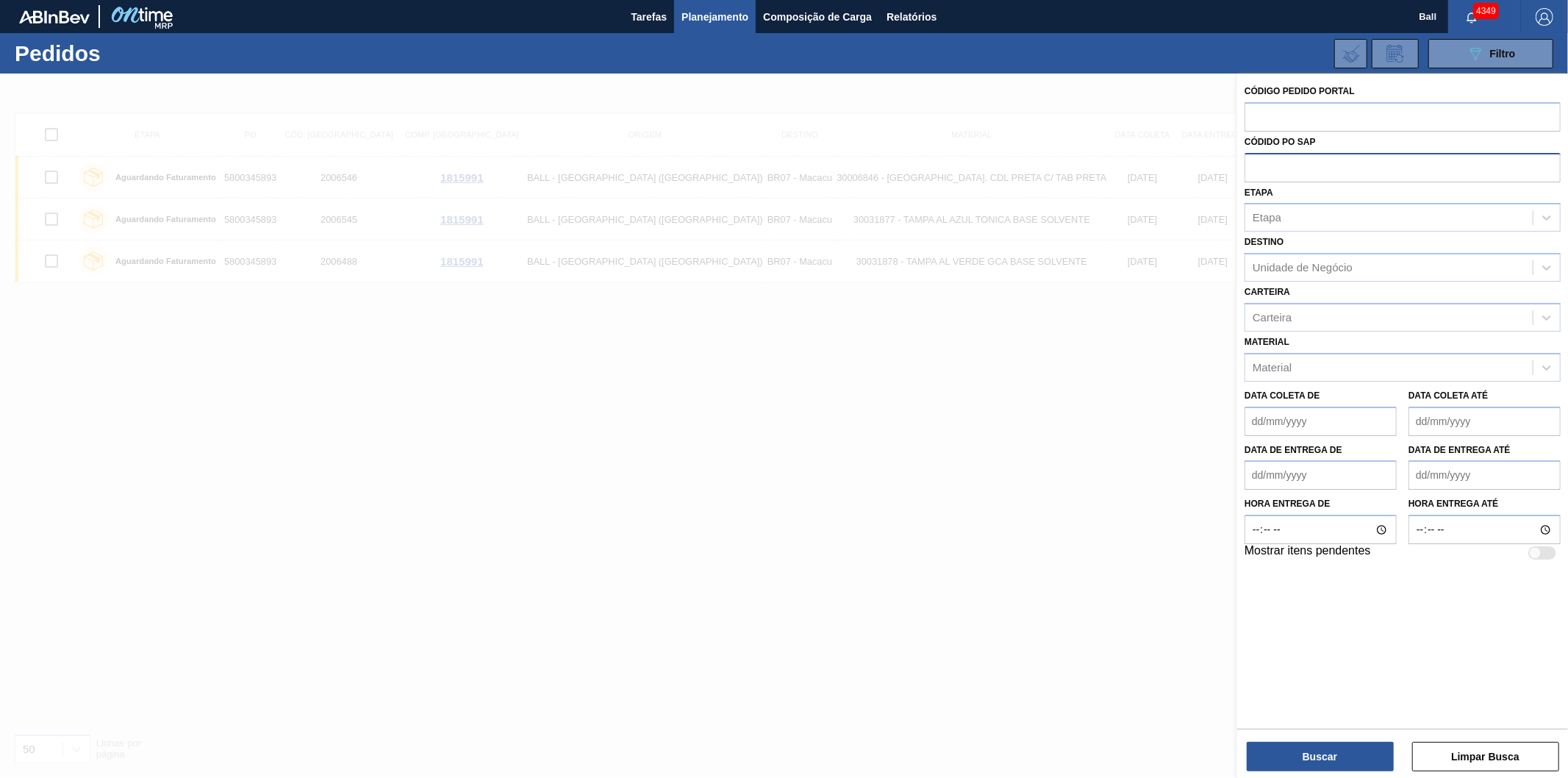
paste input "5800336719"
type input "5800336719"
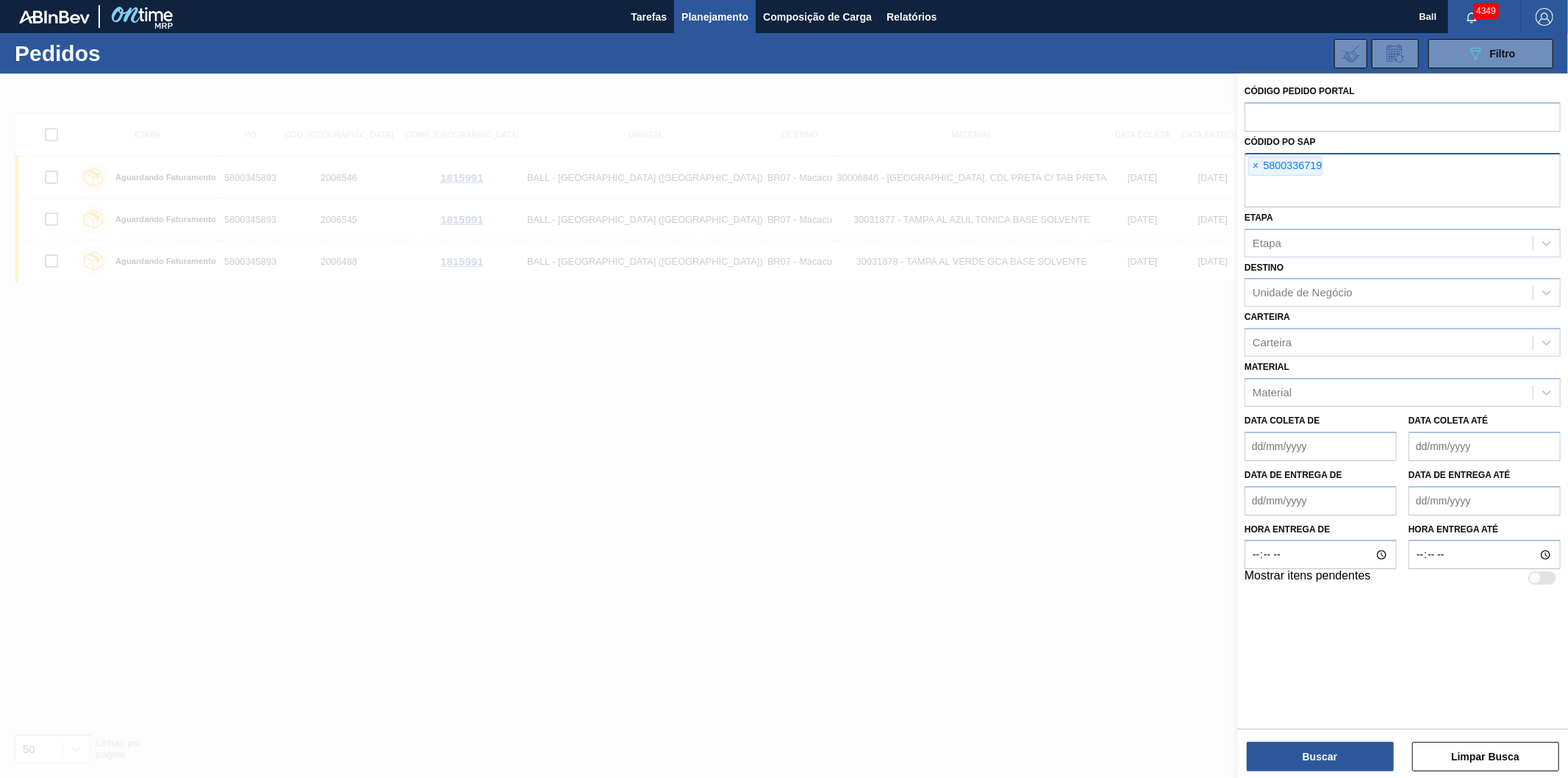
paste input "5800323432"
type input "5800323432"
paste input "5800343798"
type input "5800343798"
click at [1510, 160] on div "× 5800336719 × 5800323432" at bounding box center [1402, 180] width 316 height 54
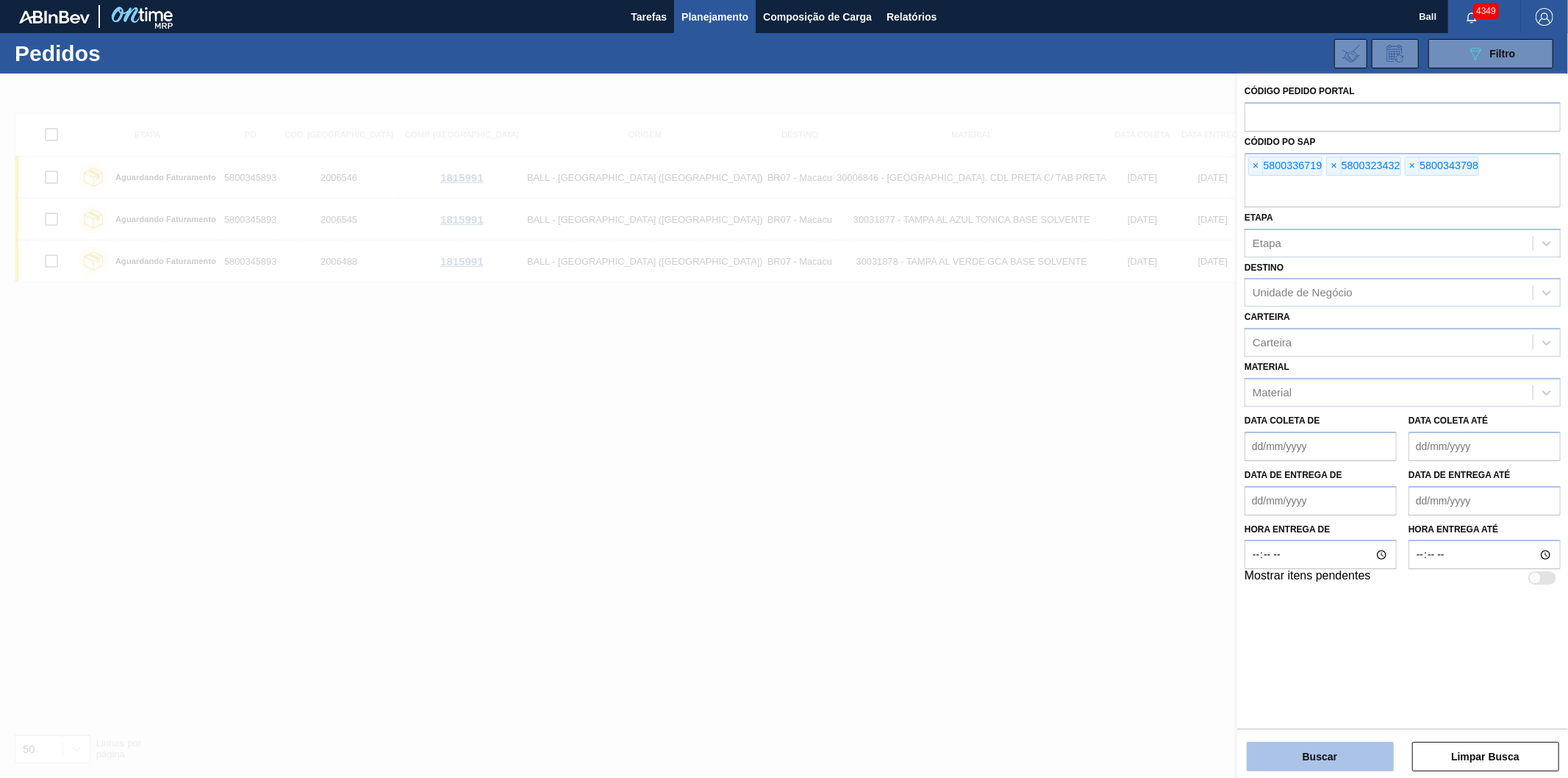
click at [1313, 757] on button "Buscar" at bounding box center [1320, 756] width 147 height 29
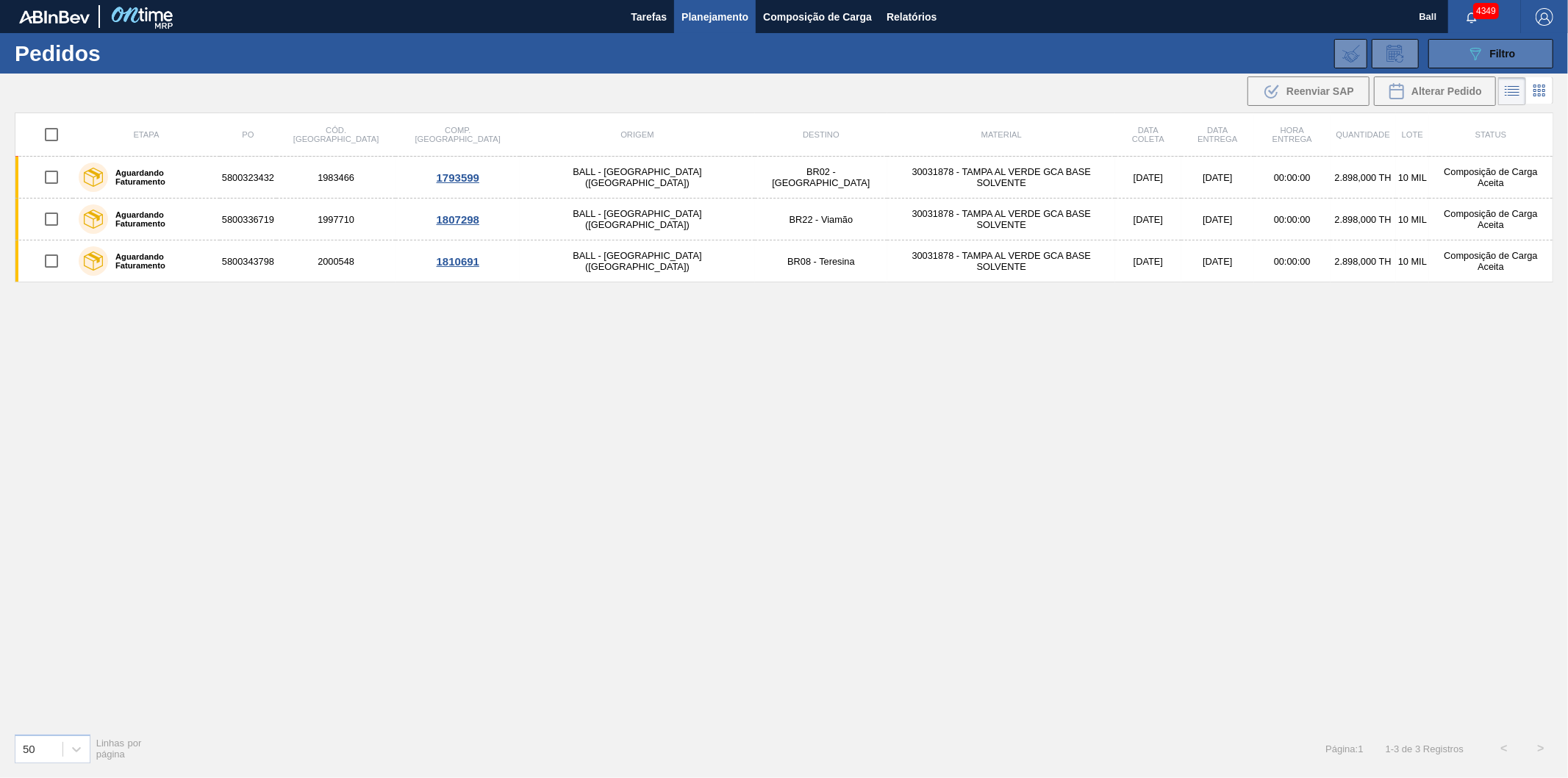
click at [1486, 49] on div "089F7B8B-B2A5-4AFE-B5C0-19BA573D28AC Filtro" at bounding box center [1491, 53] width 49 height 18
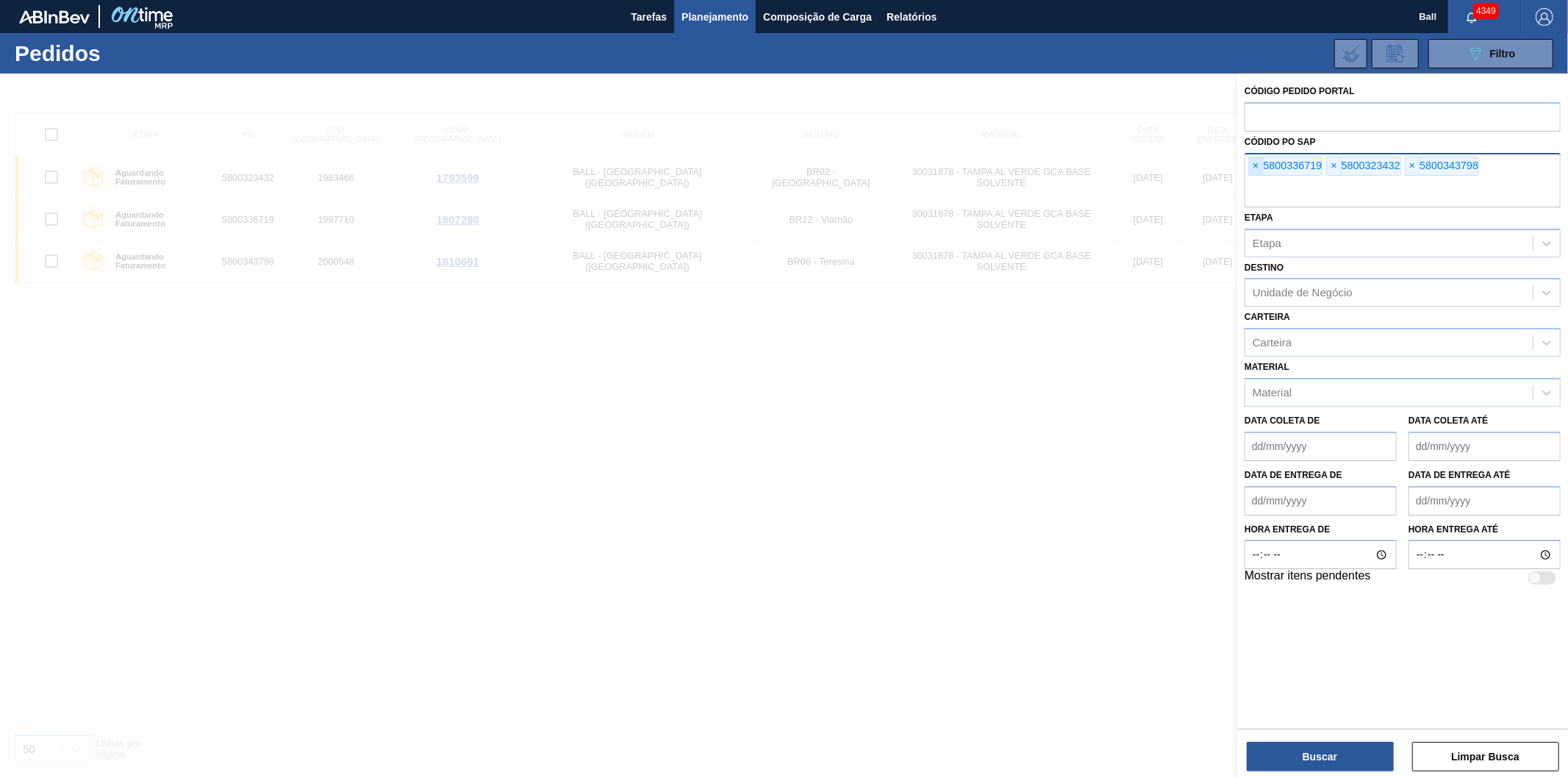
click at [1255, 162] on span "×" at bounding box center [1256, 166] width 14 height 18
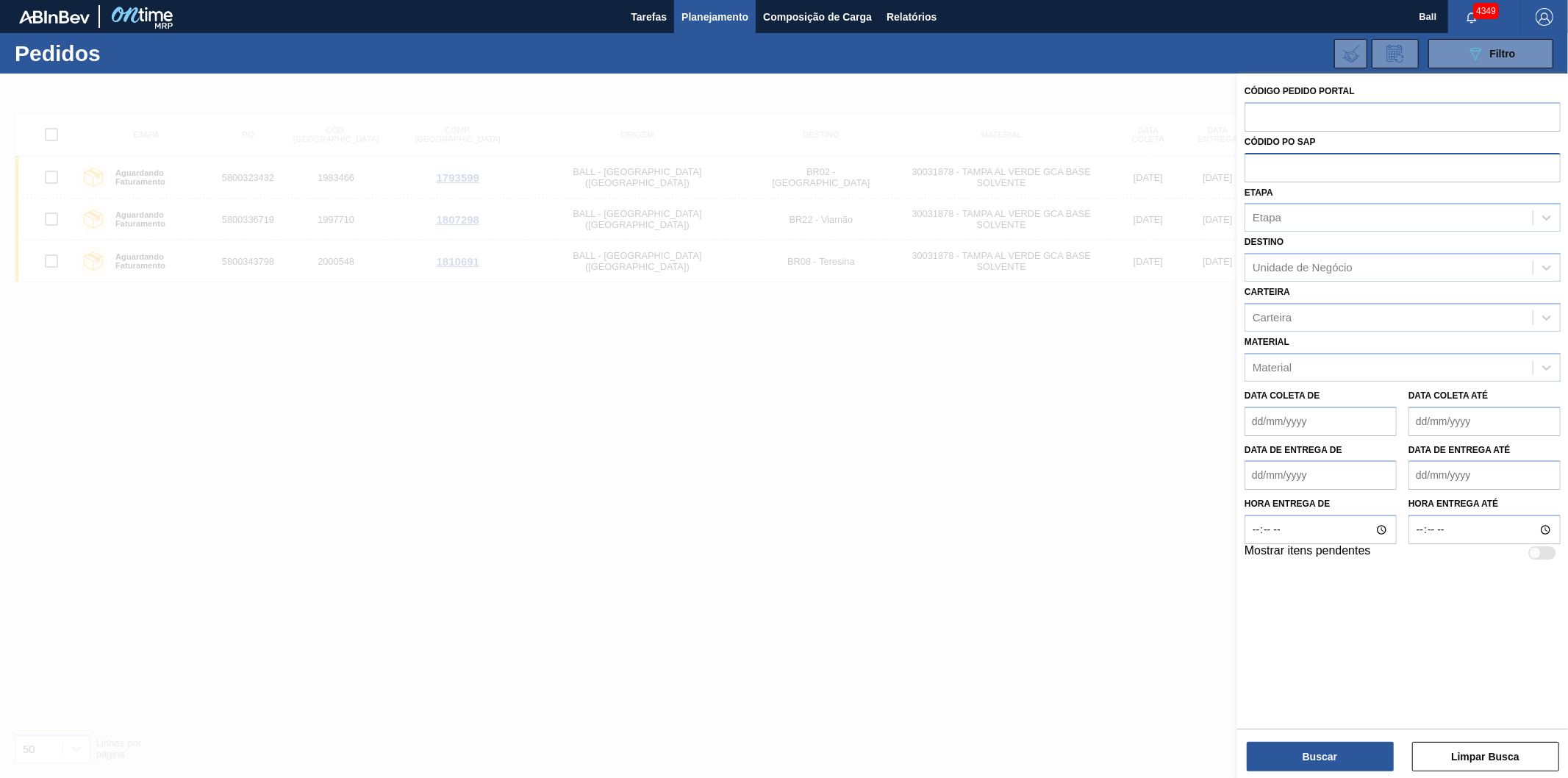
click at [1255, 162] on input "text" at bounding box center [1402, 166] width 316 height 28
paste input "5800345893"
type input "5800345893"
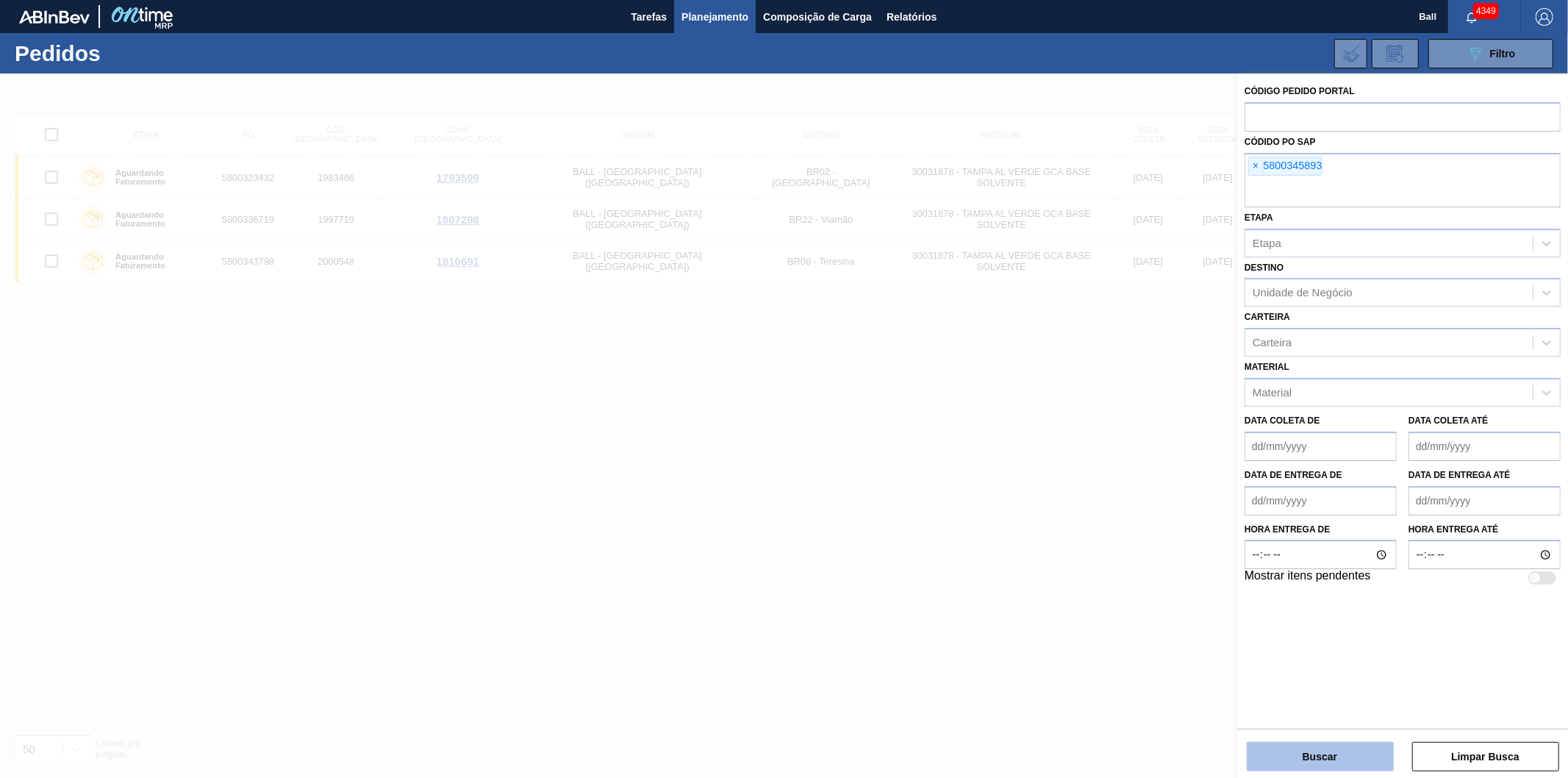
click at [1331, 761] on button "Buscar" at bounding box center [1320, 756] width 147 height 29
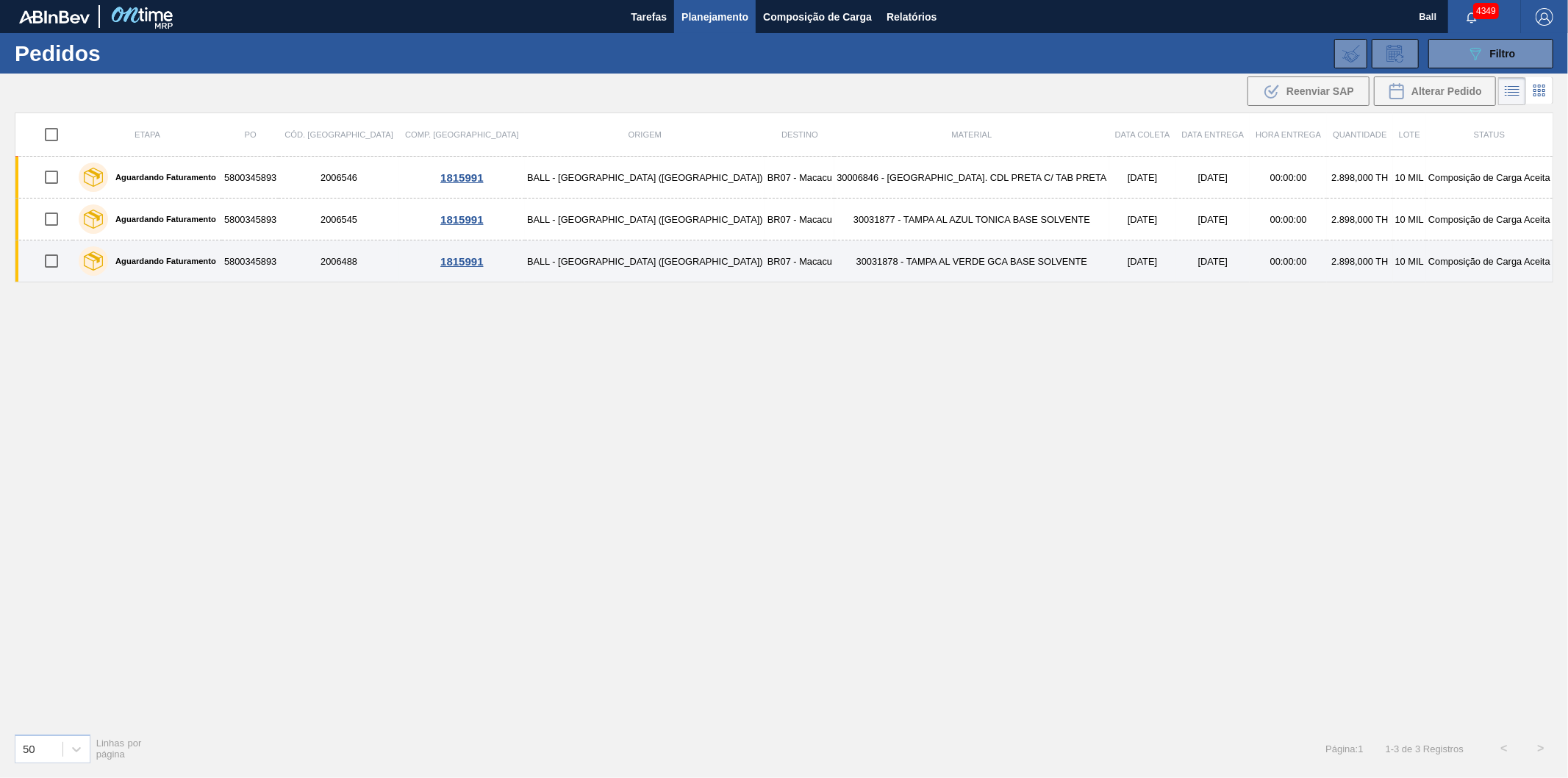
click at [954, 262] on td "30031878 - TAMPA AL VERDE GCA BASE SOLVENTE" at bounding box center [972, 261] width 275 height 42
